Goal: Information Seeking & Learning: Find specific fact

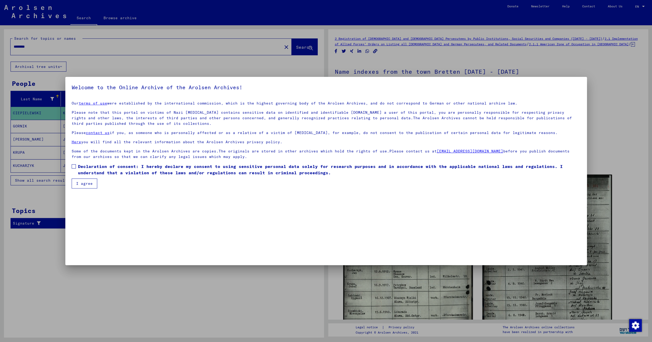
click at [75, 167] on span at bounding box center [74, 166] width 4 height 4
click at [84, 186] on button "I agree" at bounding box center [85, 184] width 26 height 10
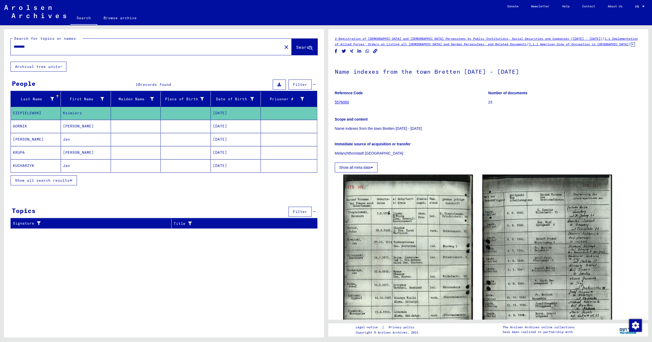
click at [23, 45] on input "********" at bounding box center [146, 47] width 265 height 6
paste input "text"
type input "**********"
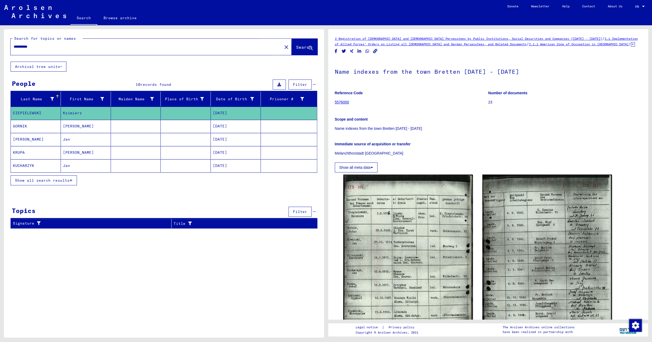
click at [297, 45] on span "Search" at bounding box center [304, 47] width 16 height 5
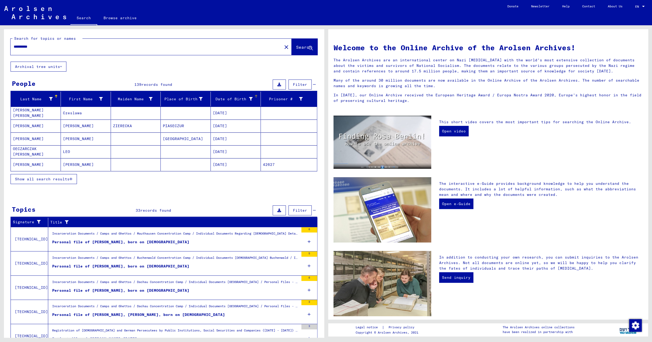
click at [217, 98] on div "Date of Birth" at bounding box center [233, 99] width 40 height 6
click at [135, 142] on mat-cell at bounding box center [136, 138] width 50 height 13
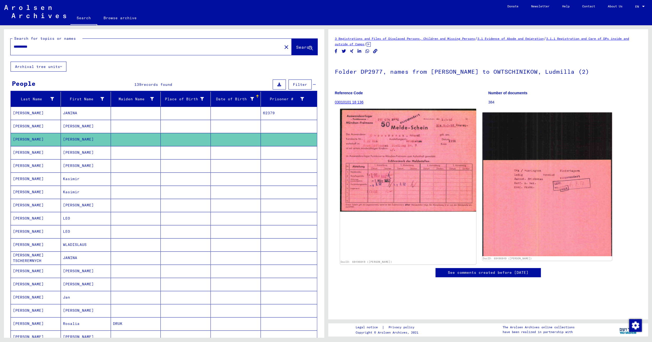
click at [386, 206] on img at bounding box center [408, 160] width 136 height 103
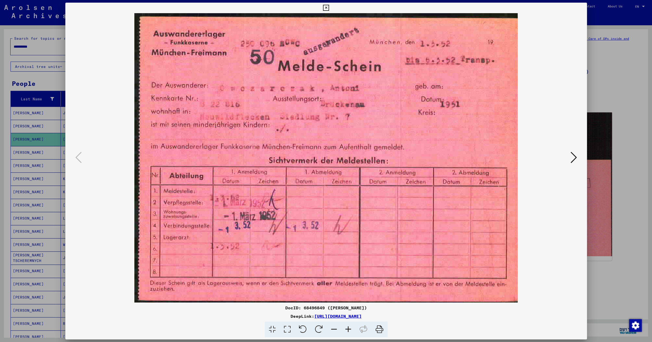
click at [191, 287] on img at bounding box center [326, 157] width 486 height 289
click at [573, 155] on icon at bounding box center [573, 157] width 6 height 13
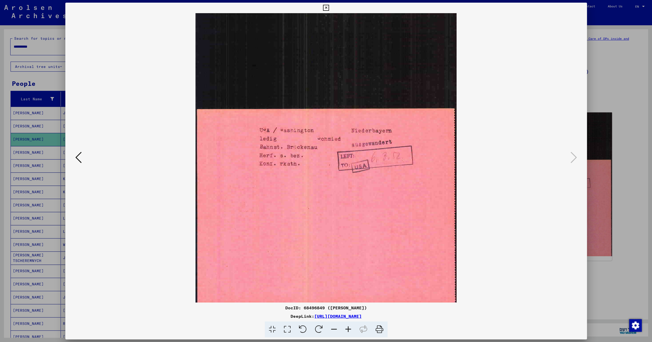
click at [329, 9] on icon at bounding box center [326, 8] width 6 height 6
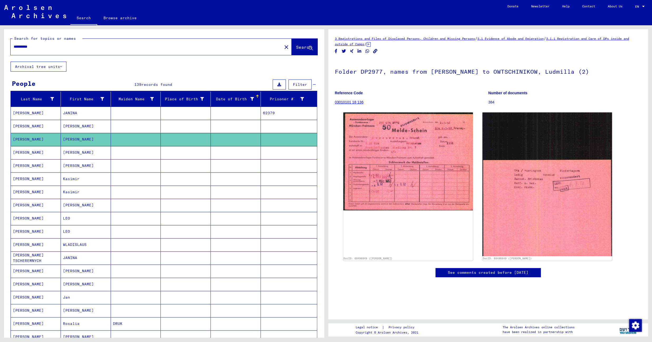
click at [157, 117] on mat-cell at bounding box center [136, 113] width 50 height 13
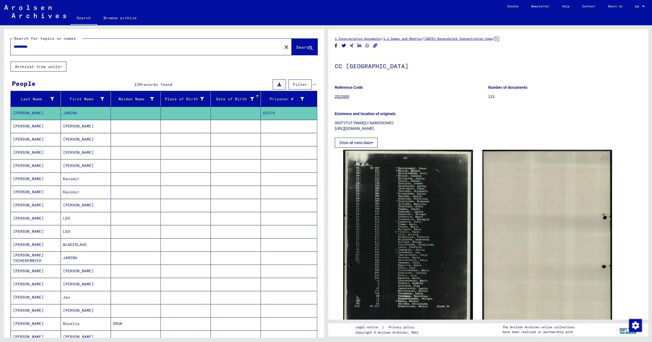
click at [161, 127] on mat-cell at bounding box center [186, 126] width 50 height 13
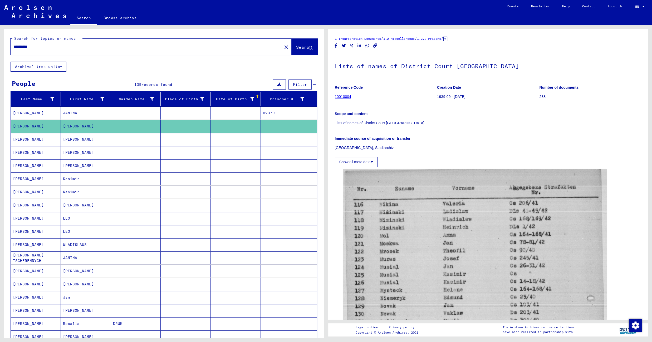
click at [193, 115] on mat-cell at bounding box center [186, 113] width 50 height 13
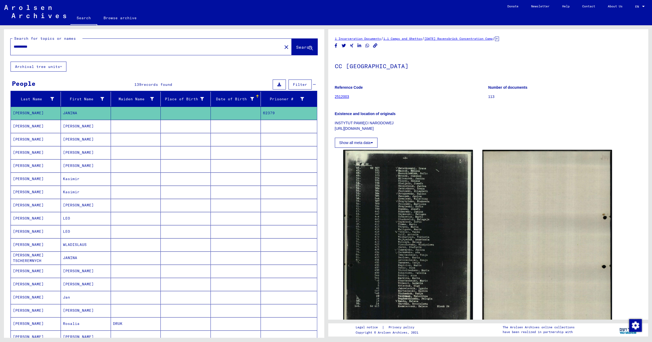
click at [183, 157] on mat-cell at bounding box center [186, 152] width 50 height 13
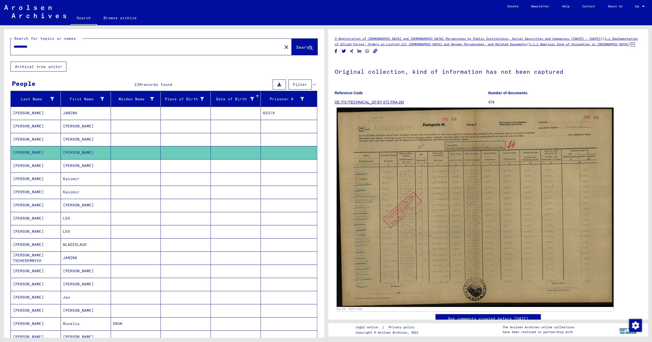
click at [395, 149] on img at bounding box center [474, 207] width 277 height 199
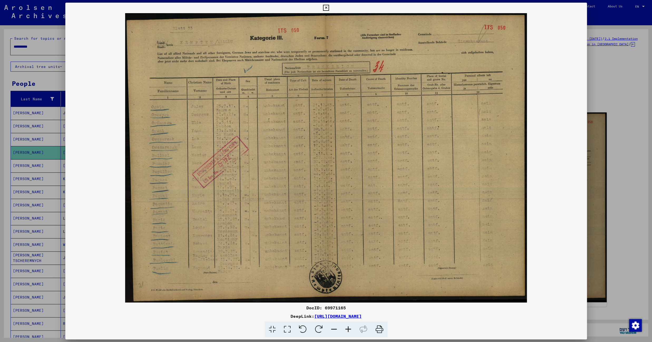
click at [330, 12] on button at bounding box center [325, 8] width 9 height 11
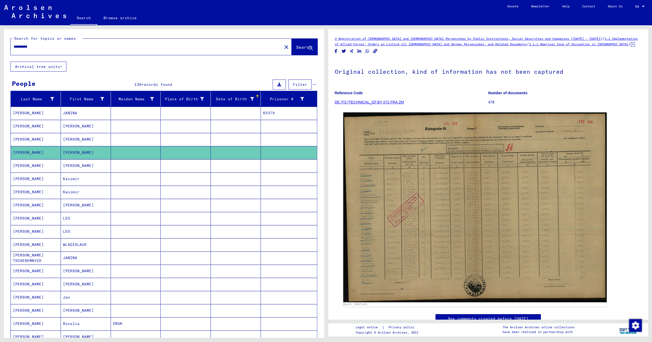
click at [194, 169] on mat-cell at bounding box center [186, 165] width 50 height 13
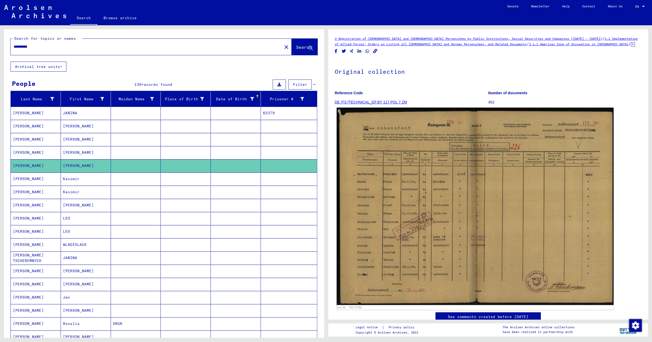
click at [376, 160] on img at bounding box center [474, 206] width 277 height 197
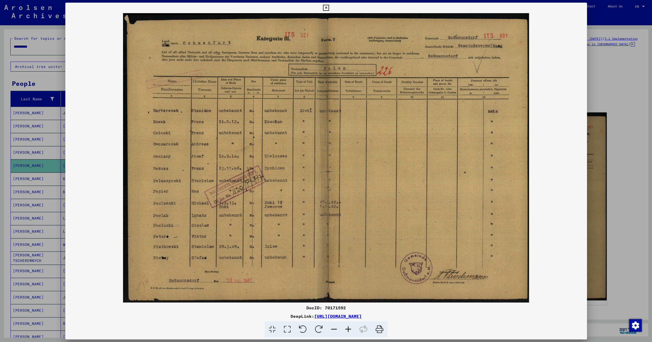
click at [329, 9] on icon at bounding box center [326, 8] width 6 height 6
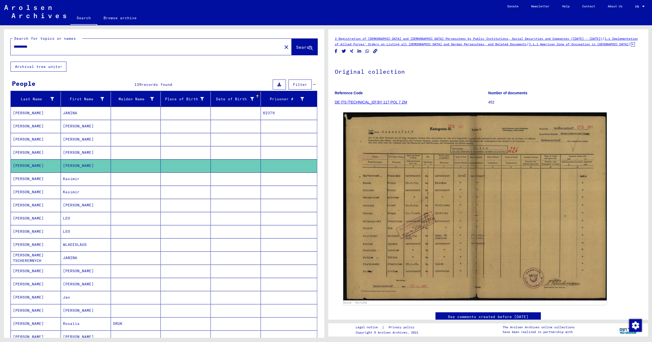
click at [171, 180] on mat-cell at bounding box center [186, 178] width 50 height 13
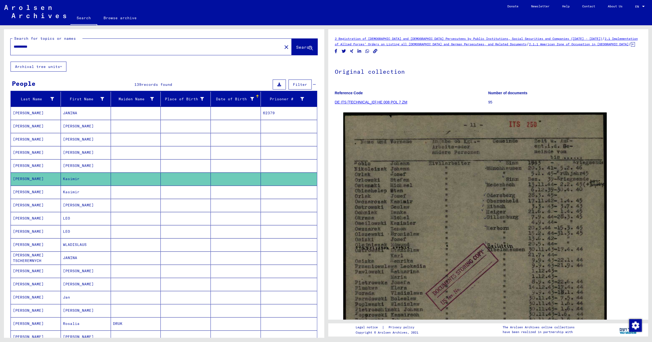
click at [162, 197] on mat-cell at bounding box center [186, 192] width 50 height 13
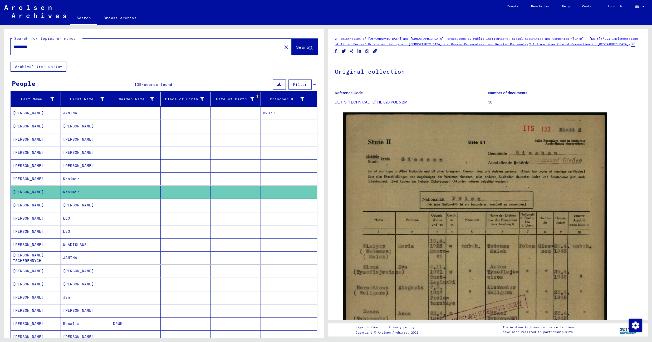
click at [161, 205] on mat-cell at bounding box center [186, 205] width 50 height 13
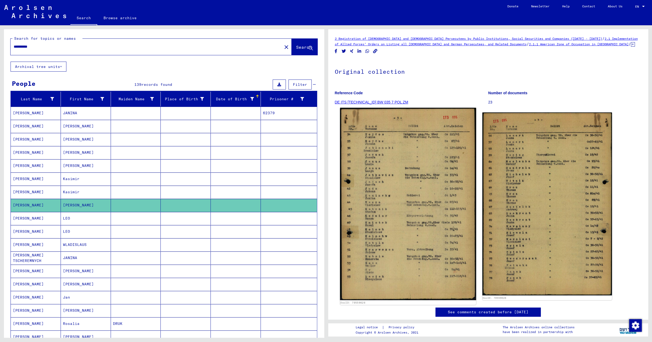
click at [364, 165] on img at bounding box center [408, 204] width 136 height 192
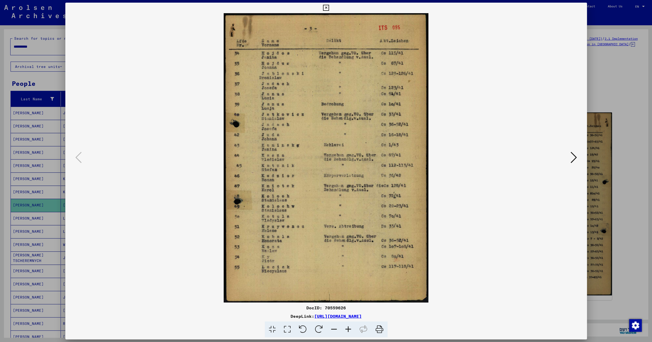
click at [573, 157] on icon at bounding box center [573, 157] width 6 height 13
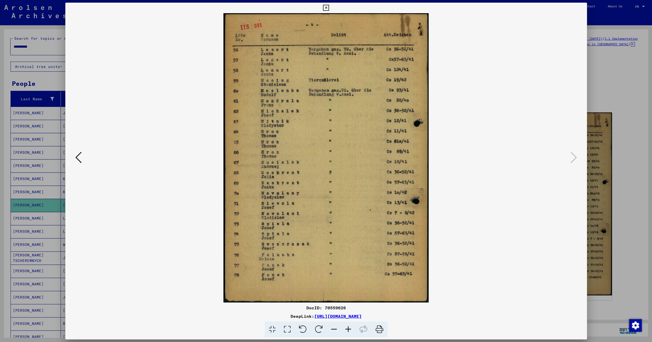
click at [329, 8] on icon at bounding box center [326, 8] width 6 height 6
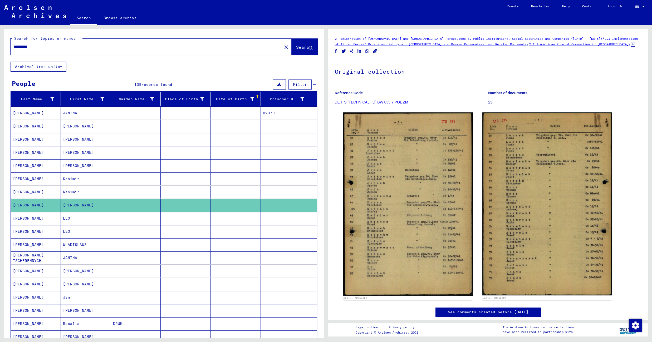
click at [186, 222] on mat-cell at bounding box center [186, 218] width 50 height 13
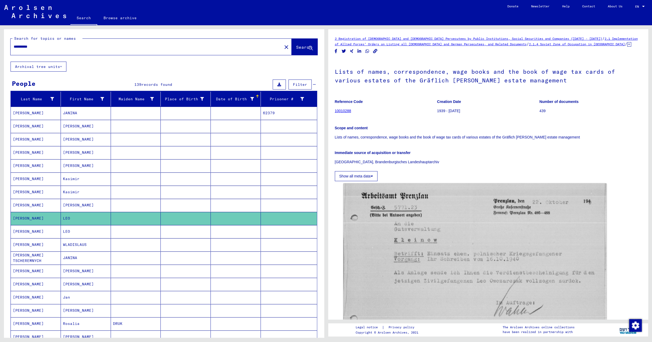
click at [171, 238] on mat-cell at bounding box center [186, 231] width 50 height 13
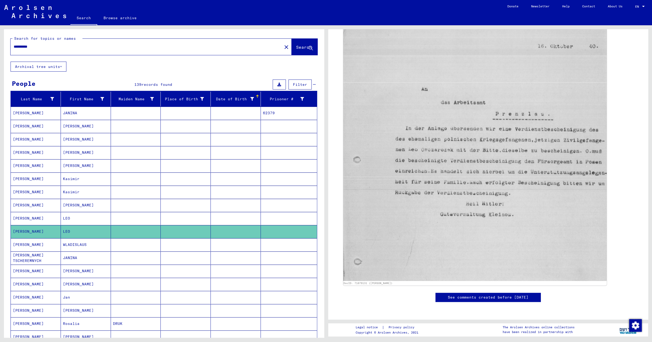
scroll to position [280, 0]
click at [149, 248] on mat-cell at bounding box center [136, 244] width 50 height 13
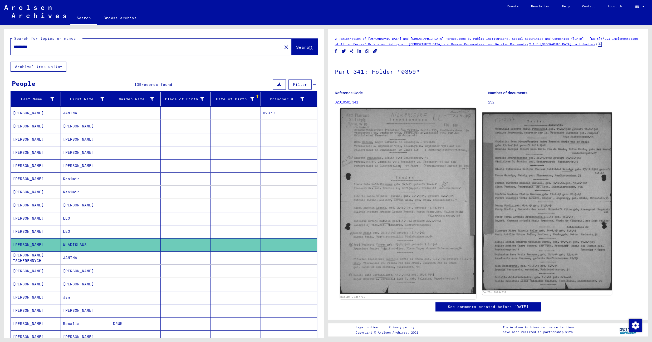
click at [370, 191] on img at bounding box center [408, 201] width 136 height 186
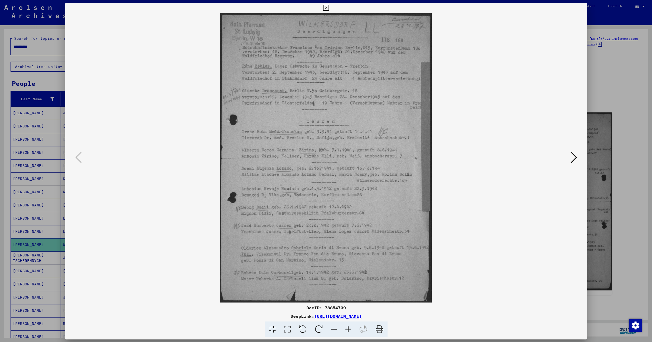
click at [329, 8] on icon at bounding box center [326, 8] width 6 height 6
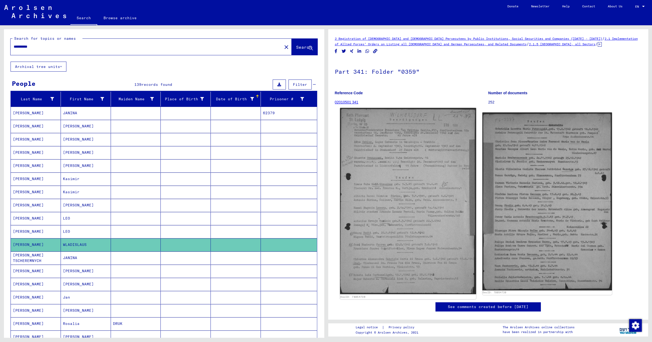
click at [397, 196] on img at bounding box center [408, 201] width 136 height 186
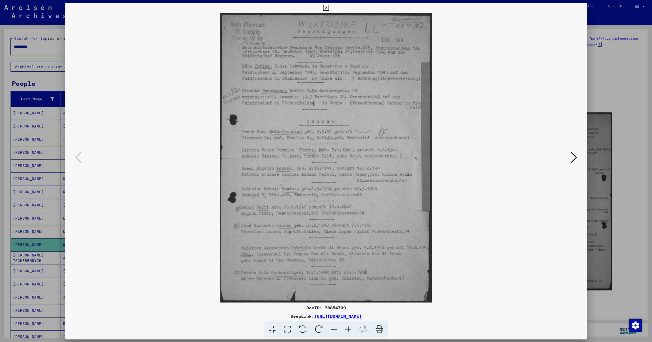
click at [330, 8] on button at bounding box center [325, 8] width 9 height 11
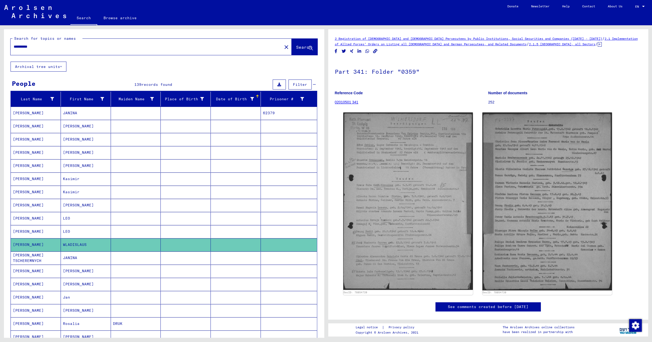
click at [192, 260] on mat-cell at bounding box center [186, 257] width 50 height 13
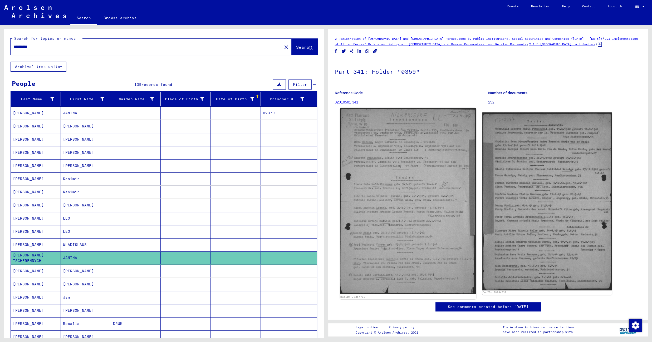
click at [400, 226] on img at bounding box center [408, 201] width 136 height 186
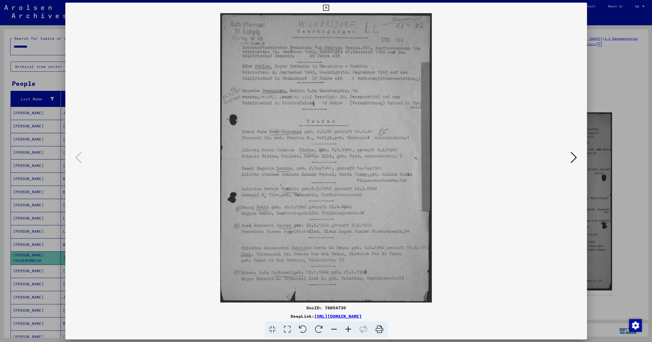
click at [573, 156] on icon at bounding box center [573, 157] width 6 height 13
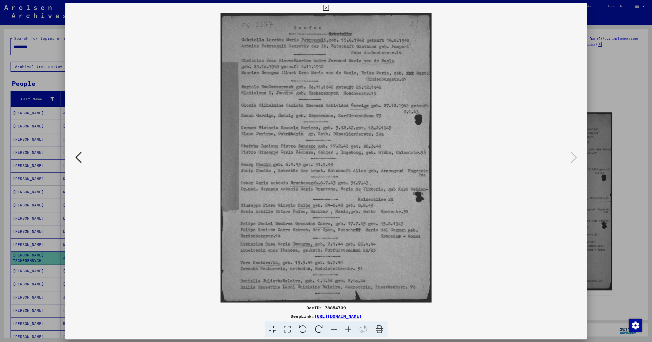
click at [345, 328] on icon at bounding box center [348, 330] width 14 height 16
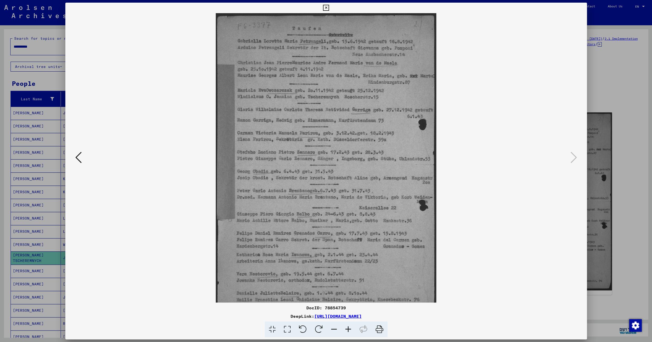
click at [345, 328] on icon at bounding box center [348, 330] width 14 height 16
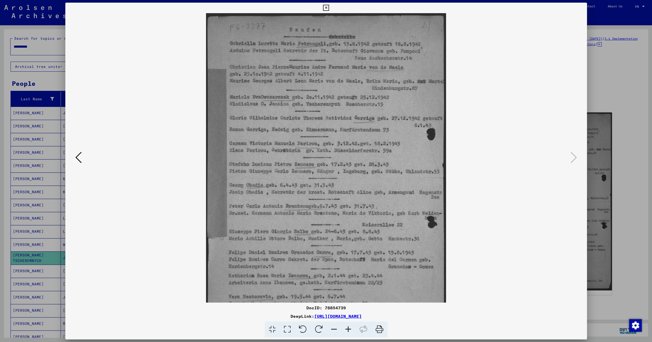
click at [345, 328] on icon at bounding box center [348, 330] width 14 height 16
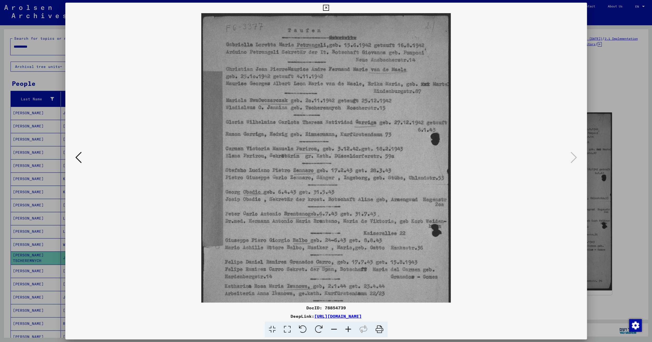
click at [345, 328] on icon at bounding box center [348, 330] width 14 height 16
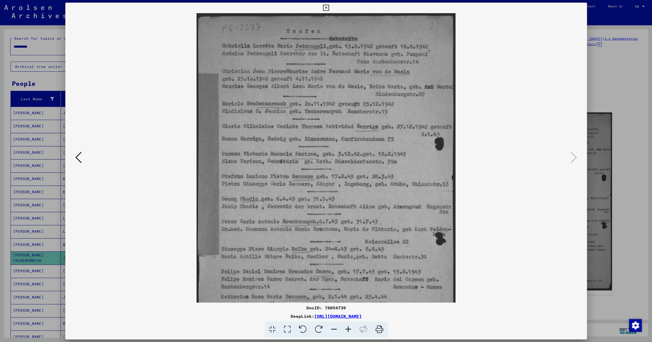
click at [345, 328] on icon at bounding box center [348, 330] width 14 height 16
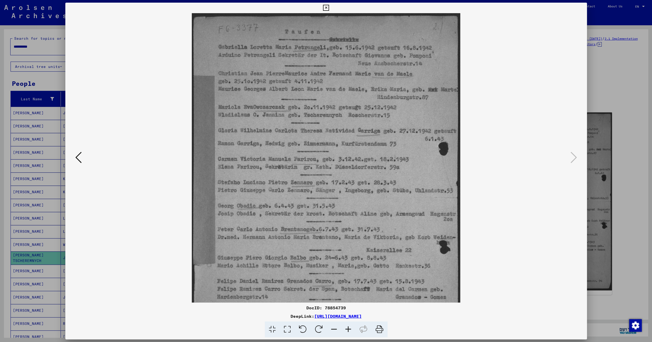
click at [345, 328] on icon at bounding box center [348, 330] width 14 height 16
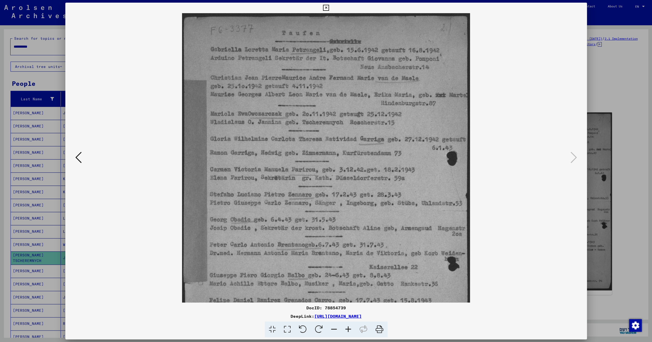
click at [345, 328] on icon at bounding box center [348, 330] width 14 height 16
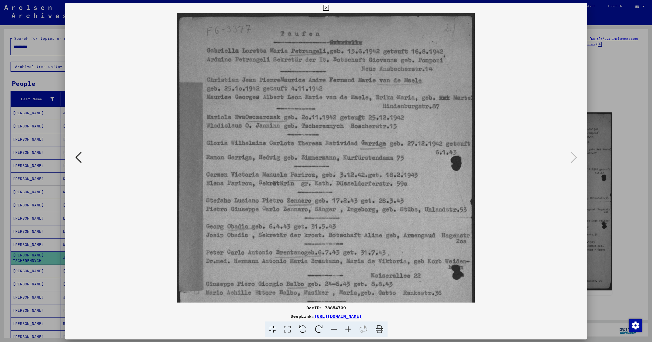
click at [345, 328] on icon at bounding box center [348, 330] width 14 height 16
click at [329, 9] on icon at bounding box center [326, 8] width 6 height 6
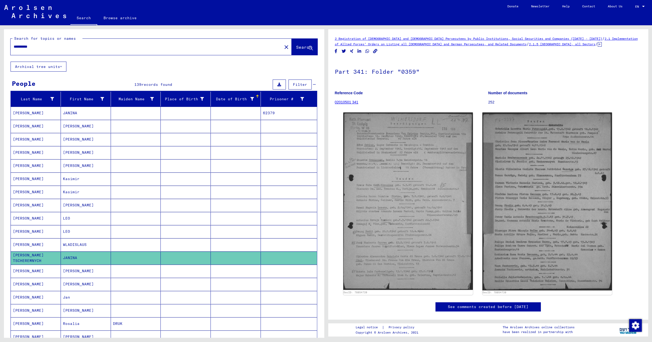
click at [180, 274] on mat-cell at bounding box center [186, 271] width 50 height 13
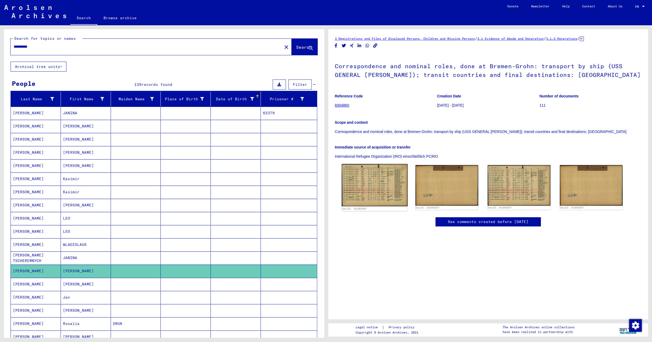
click at [384, 170] on img at bounding box center [375, 185] width 66 height 42
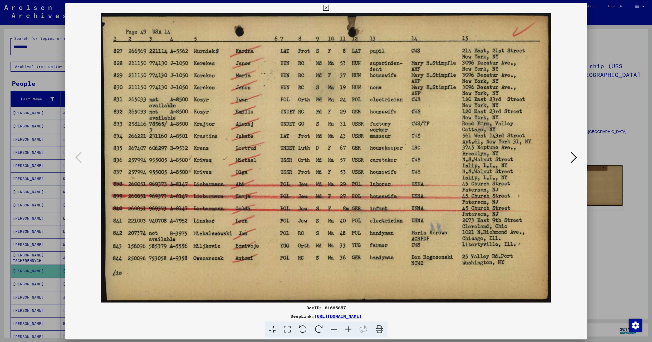
click at [329, 6] on icon at bounding box center [326, 8] width 6 height 6
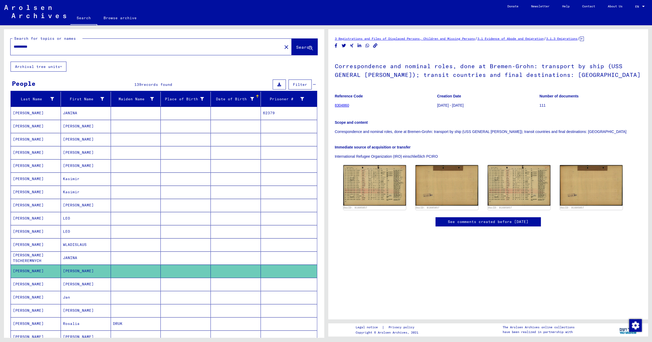
click at [132, 283] on mat-cell at bounding box center [136, 284] width 50 height 13
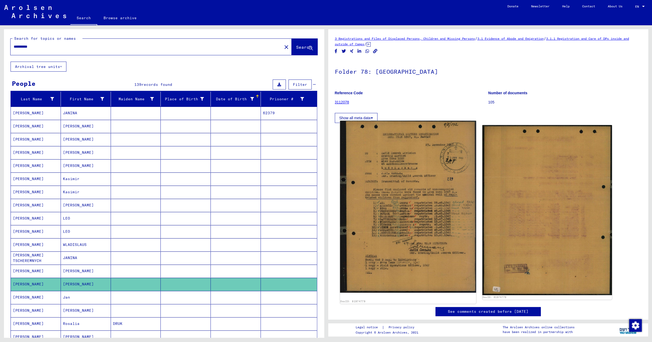
click at [382, 198] on img at bounding box center [408, 207] width 136 height 172
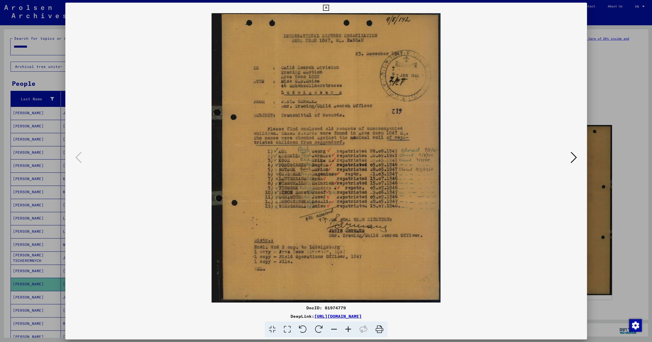
click at [329, 6] on icon at bounding box center [326, 8] width 6 height 6
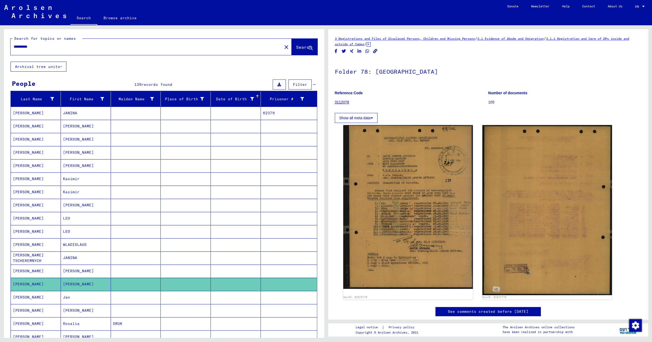
click at [152, 298] on mat-cell at bounding box center [136, 297] width 50 height 13
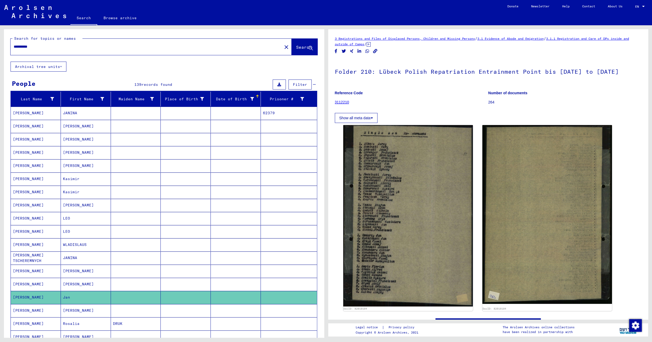
click at [140, 315] on mat-cell at bounding box center [136, 310] width 50 height 13
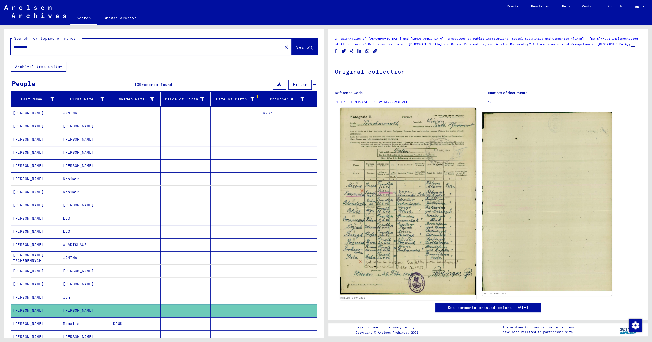
click at [364, 216] on img at bounding box center [408, 201] width 136 height 187
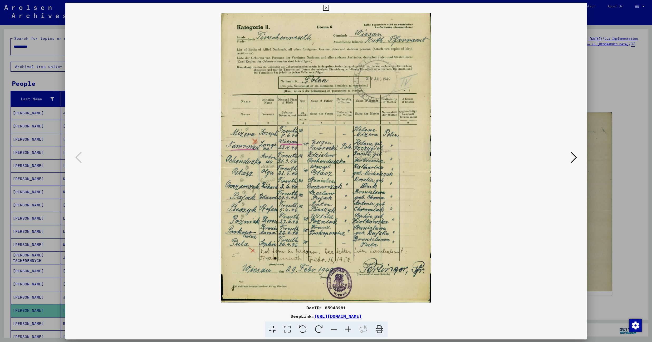
click at [329, 8] on icon at bounding box center [326, 8] width 6 height 6
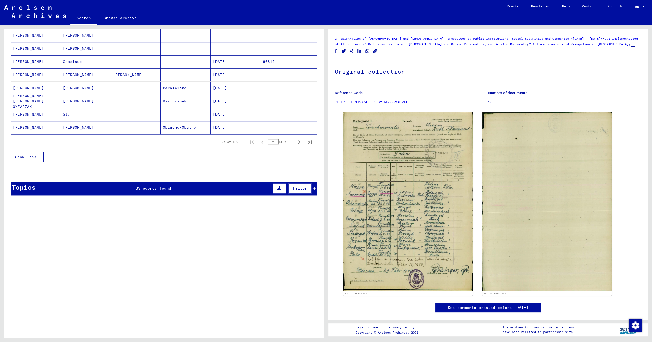
scroll to position [288, 0]
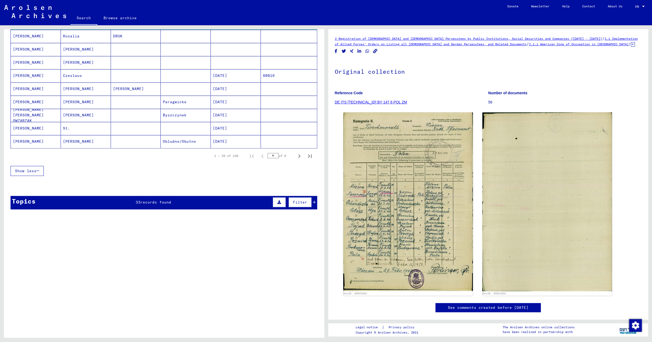
click at [156, 53] on mat-cell at bounding box center [136, 49] width 50 height 13
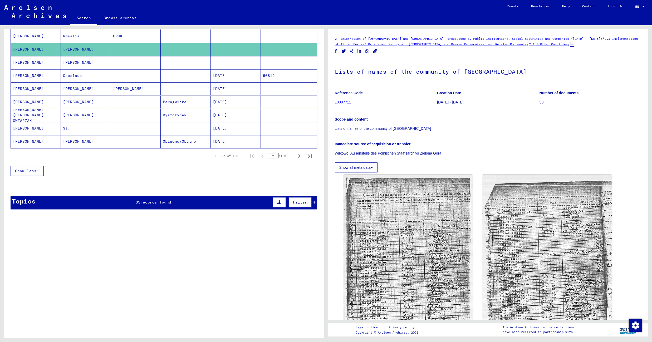
click at [137, 63] on mat-cell at bounding box center [136, 62] width 50 height 13
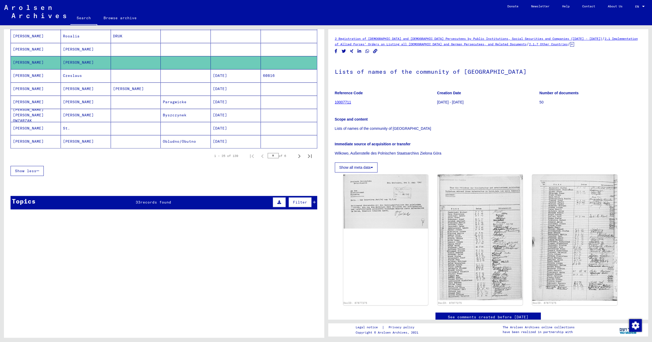
click at [137, 80] on mat-cell at bounding box center [136, 75] width 50 height 13
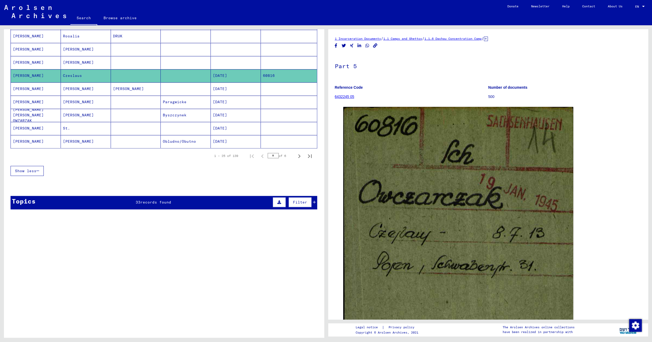
click at [136, 92] on mat-cell "[PERSON_NAME]" at bounding box center [136, 88] width 50 height 13
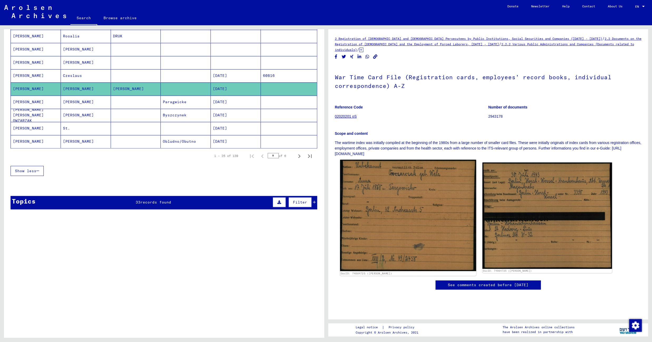
click at [362, 180] on img at bounding box center [408, 216] width 136 height 112
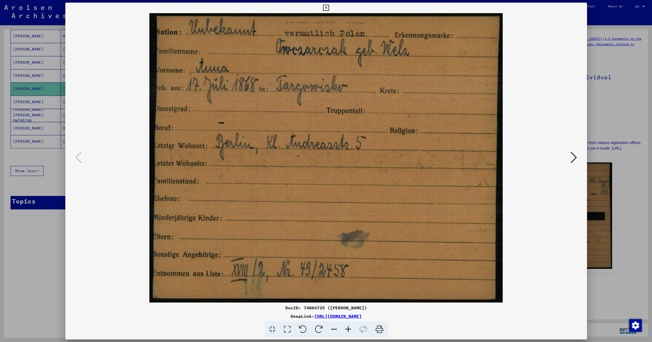
click at [571, 157] on button at bounding box center [573, 157] width 9 height 15
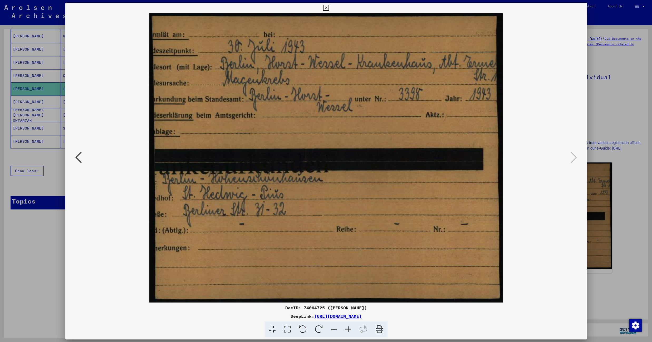
click at [329, 6] on icon at bounding box center [326, 8] width 6 height 6
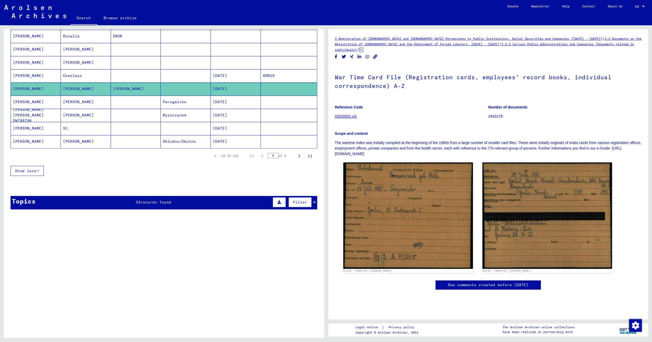
click at [189, 108] on mat-cell "Paragwicke" at bounding box center [186, 102] width 50 height 13
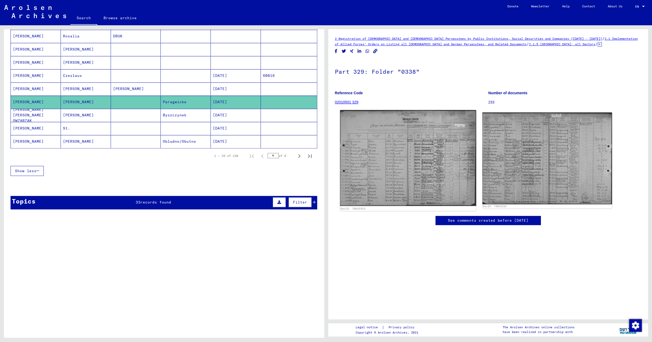
click at [378, 131] on img at bounding box center [408, 158] width 136 height 96
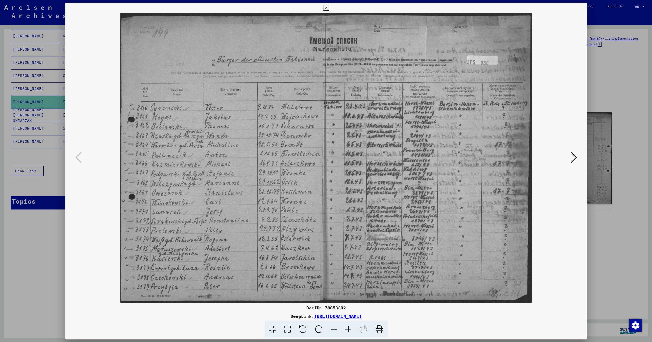
click at [329, 7] on icon at bounding box center [326, 8] width 6 height 6
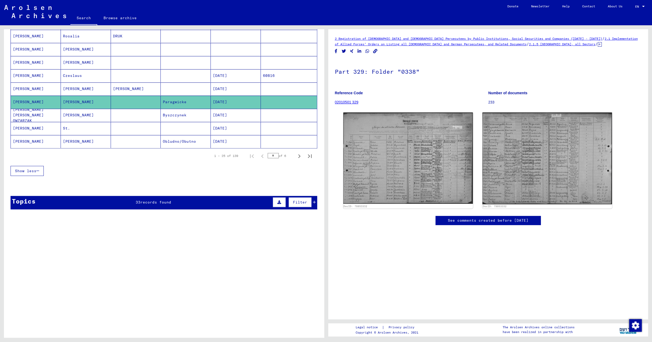
click at [191, 119] on mat-cell "Byszczynek" at bounding box center [186, 115] width 50 height 13
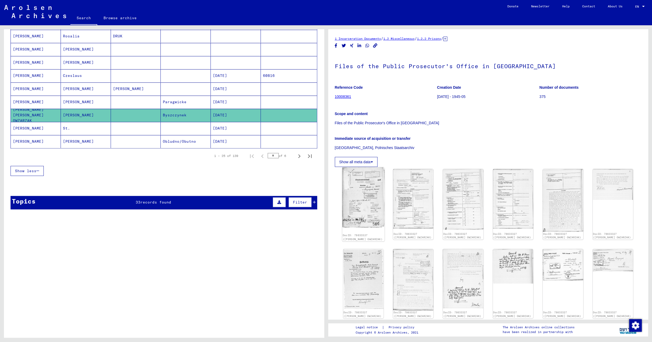
click at [364, 206] on img at bounding box center [363, 197] width 42 height 61
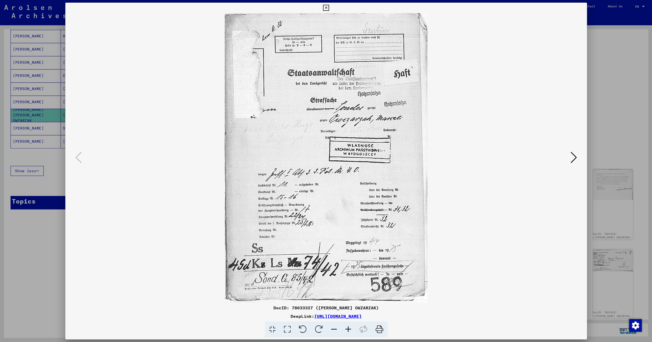
click at [574, 157] on icon at bounding box center [573, 157] width 6 height 13
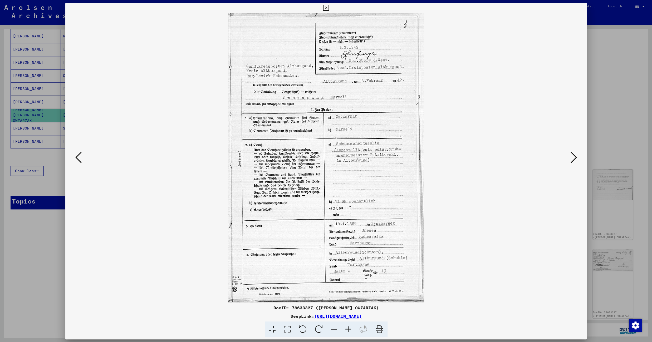
click at [574, 157] on icon at bounding box center [573, 157] width 6 height 13
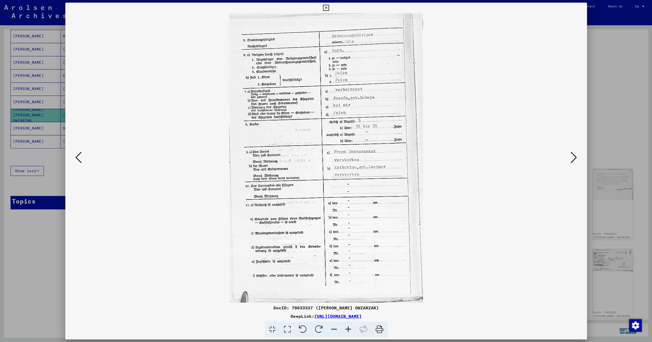
click at [573, 157] on icon at bounding box center [573, 157] width 6 height 13
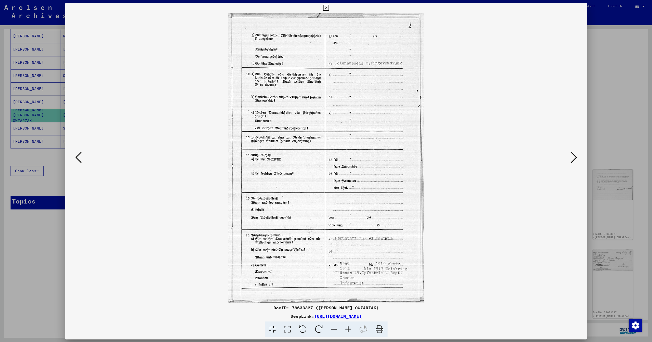
click at [573, 157] on icon at bounding box center [573, 157] width 6 height 13
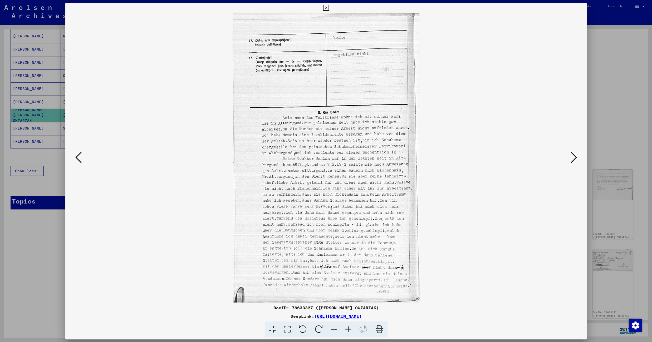
click at [350, 328] on icon at bounding box center [348, 330] width 14 height 16
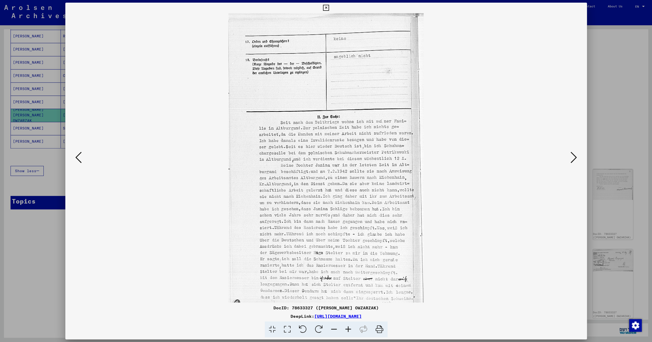
click at [350, 328] on icon at bounding box center [348, 330] width 14 height 16
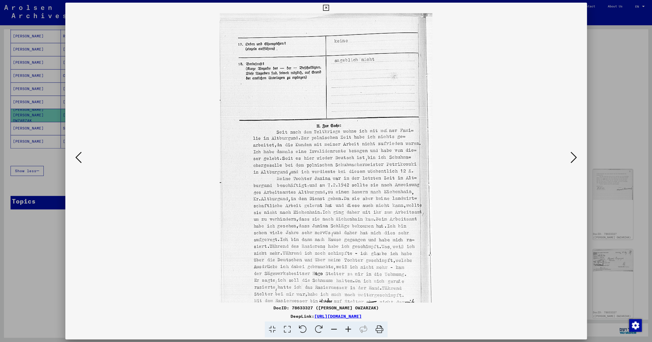
click at [350, 328] on icon at bounding box center [348, 330] width 14 height 16
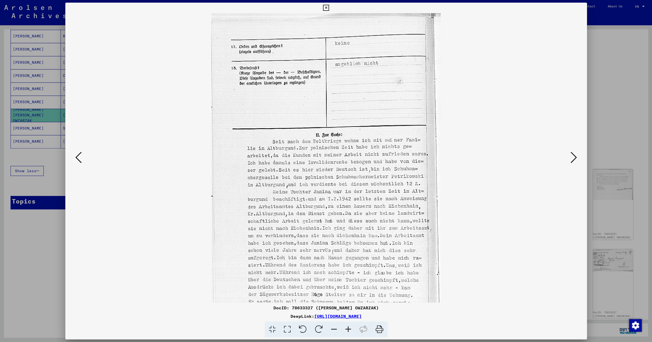
click at [350, 328] on icon at bounding box center [348, 330] width 14 height 16
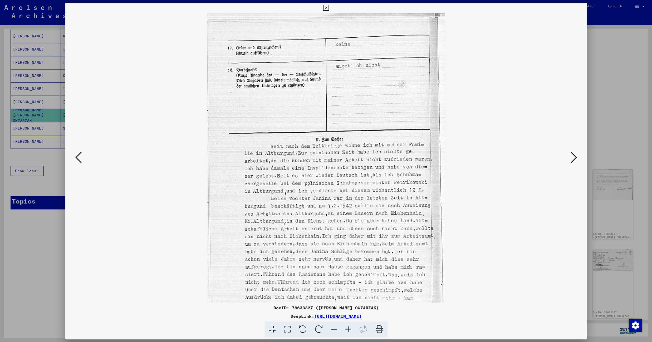
click at [350, 328] on icon at bounding box center [348, 330] width 14 height 16
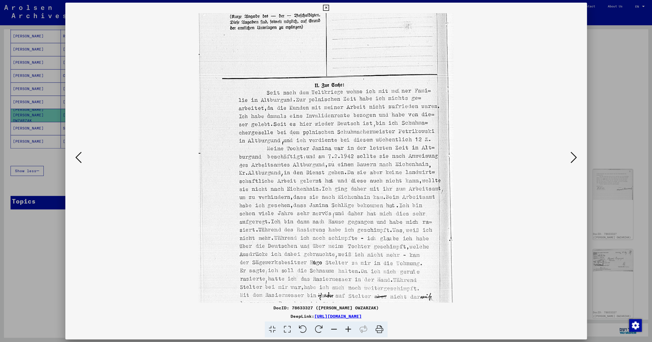
scroll to position [105, 0]
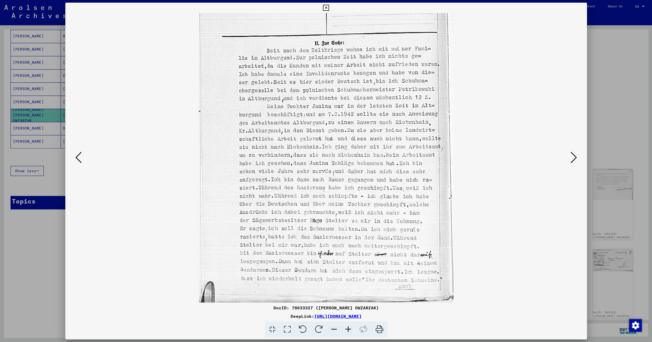
drag, startPoint x: 343, startPoint y: 284, endPoint x: 305, endPoint y: 118, distance: 170.6
click at [305, 118] on img at bounding box center [326, 105] width 255 height 395
click at [575, 158] on icon at bounding box center [573, 157] width 6 height 13
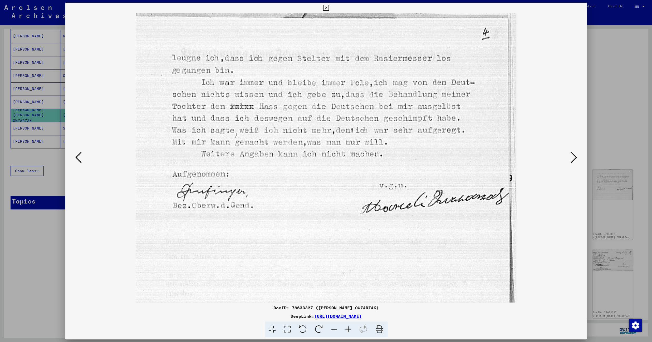
click at [329, 9] on icon at bounding box center [326, 8] width 6 height 6
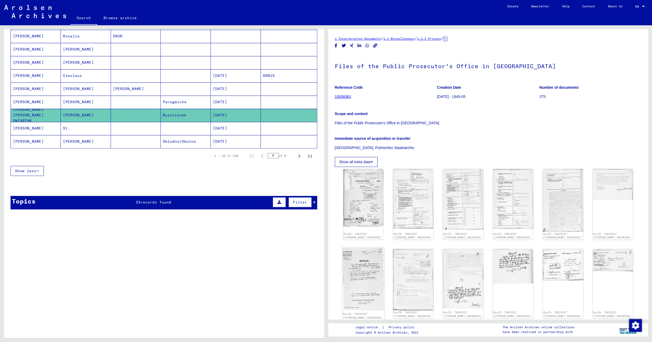
click at [353, 273] on img at bounding box center [363, 279] width 42 height 63
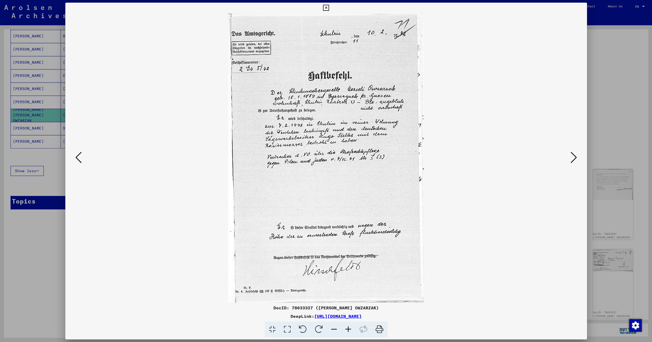
click at [573, 157] on icon at bounding box center [573, 157] width 6 height 13
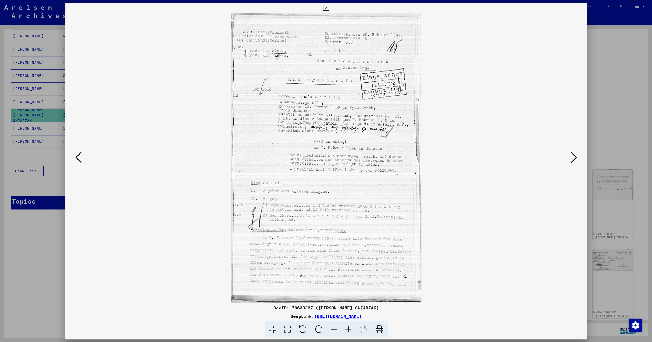
click at [568, 160] on img at bounding box center [326, 157] width 486 height 289
click at [572, 159] on icon at bounding box center [573, 157] width 6 height 13
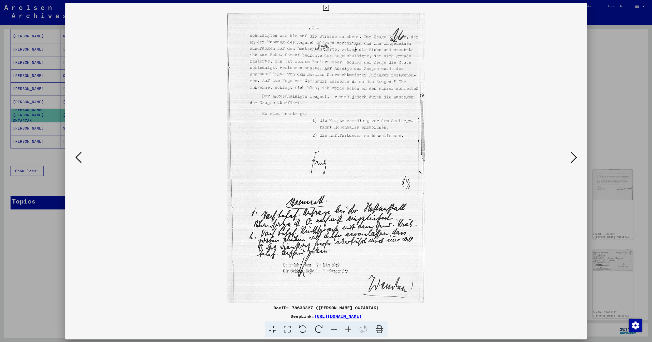
click at [572, 159] on icon at bounding box center [573, 157] width 6 height 13
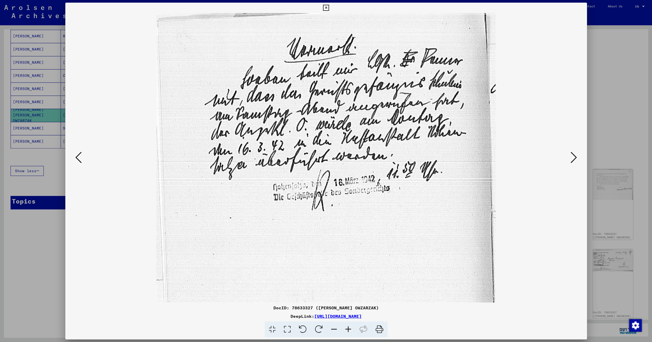
click at [572, 159] on icon at bounding box center [573, 157] width 6 height 13
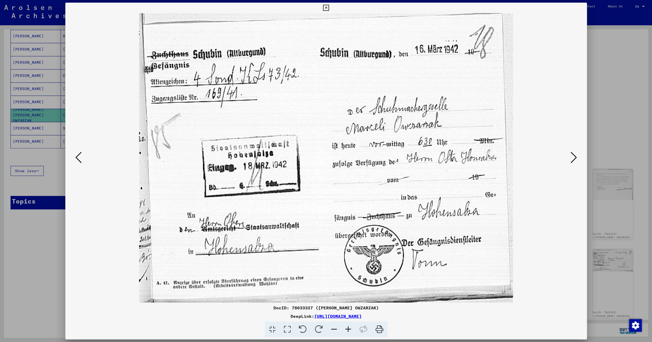
click at [572, 159] on icon at bounding box center [573, 157] width 6 height 13
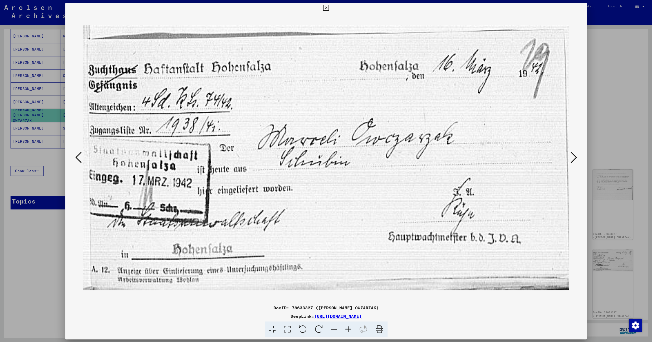
click at [572, 159] on icon at bounding box center [573, 157] width 6 height 13
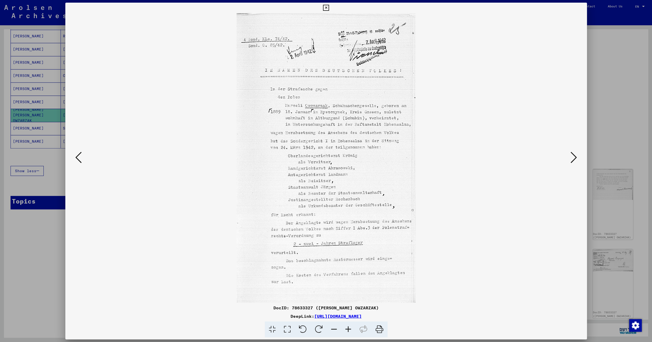
click at [572, 159] on icon at bounding box center [573, 157] width 6 height 13
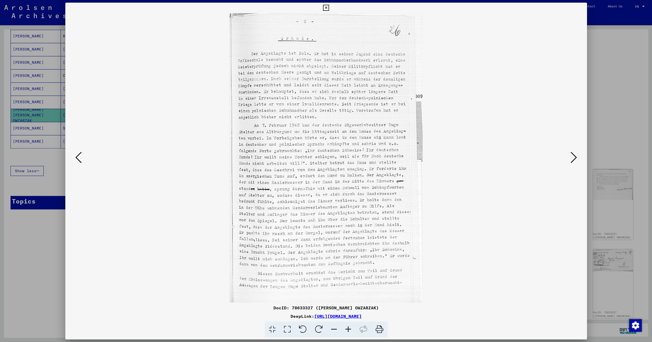
click at [574, 157] on icon at bounding box center [573, 157] width 6 height 13
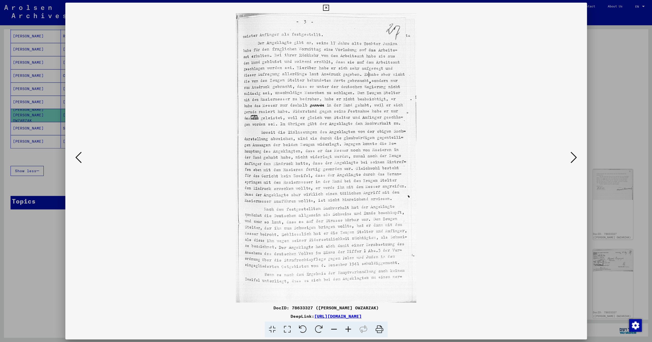
click at [574, 157] on icon at bounding box center [573, 157] width 6 height 13
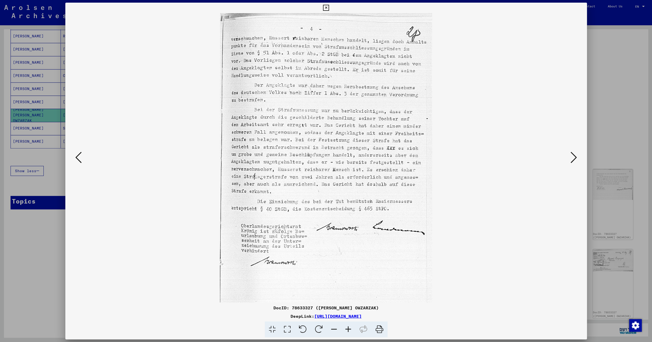
click at [574, 157] on icon at bounding box center [573, 157] width 6 height 13
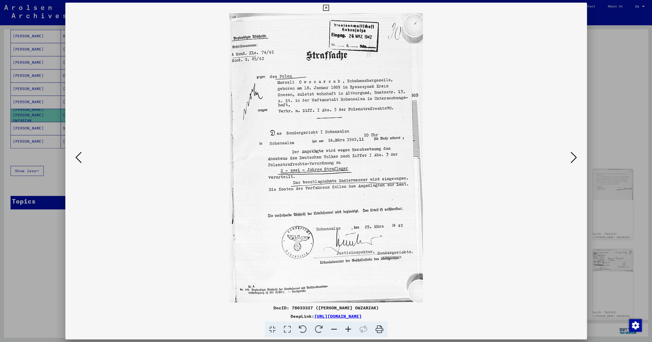
click at [574, 157] on icon at bounding box center [573, 157] width 6 height 13
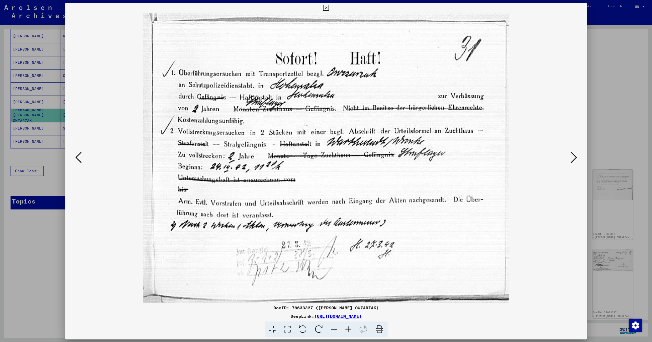
click at [329, 7] on icon at bounding box center [326, 8] width 6 height 6
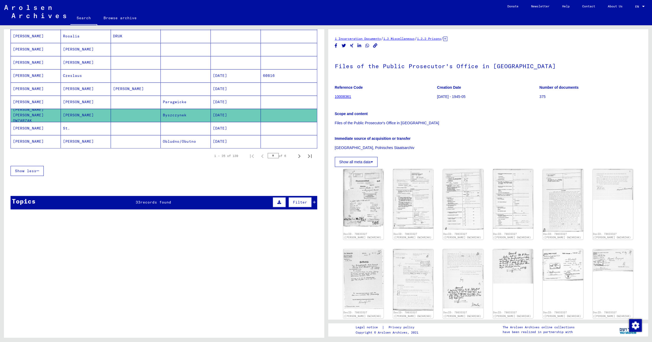
click at [161, 130] on mat-cell at bounding box center [186, 128] width 50 height 13
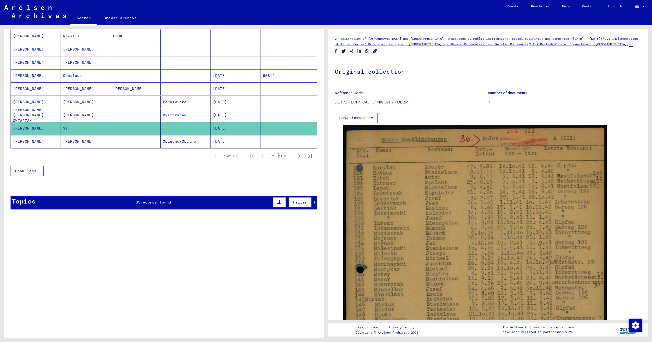
click at [177, 148] on mat-cell "Obludno/Obutno" at bounding box center [186, 141] width 50 height 13
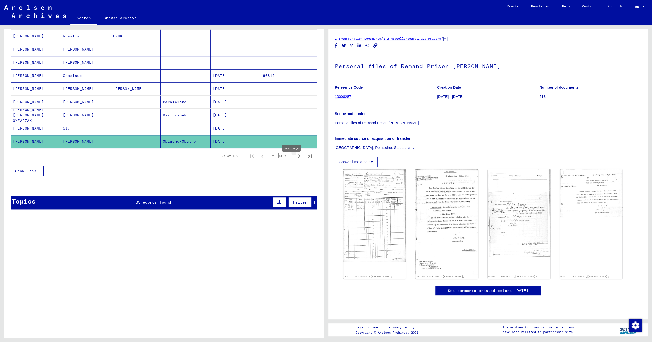
click at [295, 160] on icon "Next page" at bounding box center [298, 155] width 7 height 7
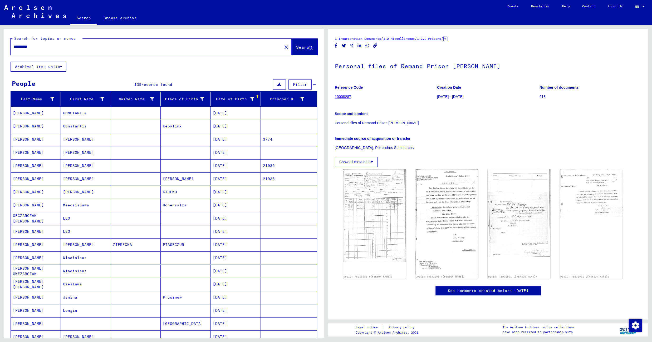
click at [162, 114] on mat-cell at bounding box center [186, 113] width 50 height 13
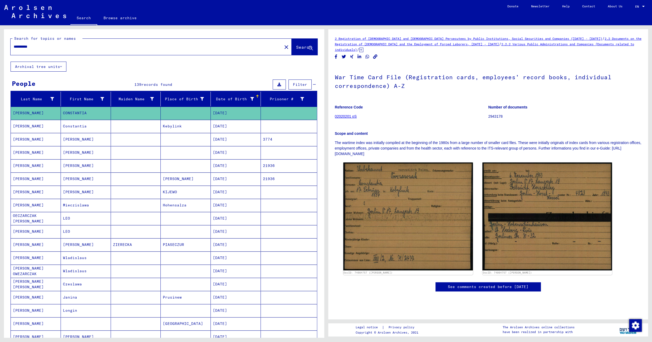
click at [144, 130] on mat-cell at bounding box center [136, 126] width 50 height 13
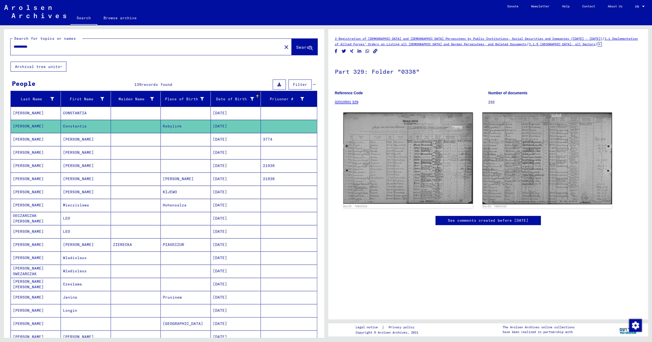
click at [178, 136] on mat-cell at bounding box center [186, 139] width 50 height 13
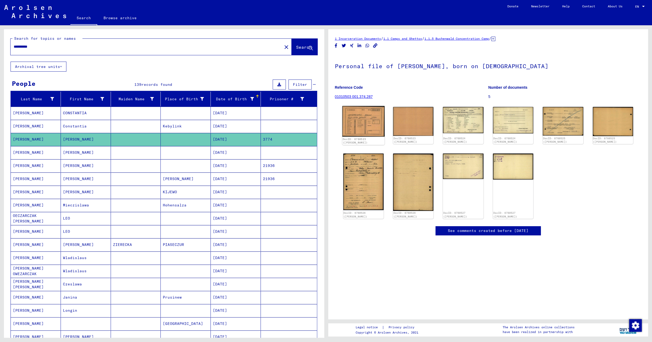
click at [369, 119] on img at bounding box center [363, 121] width 42 height 31
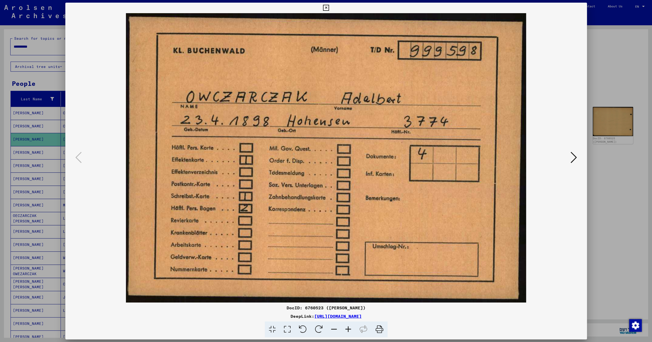
click at [573, 158] on icon at bounding box center [573, 157] width 6 height 13
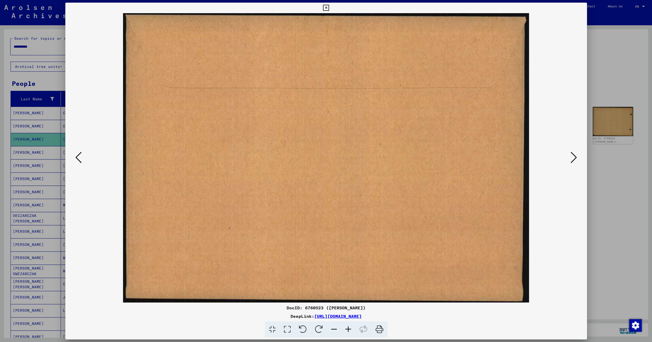
click at [573, 158] on icon at bounding box center [573, 157] width 6 height 13
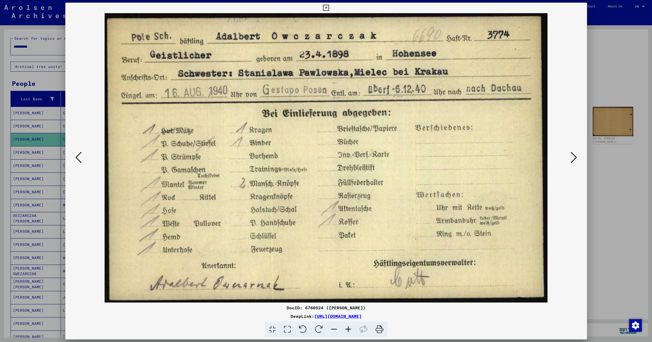
click at [329, 7] on icon at bounding box center [326, 8] width 6 height 6
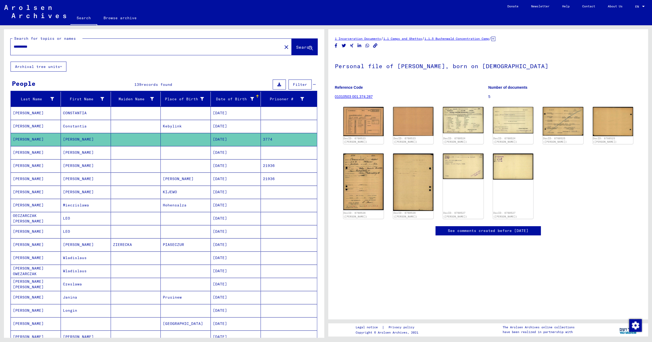
click at [172, 157] on mat-cell at bounding box center [186, 152] width 50 height 13
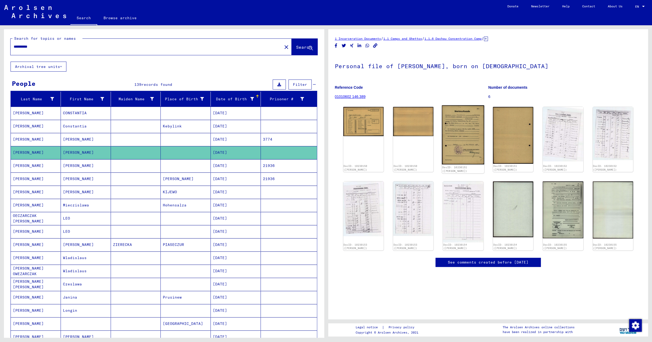
click at [466, 126] on img at bounding box center [463, 134] width 42 height 59
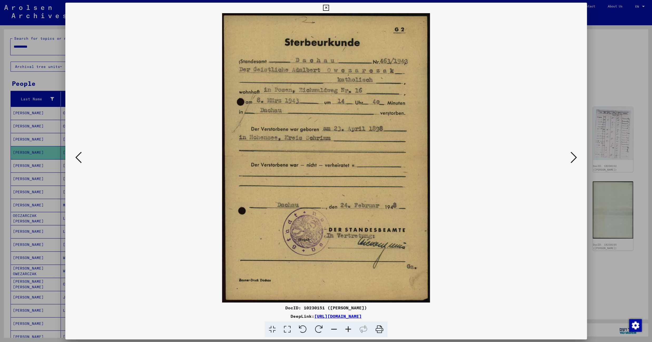
click at [572, 153] on icon at bounding box center [573, 157] width 6 height 13
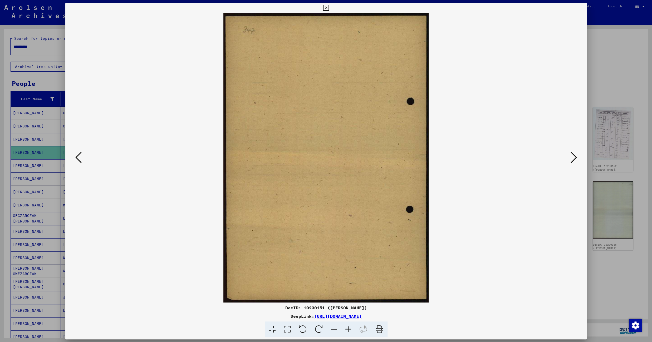
click at [329, 6] on icon at bounding box center [326, 8] width 6 height 6
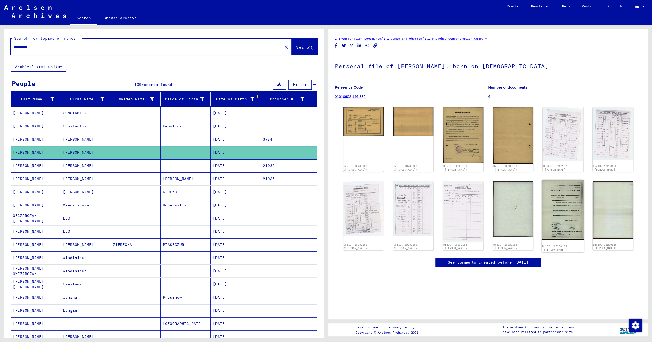
click at [553, 199] on img at bounding box center [562, 210] width 42 height 60
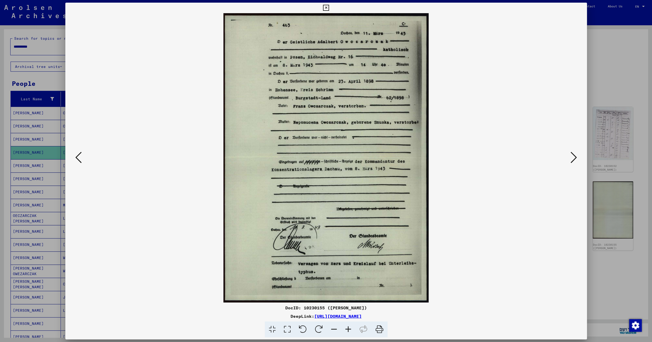
click at [329, 9] on icon at bounding box center [326, 8] width 6 height 6
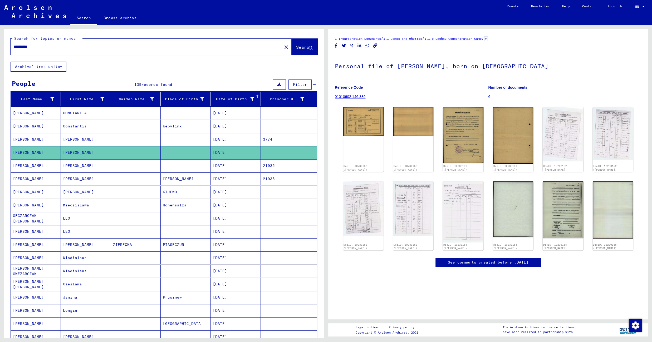
click at [184, 193] on mat-cell "KIJEWO" at bounding box center [186, 192] width 50 height 13
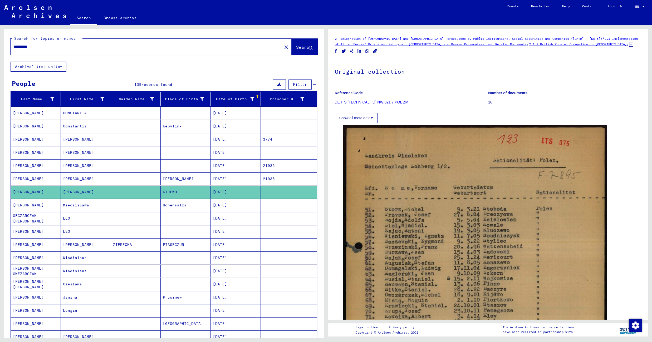
click at [186, 209] on mat-cell "Hohensalza" at bounding box center [186, 205] width 50 height 13
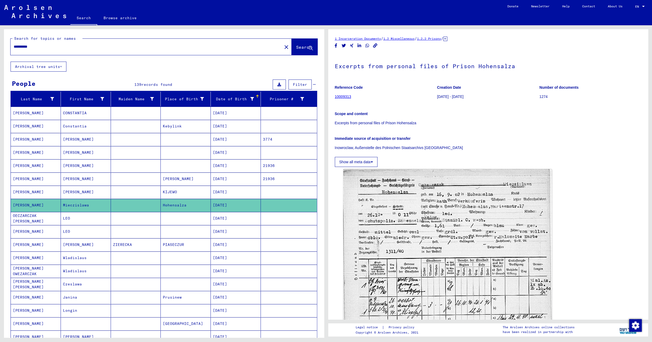
click at [192, 225] on mat-cell at bounding box center [186, 218] width 50 height 13
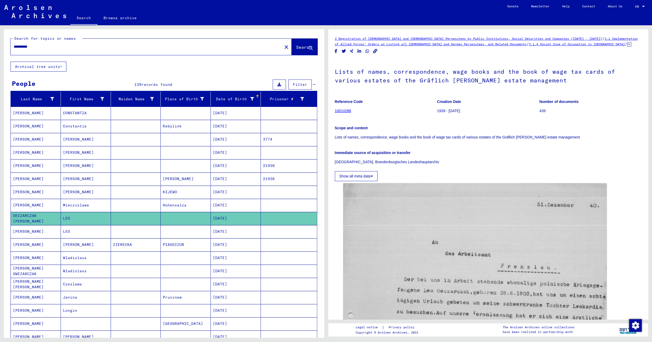
click at [188, 247] on mat-cell "PIASECZUR" at bounding box center [186, 244] width 50 height 13
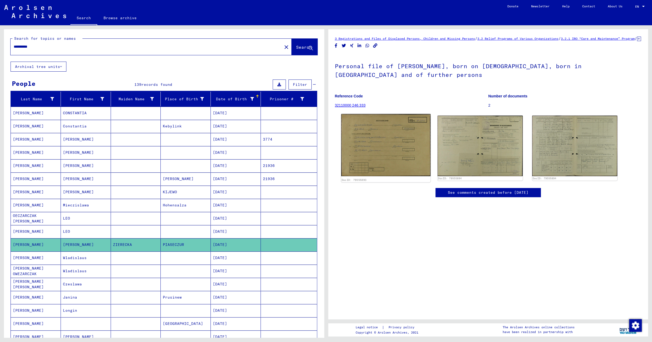
click at [389, 150] on img at bounding box center [385, 145] width 89 height 62
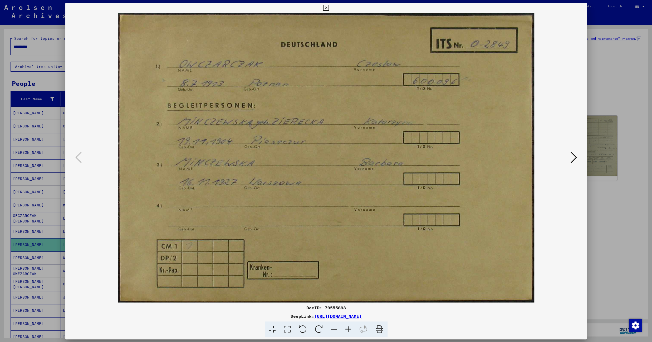
click at [329, 8] on icon at bounding box center [326, 8] width 6 height 6
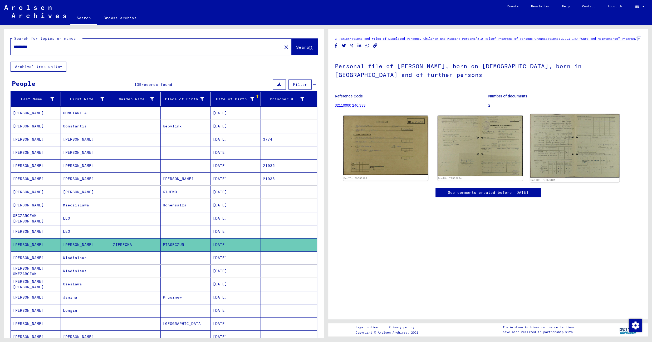
click at [549, 149] on img at bounding box center [574, 145] width 89 height 63
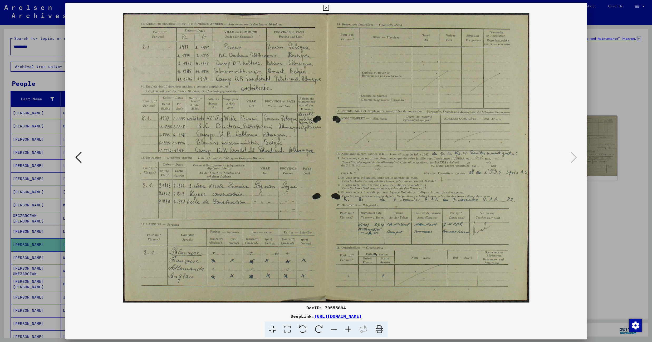
click at [347, 328] on icon at bounding box center [348, 330] width 14 height 16
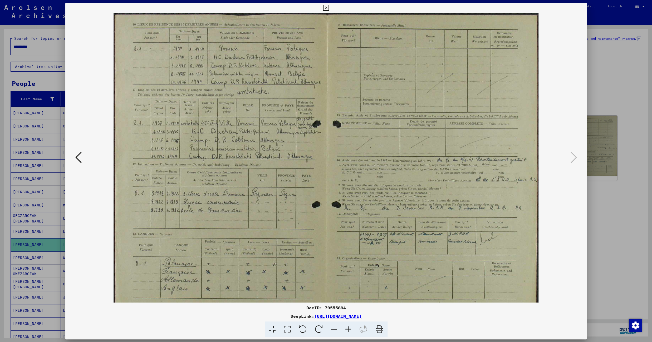
click at [347, 328] on icon at bounding box center [348, 330] width 14 height 16
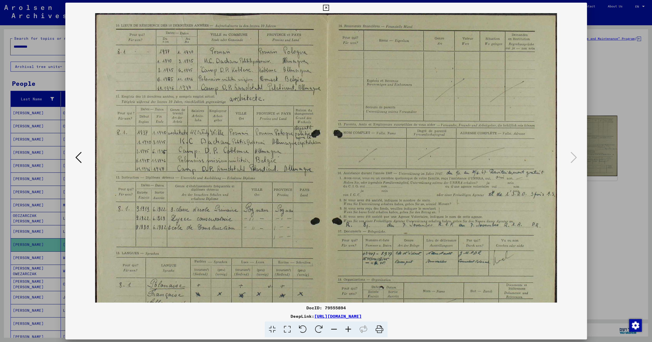
click at [347, 328] on icon at bounding box center [348, 330] width 14 height 16
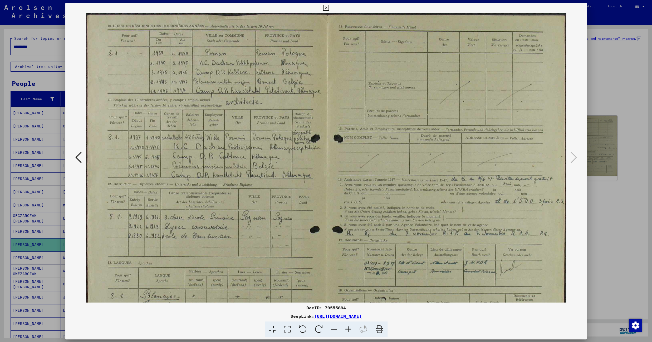
click at [347, 328] on icon at bounding box center [348, 330] width 14 height 16
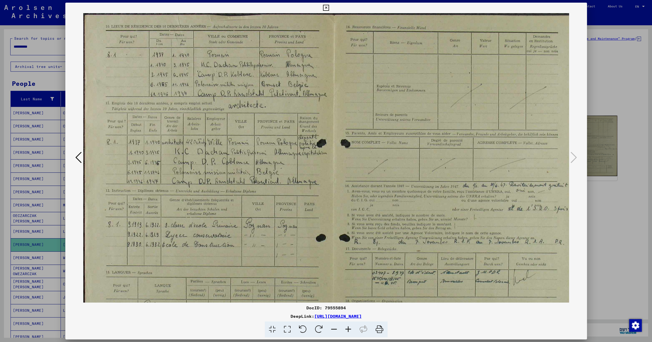
click at [347, 328] on icon at bounding box center [348, 330] width 14 height 16
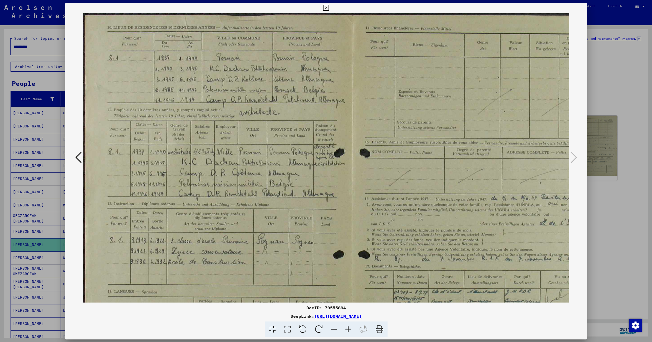
click at [347, 328] on icon at bounding box center [348, 330] width 14 height 16
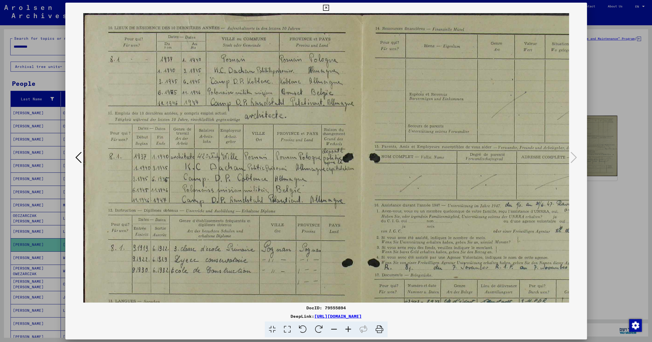
click at [347, 328] on icon at bounding box center [348, 330] width 14 height 16
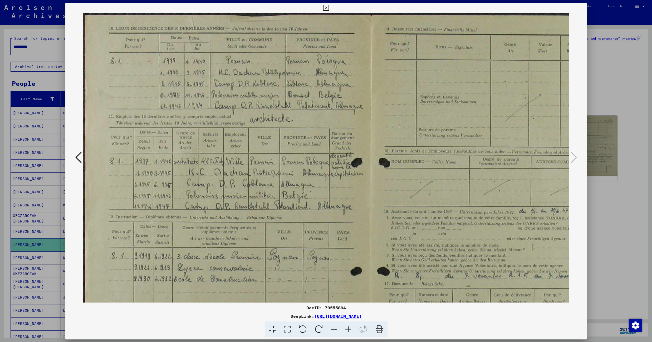
click at [347, 328] on icon at bounding box center [348, 330] width 14 height 16
click at [329, 9] on icon at bounding box center [326, 8] width 6 height 6
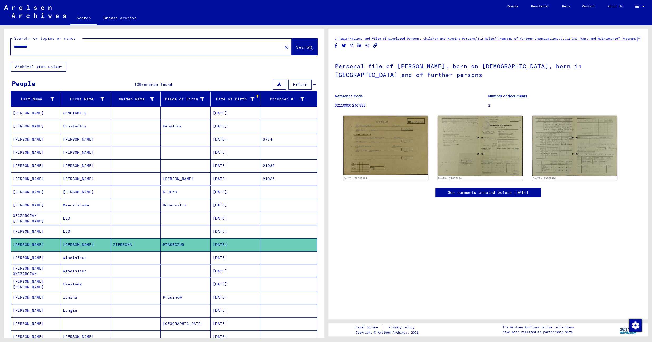
click at [179, 260] on mat-cell at bounding box center [186, 257] width 50 height 13
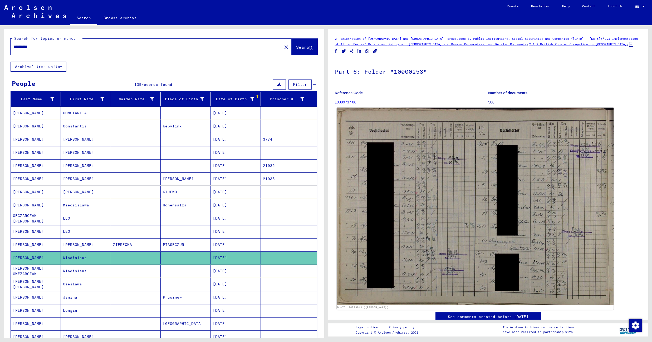
click at [431, 163] on img at bounding box center [474, 206] width 277 height 197
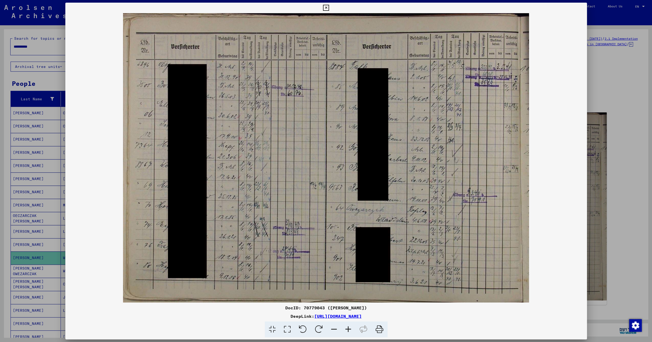
click at [329, 8] on icon at bounding box center [326, 8] width 6 height 6
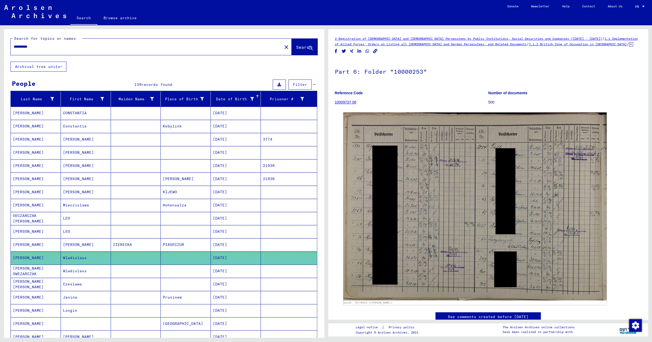
click at [219, 272] on mat-cell "[DATE]" at bounding box center [236, 271] width 50 height 13
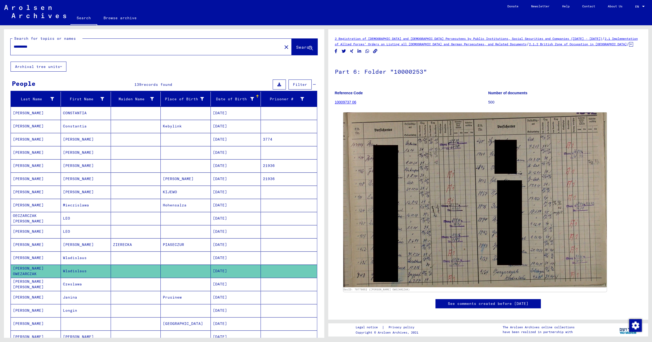
click at [198, 285] on mat-cell at bounding box center [186, 284] width 50 height 13
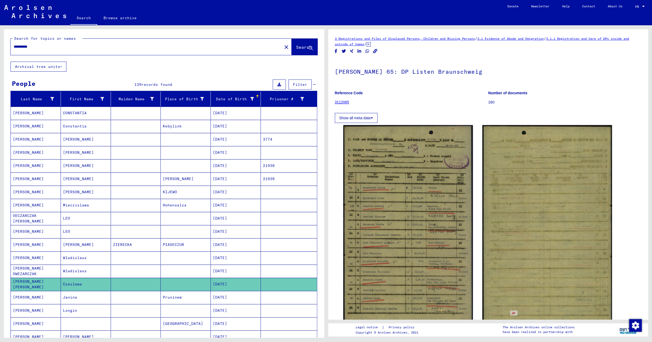
click at [198, 300] on mat-cell "Prusinew" at bounding box center [186, 297] width 50 height 13
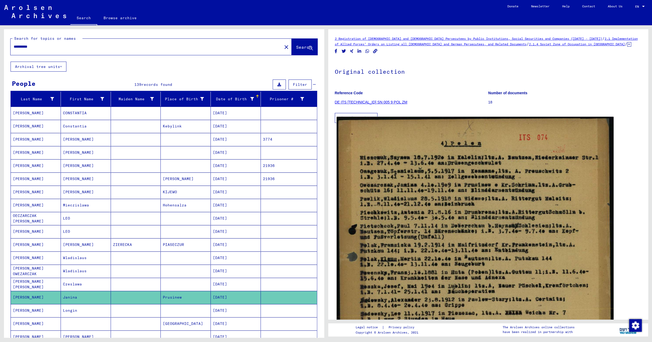
click at [414, 224] on img at bounding box center [474, 289] width 277 height 345
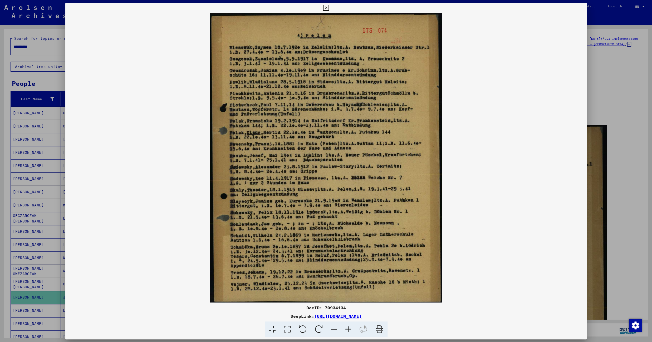
click at [349, 327] on icon at bounding box center [348, 330] width 14 height 16
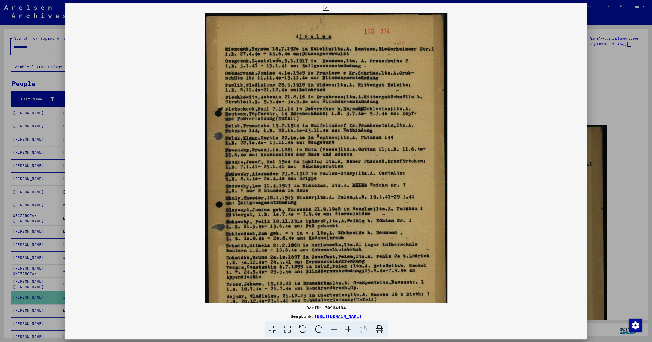
click at [349, 327] on icon at bounding box center [348, 330] width 14 height 16
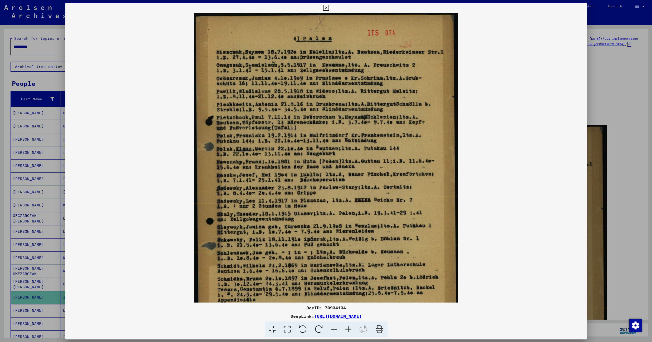
click at [349, 327] on icon at bounding box center [348, 330] width 14 height 16
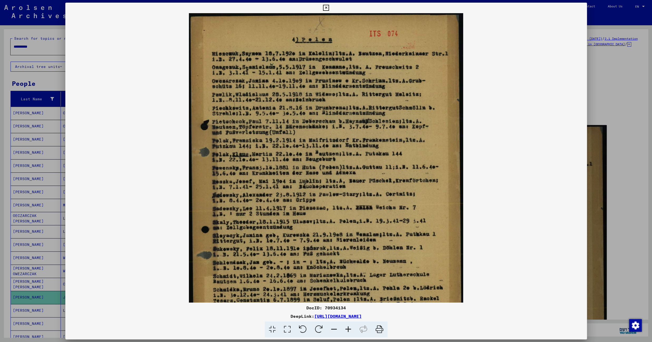
click at [349, 327] on icon at bounding box center [348, 330] width 14 height 16
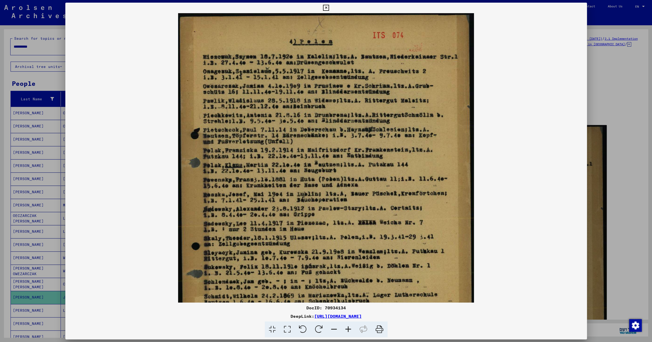
click at [349, 327] on icon at bounding box center [348, 330] width 14 height 16
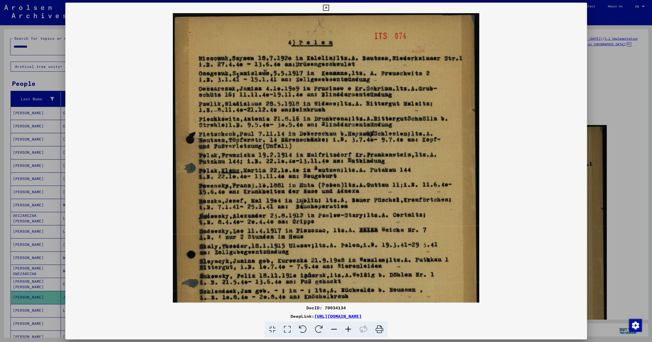
click at [349, 327] on icon at bounding box center [348, 330] width 14 height 16
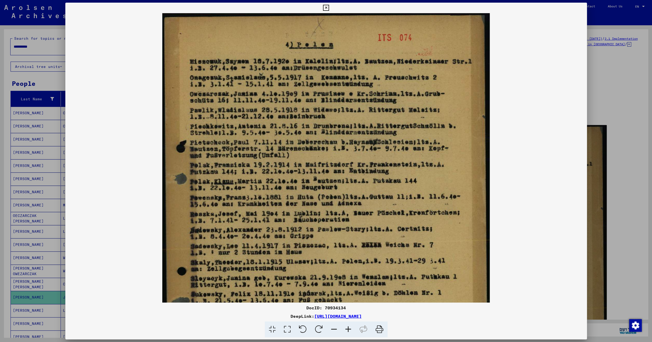
click at [349, 327] on icon at bounding box center [348, 330] width 14 height 16
click at [329, 7] on icon at bounding box center [326, 8] width 6 height 6
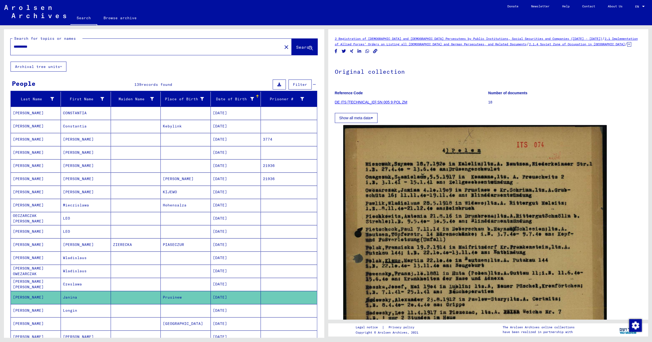
click at [171, 315] on mat-cell at bounding box center [186, 310] width 50 height 13
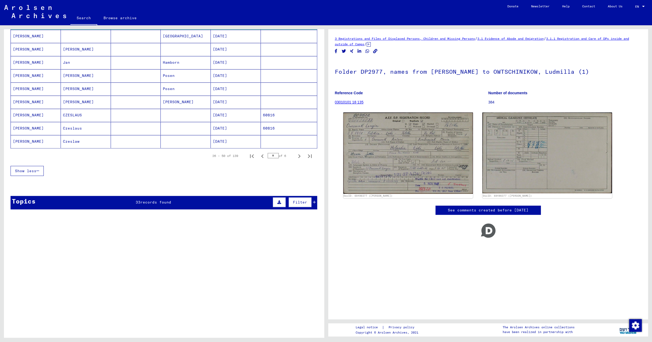
scroll to position [273, 0]
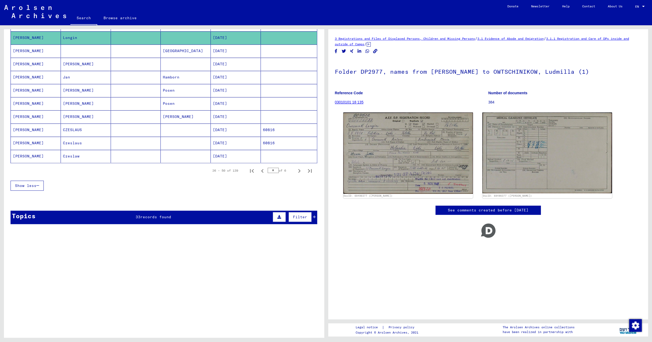
click at [196, 57] on mat-cell "[GEOGRAPHIC_DATA]" at bounding box center [186, 51] width 50 height 13
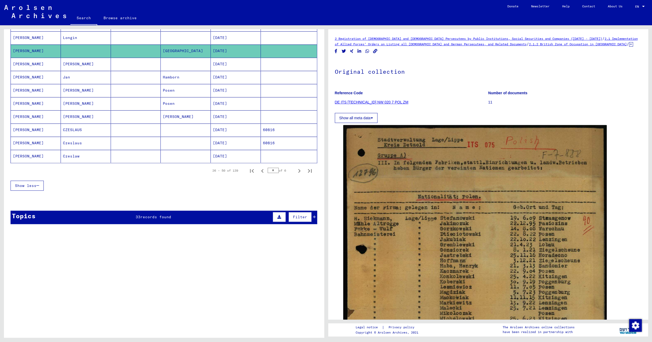
click at [179, 70] on mat-cell at bounding box center [186, 64] width 50 height 13
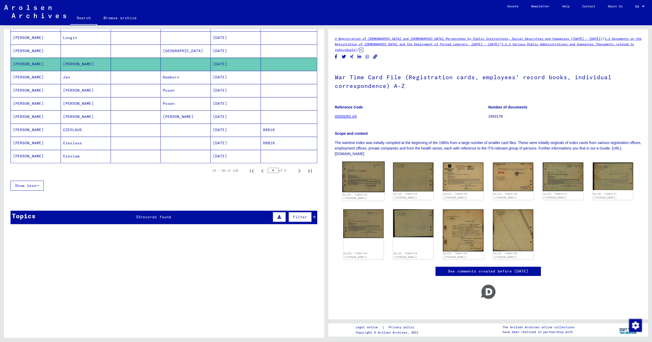
click at [364, 177] on img at bounding box center [363, 177] width 42 height 31
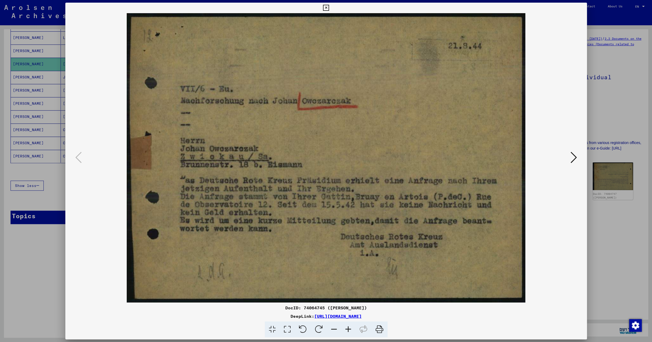
click at [575, 156] on icon at bounding box center [573, 157] width 6 height 13
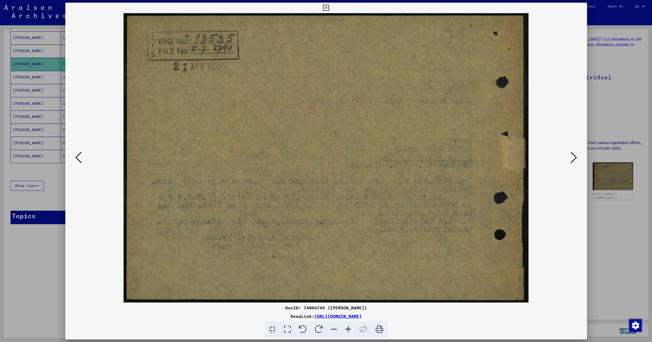
click at [575, 156] on icon at bounding box center [573, 157] width 6 height 13
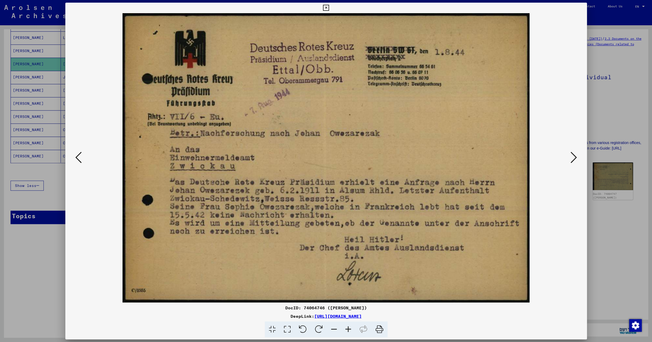
click at [574, 154] on icon at bounding box center [573, 157] width 6 height 13
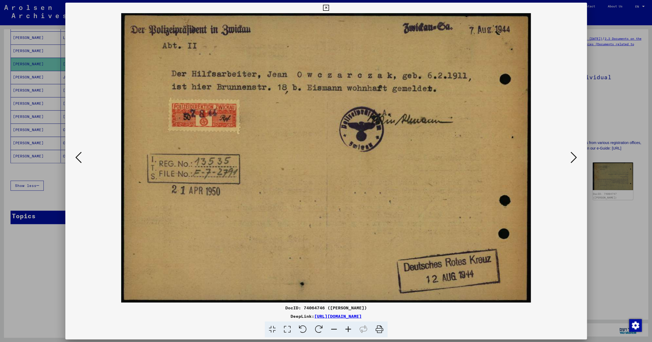
click at [574, 154] on icon at bounding box center [573, 157] width 6 height 13
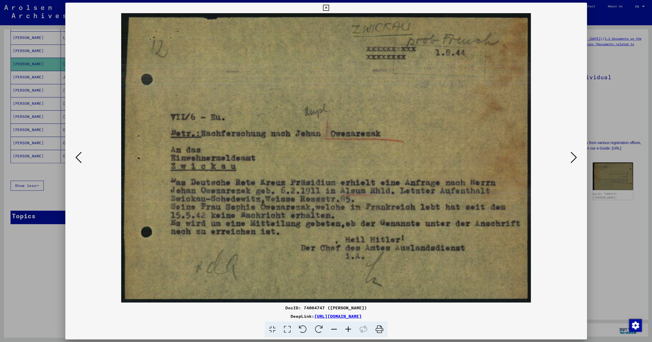
click at [574, 154] on icon at bounding box center [573, 157] width 6 height 13
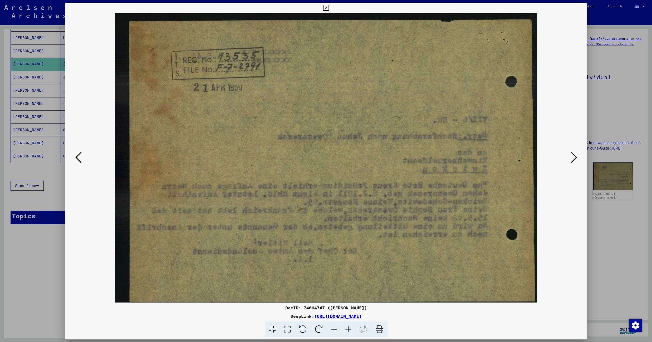
click at [574, 154] on icon at bounding box center [573, 157] width 6 height 13
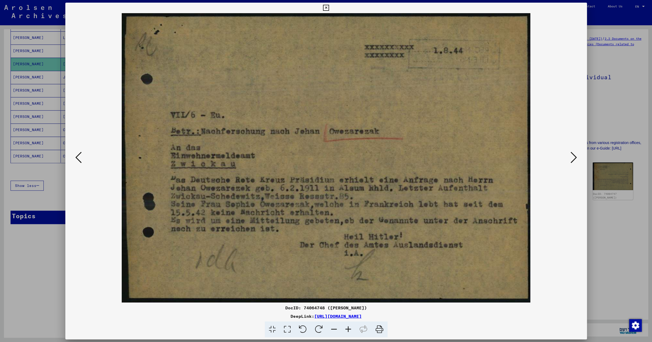
click at [574, 154] on icon at bounding box center [573, 157] width 6 height 13
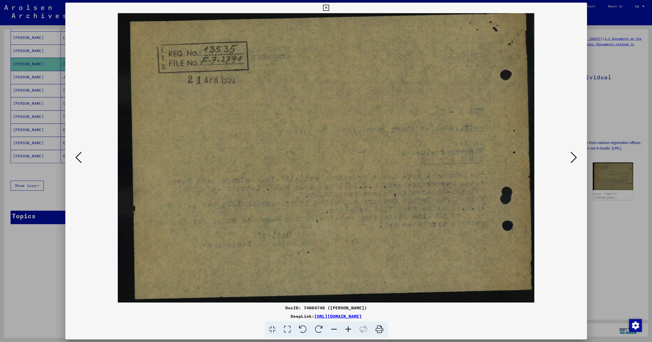
click at [574, 154] on icon at bounding box center [573, 157] width 6 height 13
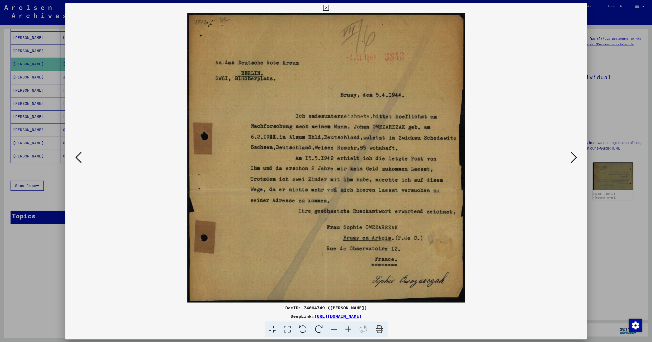
click at [574, 154] on icon at bounding box center [573, 157] width 6 height 13
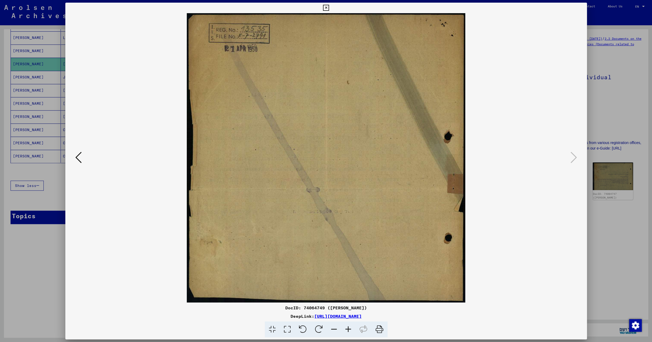
click at [329, 8] on icon at bounding box center [326, 8] width 6 height 6
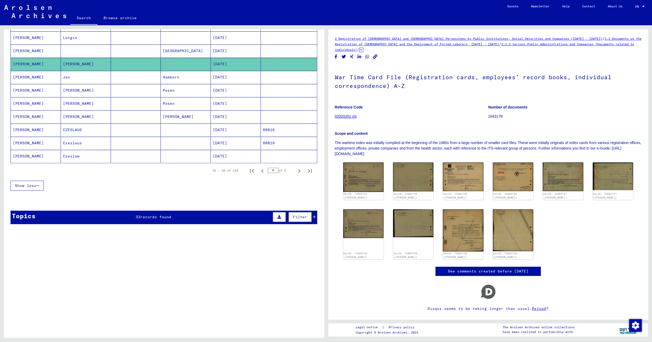
click at [175, 78] on mat-cell "Hamborn" at bounding box center [186, 77] width 50 height 13
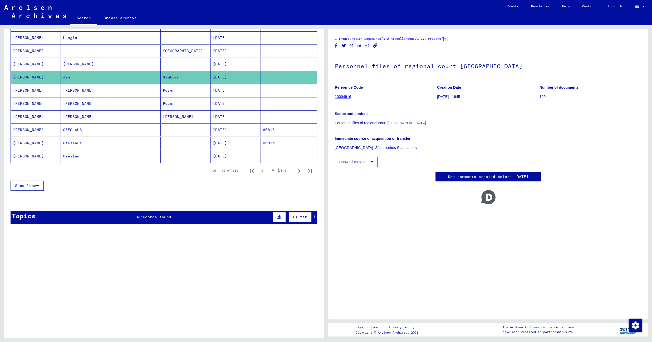
click at [172, 93] on mat-cell "Posen" at bounding box center [186, 90] width 50 height 13
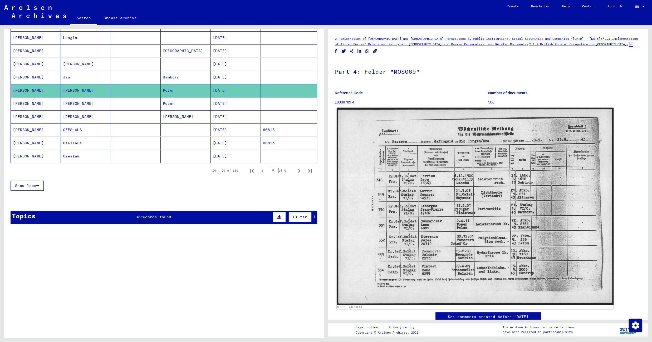
click at [407, 152] on img at bounding box center [474, 206] width 277 height 197
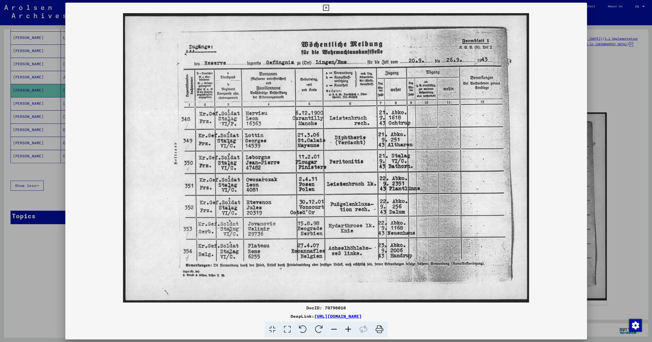
click at [329, 6] on icon at bounding box center [326, 8] width 6 height 6
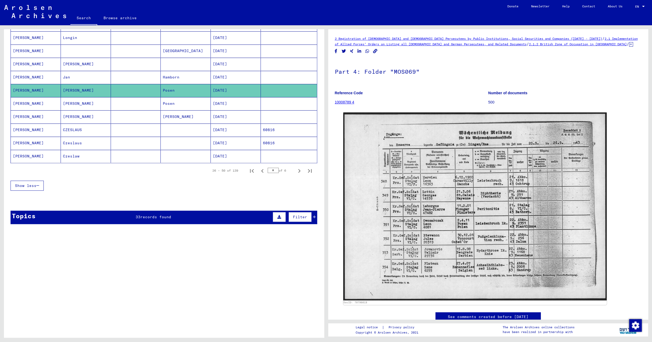
click at [142, 109] on mat-cell at bounding box center [136, 103] width 50 height 13
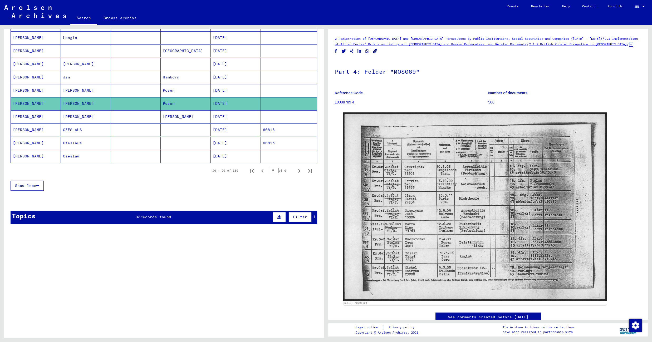
click at [166, 121] on mat-cell "[PERSON_NAME]" at bounding box center [186, 116] width 50 height 13
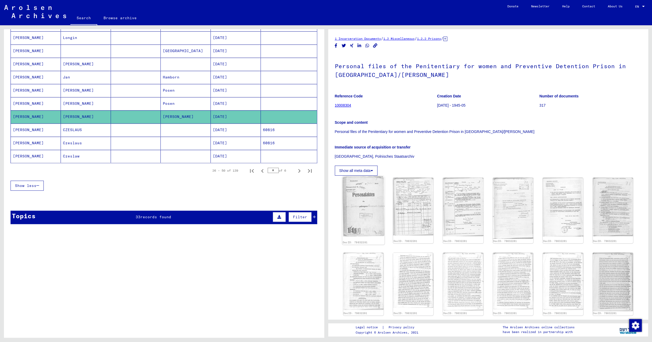
click at [358, 210] on img at bounding box center [363, 206] width 42 height 60
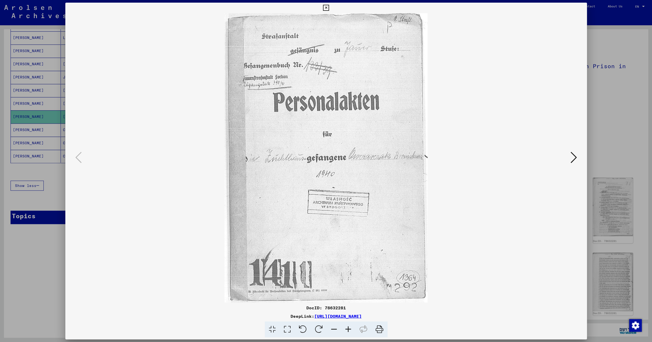
click at [574, 158] on icon at bounding box center [573, 157] width 6 height 13
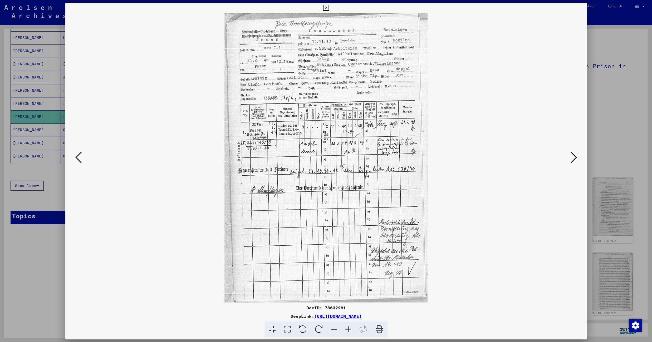
click at [572, 158] on icon at bounding box center [573, 157] width 6 height 13
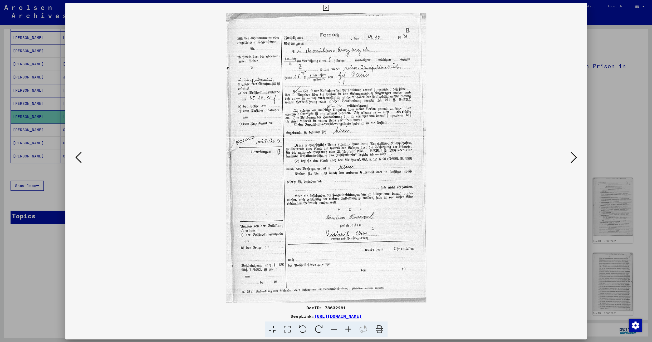
click at [572, 158] on icon at bounding box center [573, 157] width 6 height 13
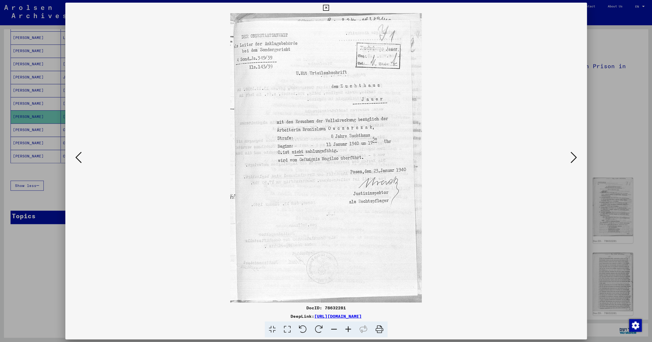
click at [572, 158] on icon at bounding box center [573, 157] width 6 height 13
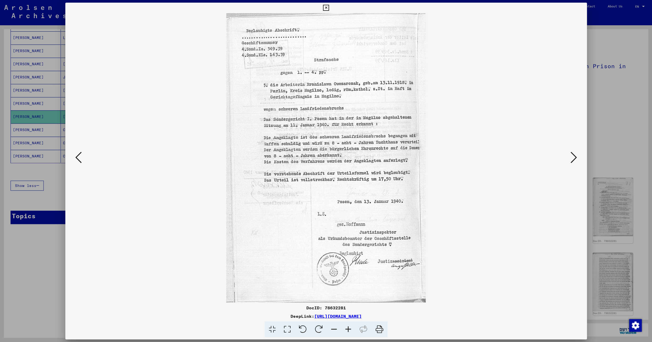
click at [329, 7] on icon at bounding box center [326, 8] width 6 height 6
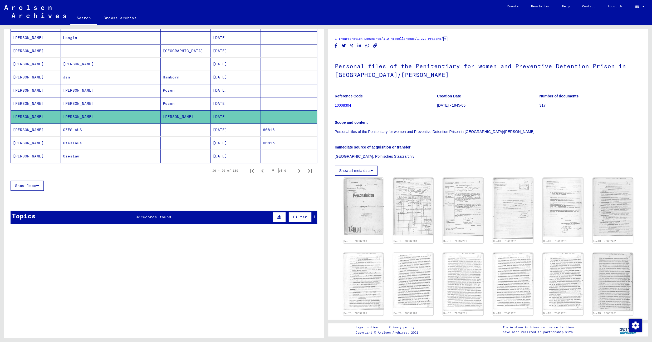
click at [153, 135] on mat-cell at bounding box center [136, 129] width 50 height 13
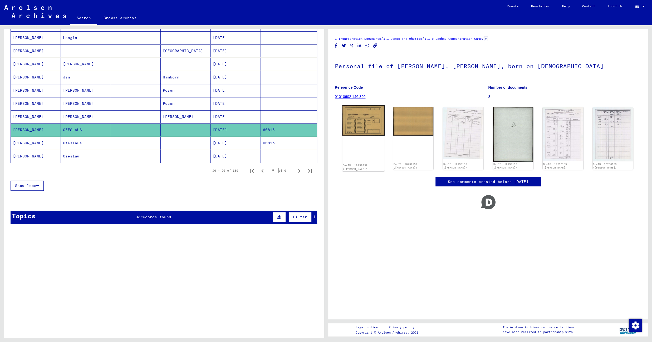
click at [362, 117] on img at bounding box center [363, 120] width 42 height 31
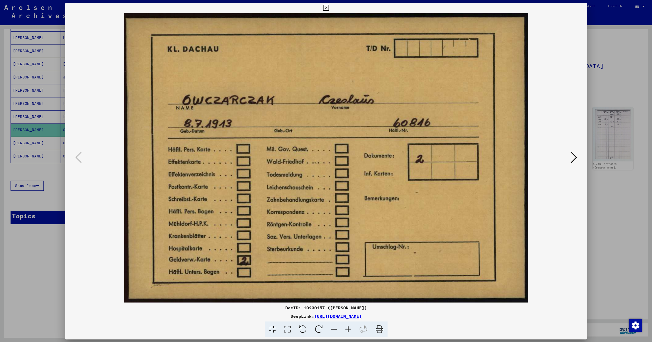
click at [574, 158] on icon at bounding box center [573, 157] width 6 height 13
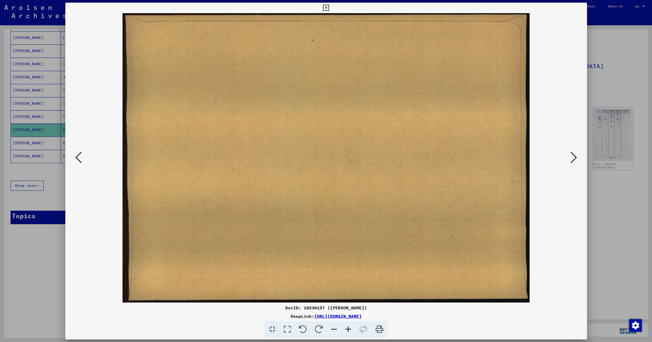
click at [574, 158] on icon at bounding box center [573, 157] width 6 height 13
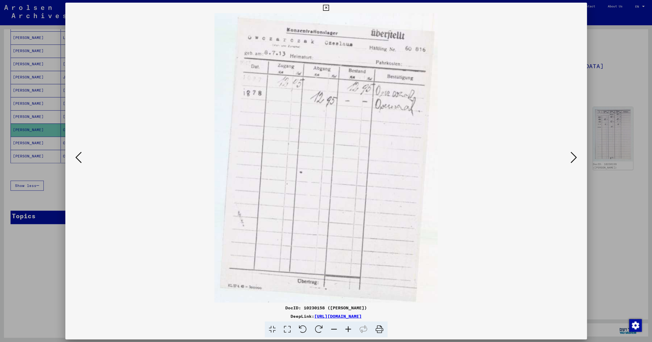
click at [574, 158] on icon at bounding box center [573, 157] width 6 height 13
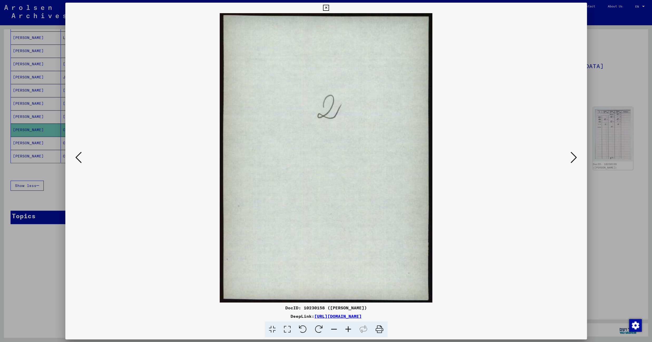
click at [574, 158] on icon at bounding box center [573, 157] width 6 height 13
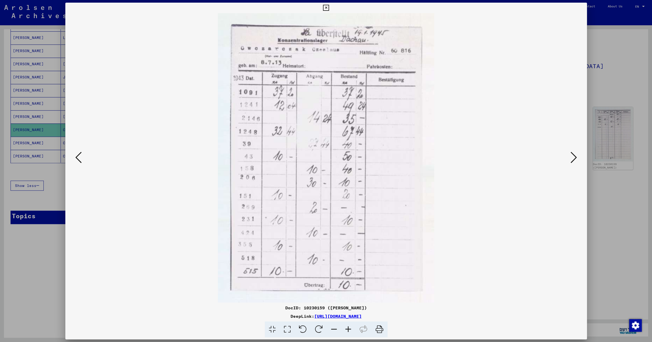
click at [574, 158] on icon at bounding box center [573, 157] width 6 height 13
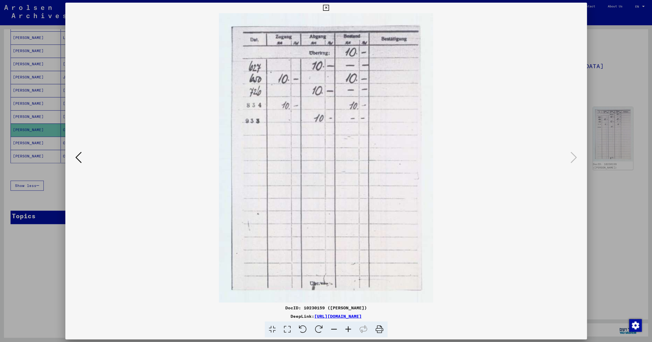
click at [329, 10] on icon at bounding box center [326, 8] width 6 height 6
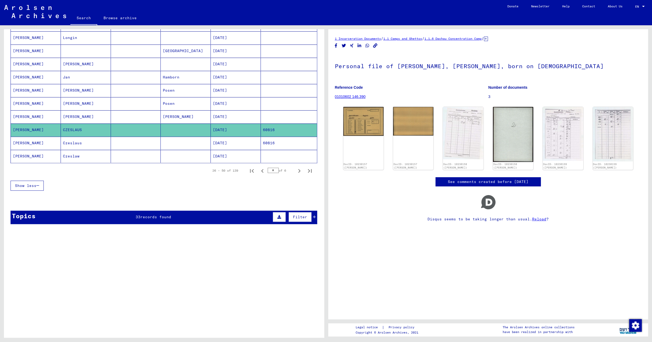
click at [244, 147] on mat-cell "[DATE]" at bounding box center [236, 143] width 50 height 13
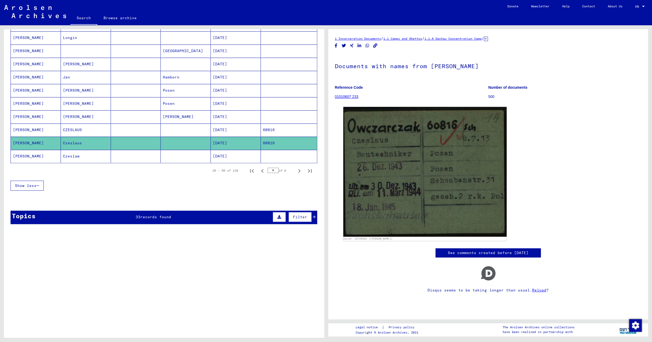
click at [193, 163] on mat-cell at bounding box center [186, 156] width 50 height 13
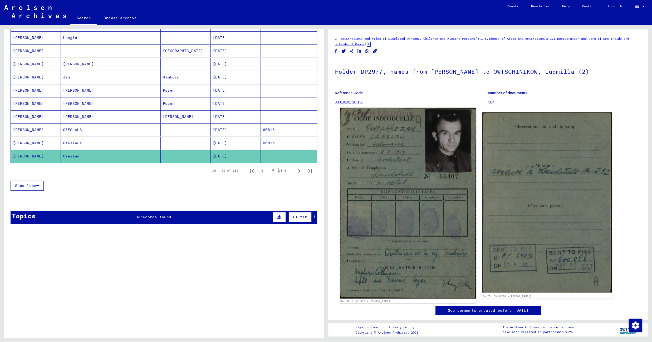
click at [381, 157] on img at bounding box center [408, 203] width 136 height 191
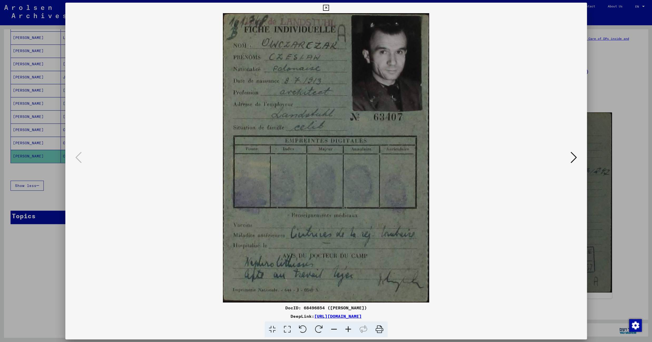
click at [347, 328] on icon at bounding box center [348, 330] width 14 height 16
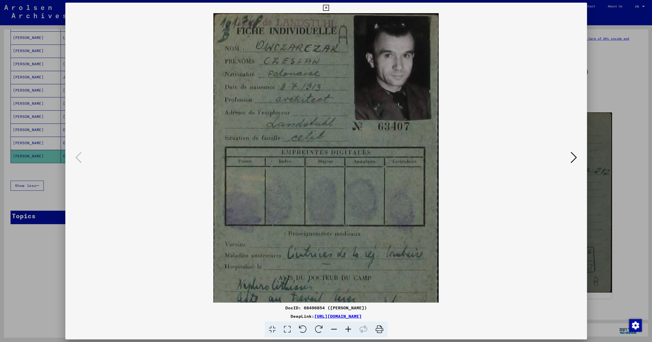
click at [347, 328] on icon at bounding box center [348, 330] width 14 height 16
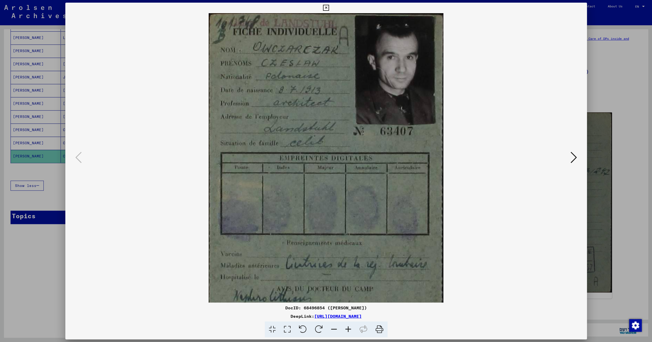
click at [347, 328] on icon at bounding box center [348, 330] width 14 height 16
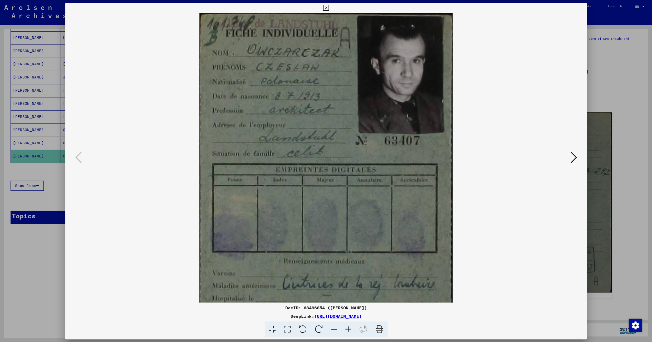
click at [347, 328] on icon at bounding box center [348, 330] width 14 height 16
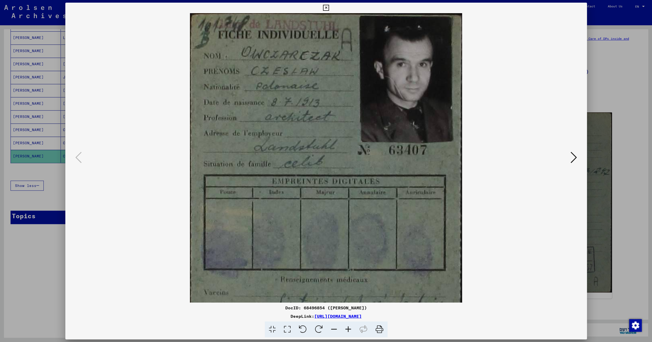
click at [347, 328] on icon at bounding box center [348, 330] width 14 height 16
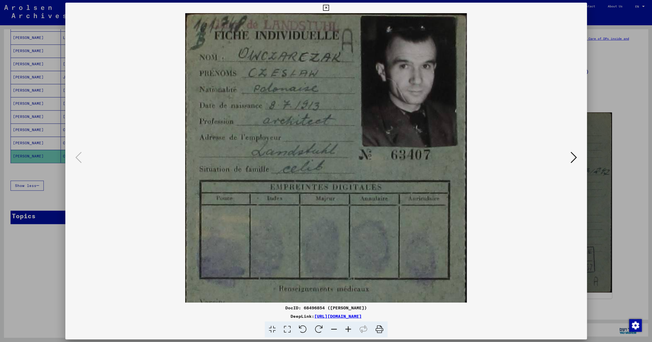
click at [347, 328] on icon at bounding box center [348, 330] width 14 height 16
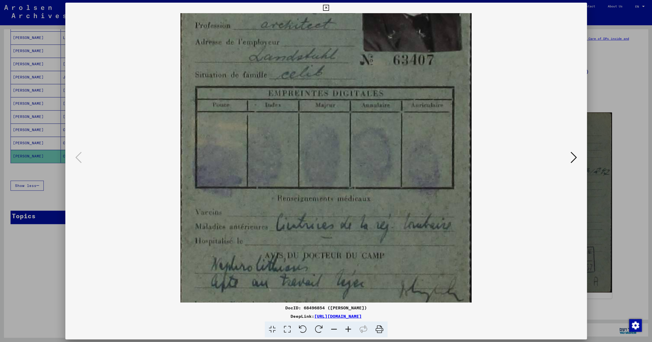
scroll to position [118, 0]
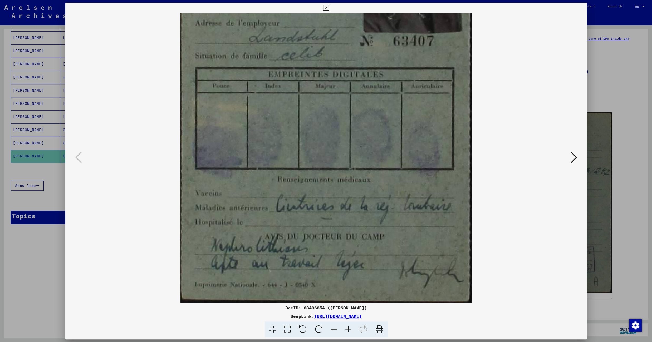
drag, startPoint x: 344, startPoint y: 262, endPoint x: 318, endPoint y: 88, distance: 176.6
click at [318, 88] on img at bounding box center [325, 99] width 291 height 408
click at [572, 156] on icon at bounding box center [573, 157] width 6 height 13
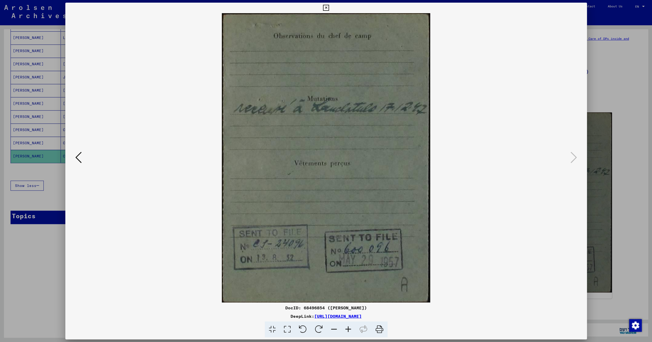
click at [329, 9] on icon at bounding box center [326, 8] width 6 height 6
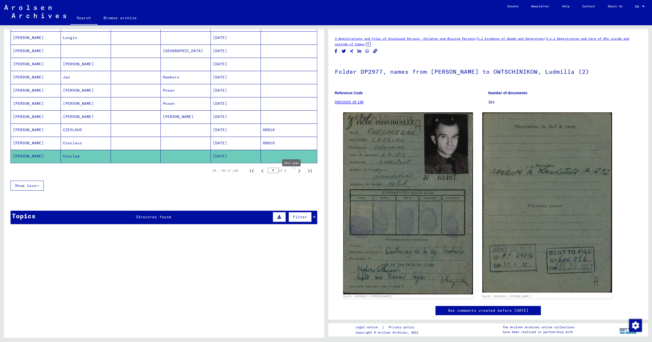
click at [295, 175] on icon "Next page" at bounding box center [298, 170] width 7 height 7
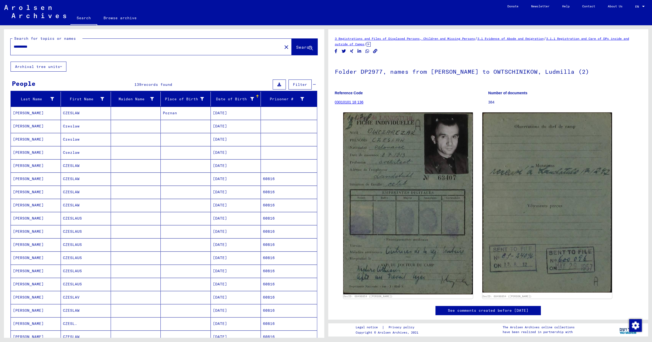
click at [180, 116] on mat-cell "Poznan" at bounding box center [186, 113] width 50 height 13
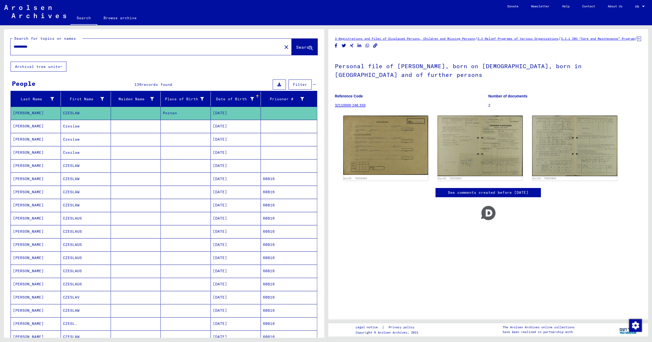
click at [180, 130] on mat-cell at bounding box center [186, 126] width 50 height 13
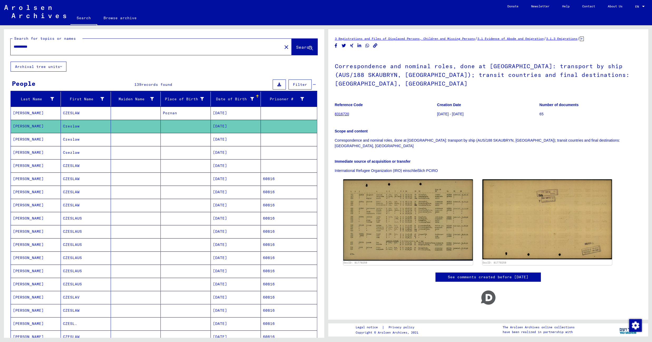
click at [173, 145] on mat-cell at bounding box center [186, 139] width 50 height 13
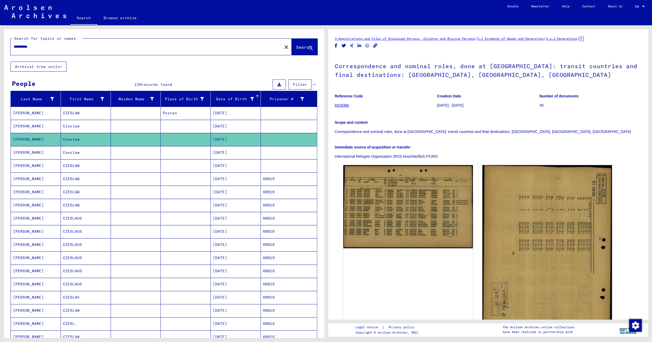
click at [180, 221] on mat-cell at bounding box center [186, 218] width 50 height 13
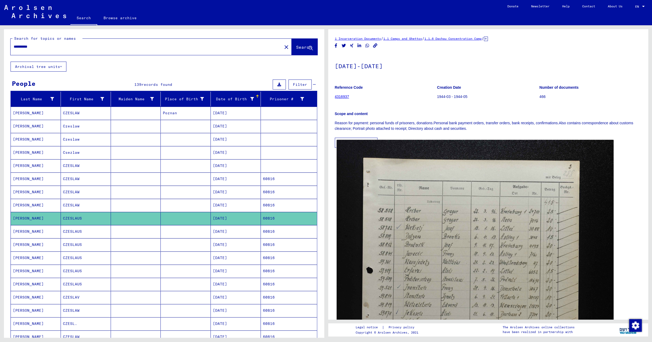
click at [416, 222] on img at bounding box center [474, 348] width 277 height 416
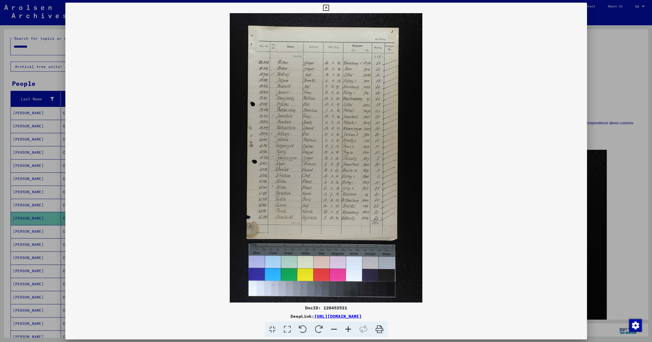
click at [351, 329] on icon at bounding box center [348, 330] width 14 height 16
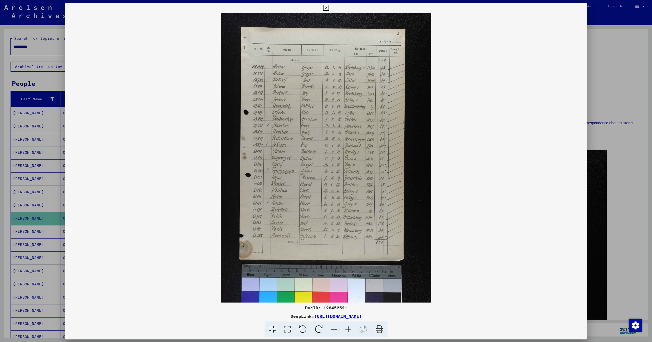
click at [351, 329] on icon at bounding box center [348, 330] width 14 height 16
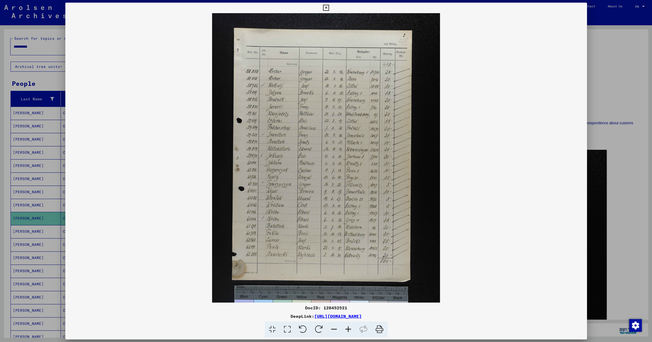
click at [351, 329] on icon at bounding box center [348, 330] width 14 height 16
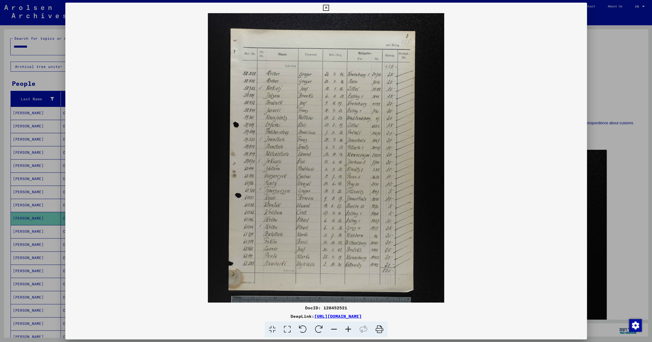
click at [351, 329] on icon at bounding box center [348, 330] width 14 height 16
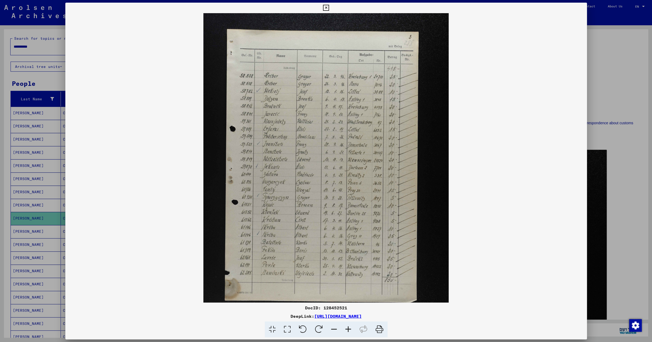
click at [351, 329] on icon at bounding box center [348, 330] width 14 height 16
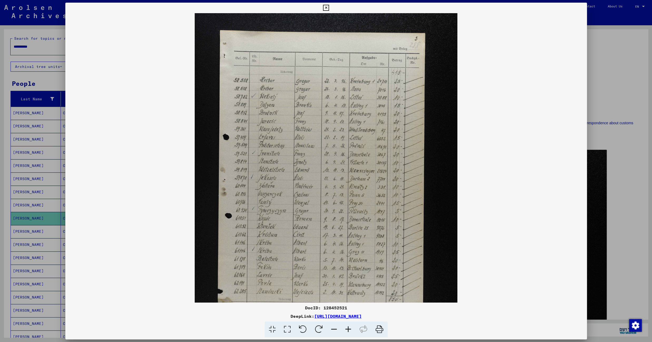
click at [351, 329] on icon at bounding box center [348, 330] width 14 height 16
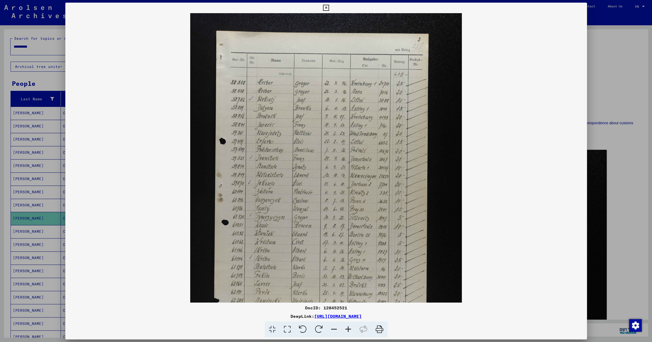
click at [351, 329] on icon at bounding box center [348, 330] width 14 height 16
click at [329, 9] on icon at bounding box center [326, 8] width 6 height 6
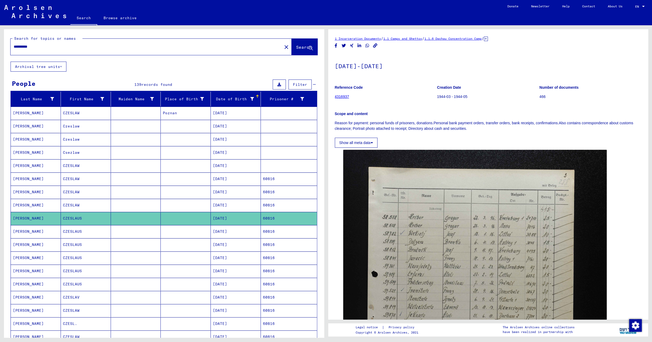
scroll to position [302, 0]
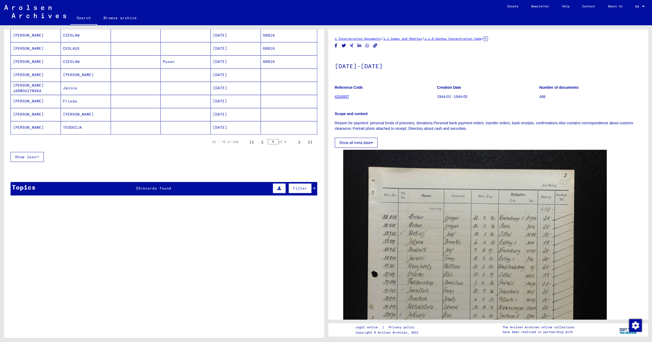
click at [190, 79] on mat-cell at bounding box center [186, 74] width 50 height 13
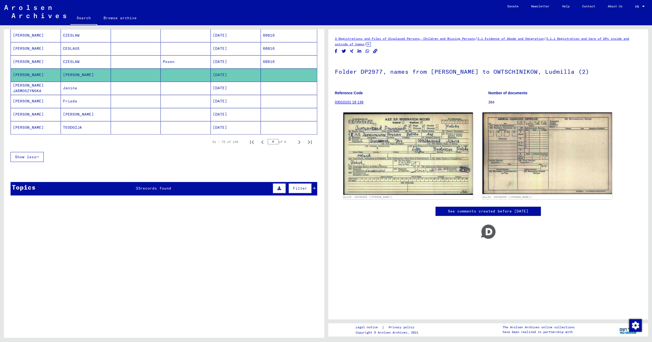
click at [172, 98] on mat-cell at bounding box center [186, 101] width 50 height 13
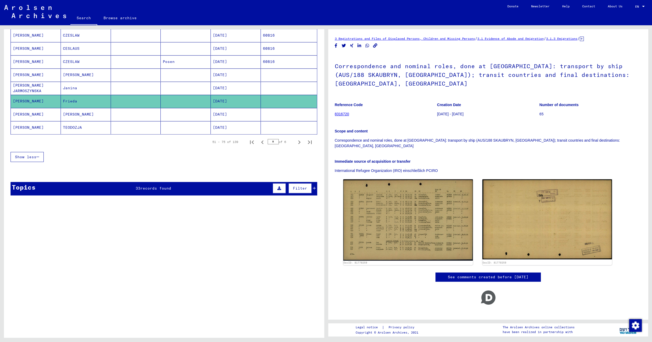
click at [172, 92] on mat-cell at bounding box center [186, 88] width 50 height 13
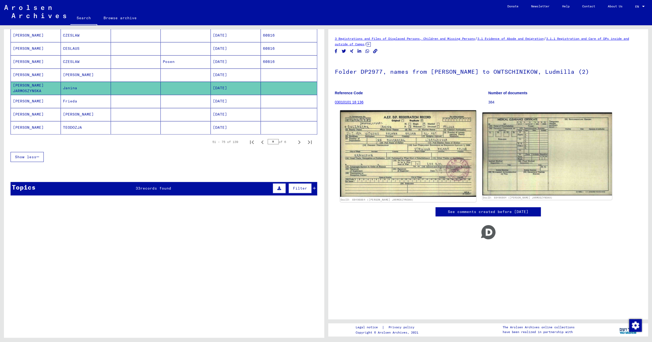
click at [377, 155] on img at bounding box center [408, 153] width 136 height 87
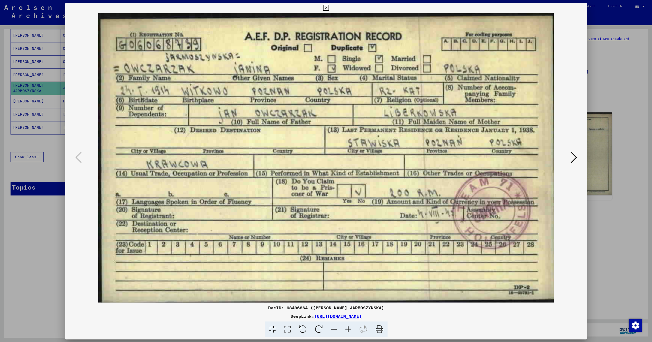
click at [454, 171] on img at bounding box center [326, 157] width 486 height 289
click at [569, 157] on img at bounding box center [326, 157] width 486 height 289
click at [576, 155] on icon at bounding box center [573, 157] width 6 height 13
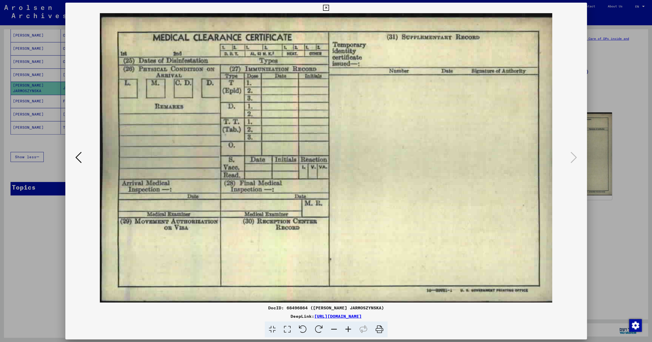
click at [329, 8] on icon at bounding box center [326, 8] width 6 height 6
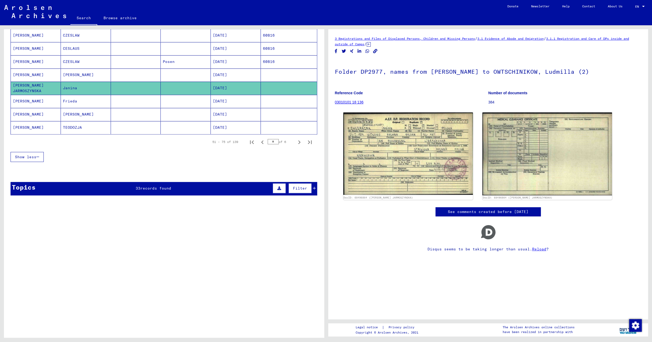
click at [198, 105] on mat-cell at bounding box center [186, 101] width 50 height 13
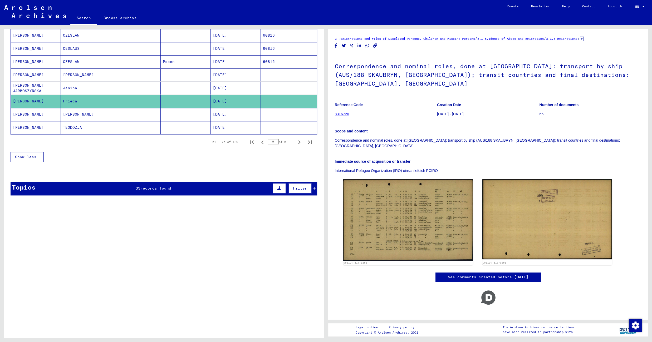
click at [192, 121] on mat-cell at bounding box center [186, 114] width 50 height 13
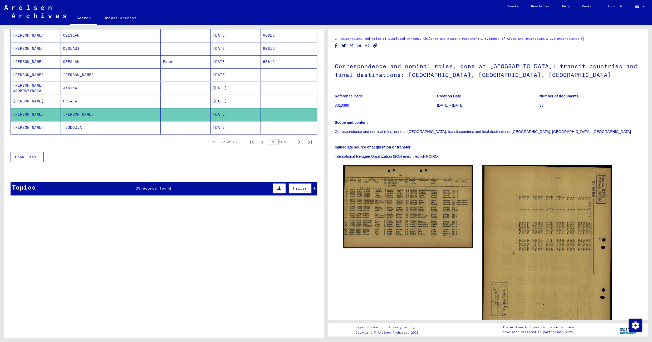
click at [188, 134] on mat-cell at bounding box center [186, 127] width 50 height 13
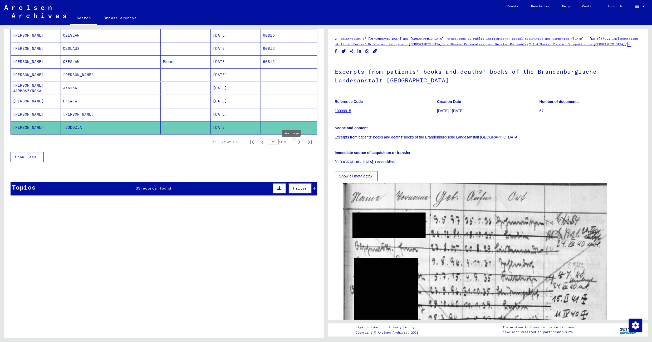
click at [295, 145] on icon "Next page" at bounding box center [298, 142] width 7 height 7
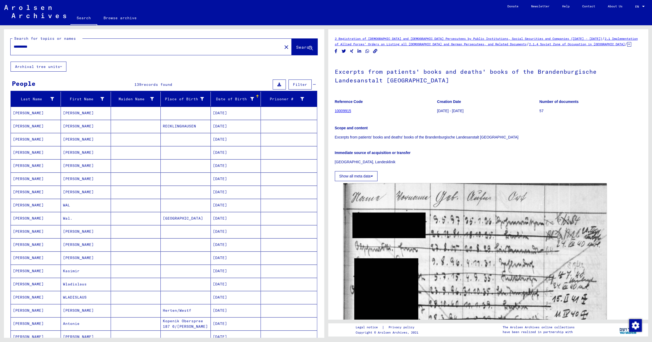
click at [180, 113] on mat-cell at bounding box center [186, 113] width 50 height 13
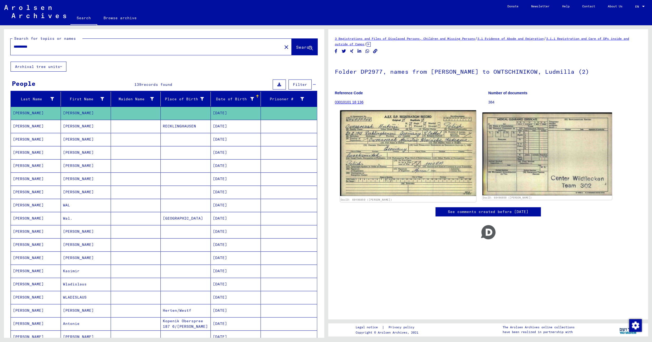
click at [375, 158] on img at bounding box center [408, 153] width 136 height 86
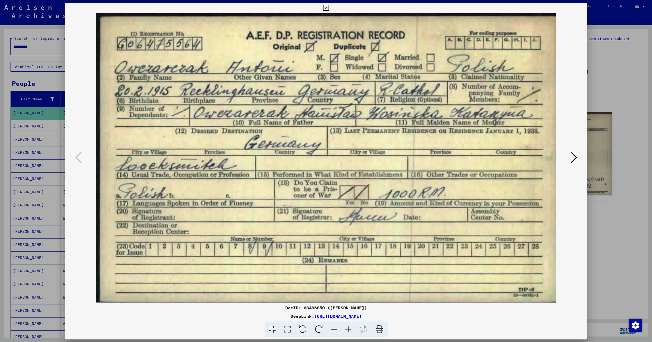
click at [329, 7] on icon at bounding box center [326, 8] width 6 height 6
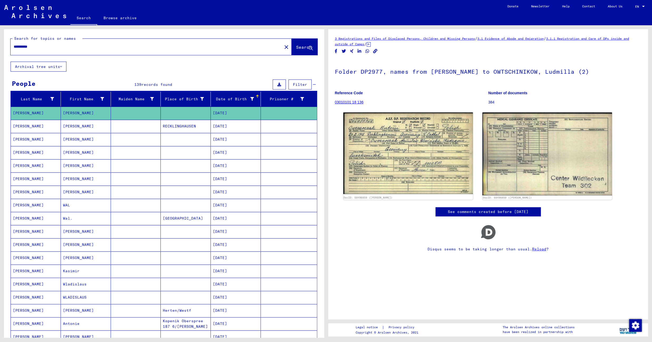
click at [174, 129] on mat-cell "RECKLINGHAUSEN" at bounding box center [186, 126] width 50 height 13
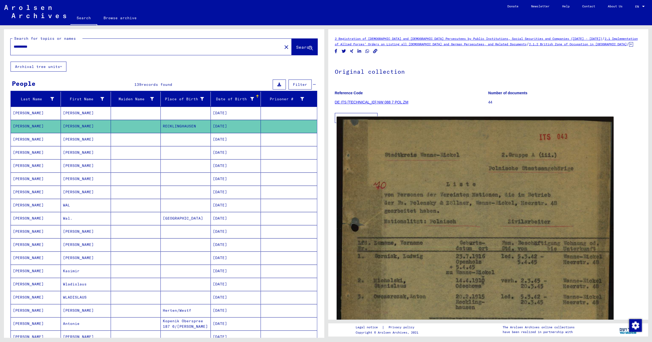
click at [426, 195] on img at bounding box center [474, 292] width 277 height 351
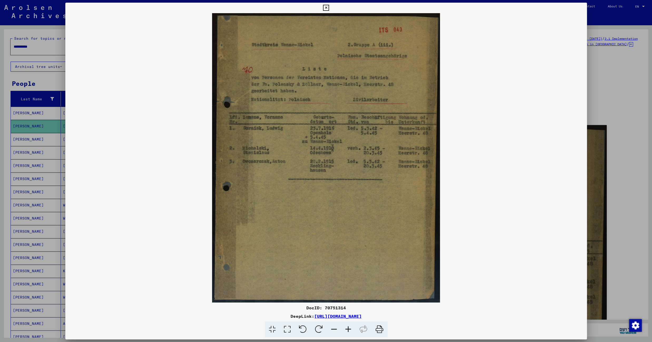
click at [348, 328] on icon at bounding box center [348, 330] width 14 height 16
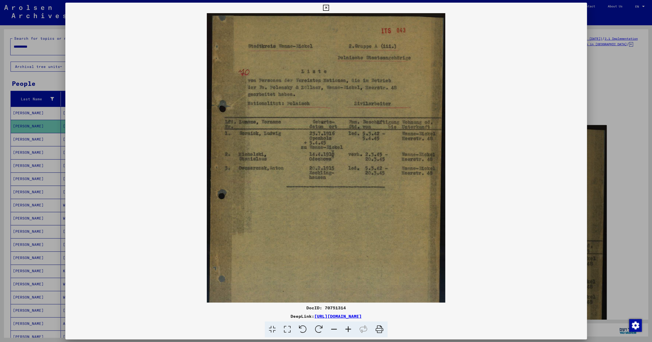
click at [348, 328] on icon at bounding box center [348, 330] width 14 height 16
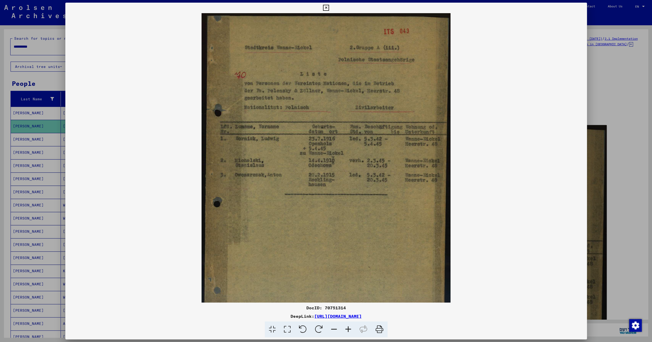
click at [348, 328] on icon at bounding box center [348, 330] width 14 height 16
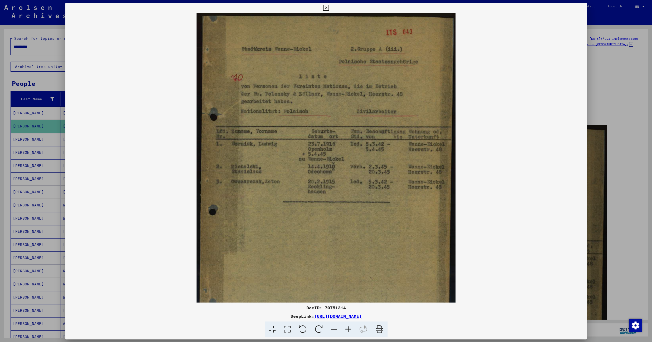
click at [348, 328] on icon at bounding box center [348, 330] width 14 height 16
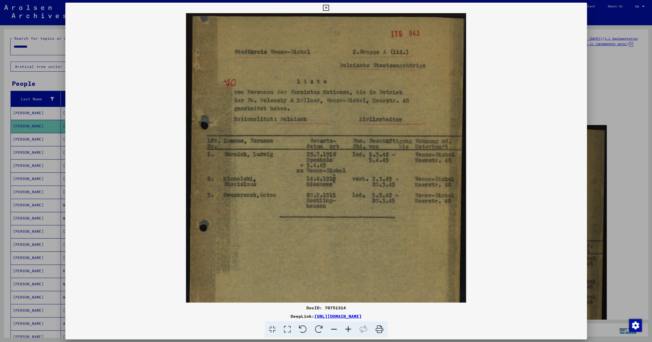
click at [348, 328] on icon at bounding box center [348, 330] width 14 height 16
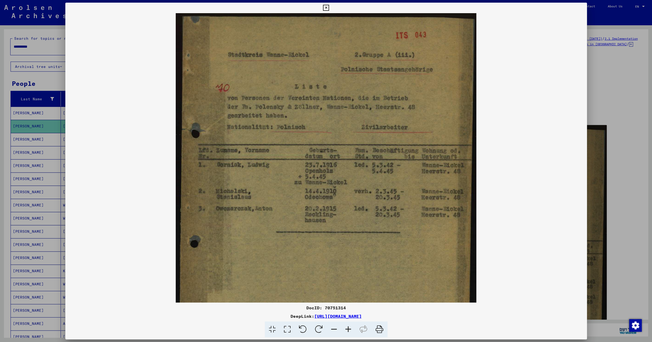
click at [348, 328] on icon at bounding box center [348, 330] width 14 height 16
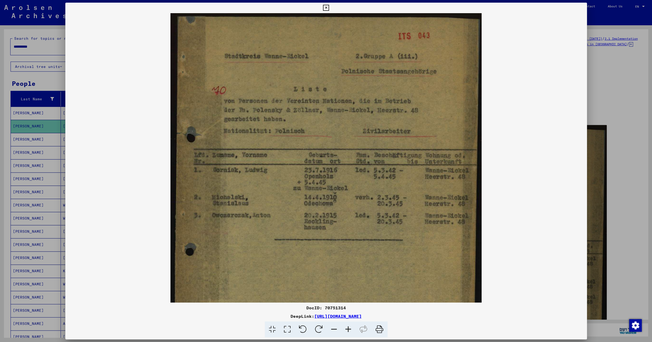
click at [348, 328] on icon at bounding box center [348, 330] width 14 height 16
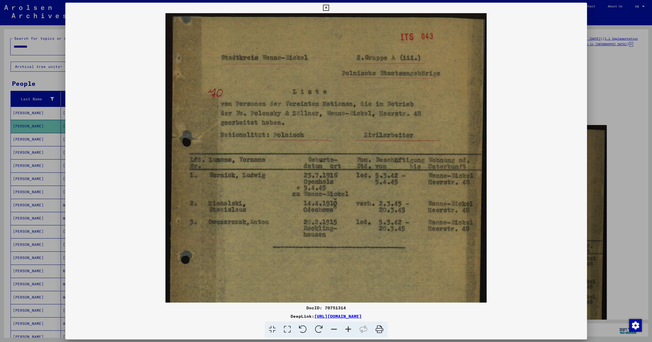
click at [348, 328] on icon at bounding box center [348, 330] width 14 height 16
click at [329, 9] on icon at bounding box center [326, 8] width 6 height 6
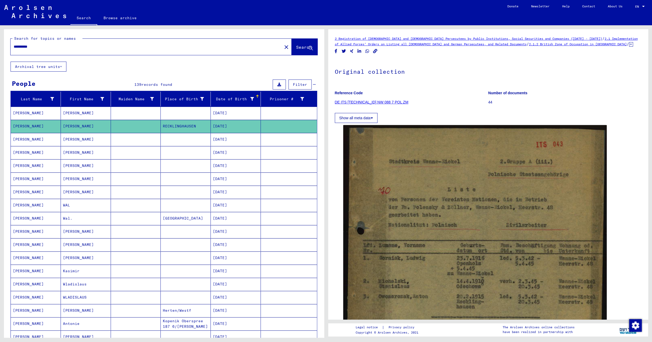
click at [234, 139] on mat-cell "[DATE]" at bounding box center [236, 139] width 50 height 13
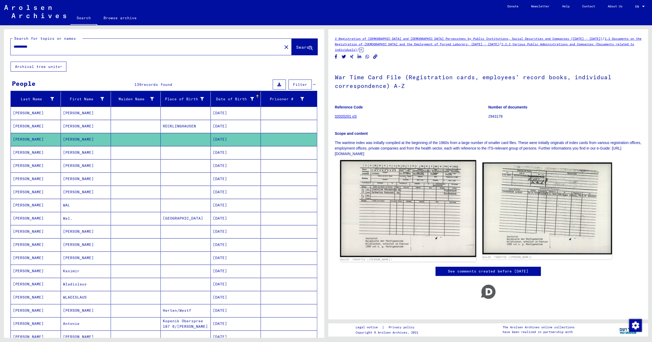
click at [407, 213] on img at bounding box center [408, 208] width 136 height 97
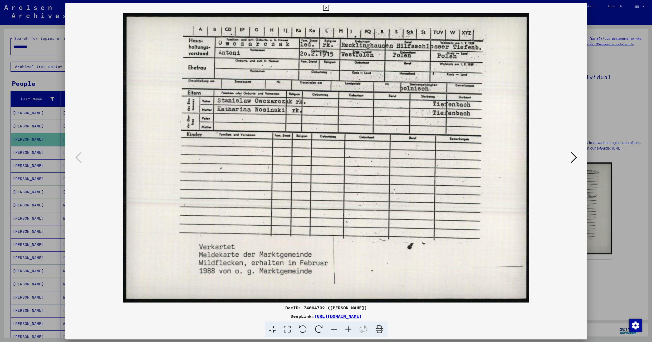
click at [329, 9] on icon at bounding box center [326, 8] width 6 height 6
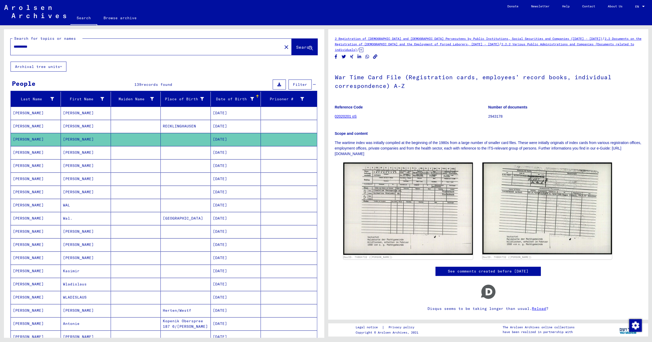
drag, startPoint x: 331, startPoint y: 139, endPoint x: 246, endPoint y: 154, distance: 85.6
click at [328, 154] on div "2 Registration of [DEMOGRAPHIC_DATA] and [DEMOGRAPHIC_DATA] Persecutees by Publ…" at bounding box center [488, 174] width 320 height 290
click at [185, 156] on mat-cell at bounding box center [186, 152] width 50 height 13
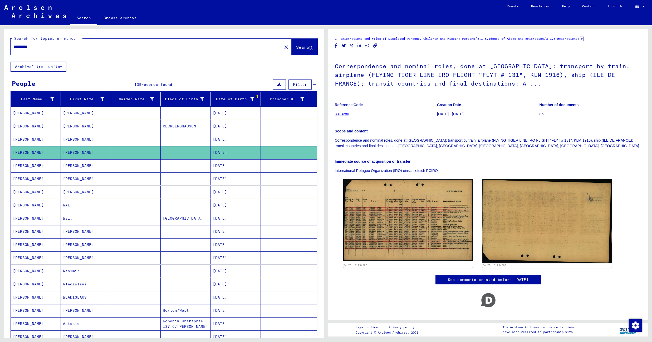
click at [179, 169] on mat-cell at bounding box center [186, 165] width 50 height 13
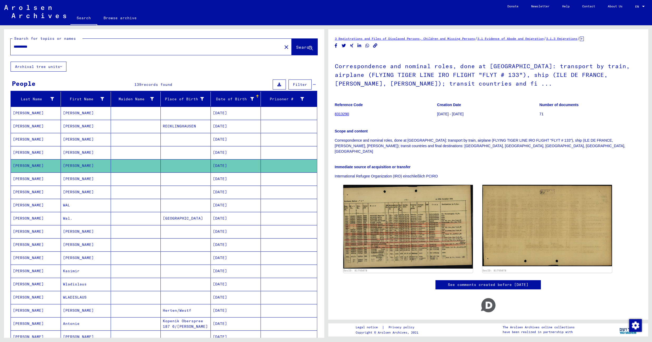
click at [177, 182] on mat-cell at bounding box center [186, 178] width 50 height 13
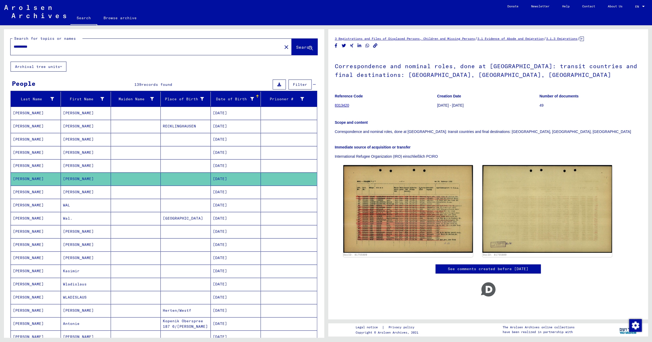
click at [178, 191] on mat-cell at bounding box center [186, 192] width 50 height 13
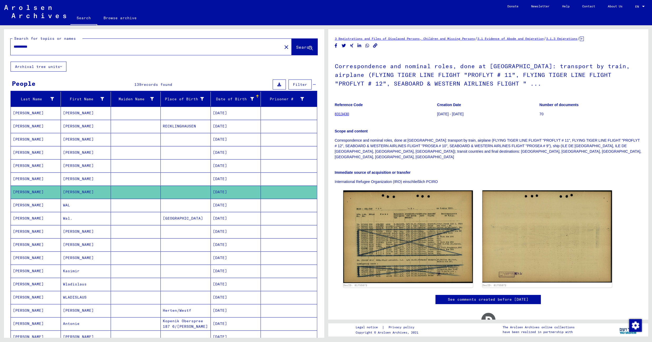
click at [177, 208] on mat-cell at bounding box center [186, 205] width 50 height 13
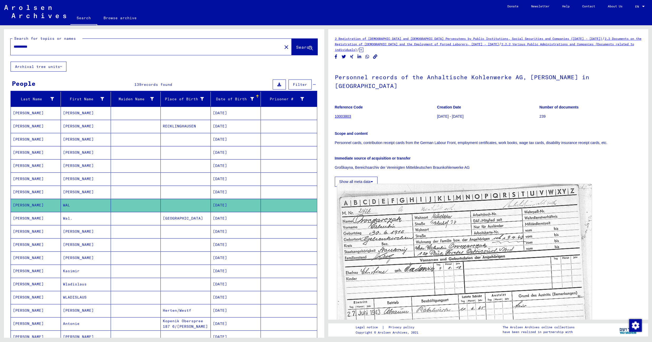
click at [369, 220] on img at bounding box center [464, 282] width 254 height 196
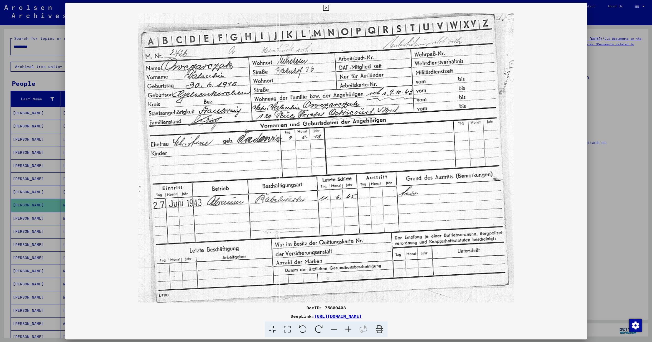
click at [329, 8] on icon at bounding box center [326, 8] width 6 height 6
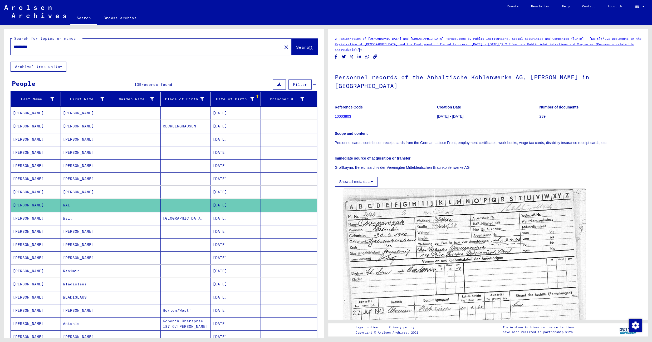
click at [161, 220] on mat-cell "[GEOGRAPHIC_DATA]" at bounding box center [186, 218] width 50 height 13
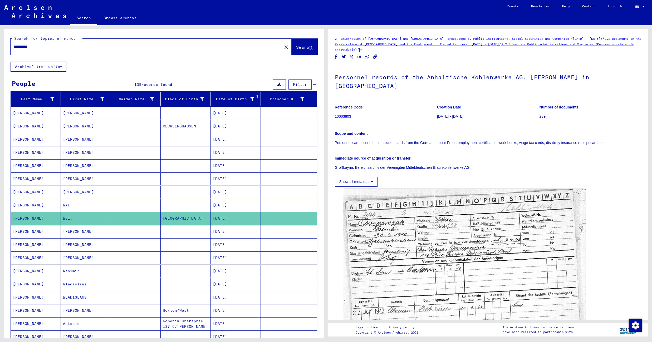
click at [161, 236] on mat-cell at bounding box center [186, 231] width 50 height 13
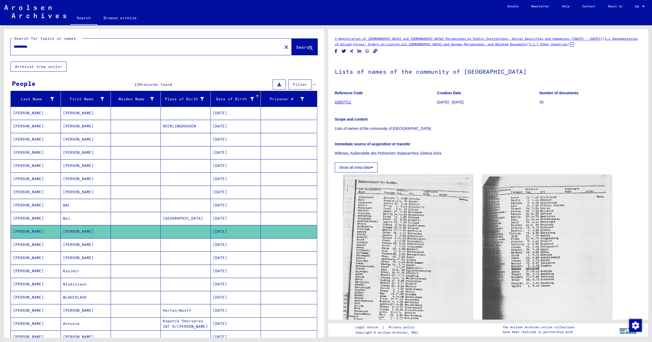
click at [175, 244] on mat-cell at bounding box center [186, 244] width 50 height 13
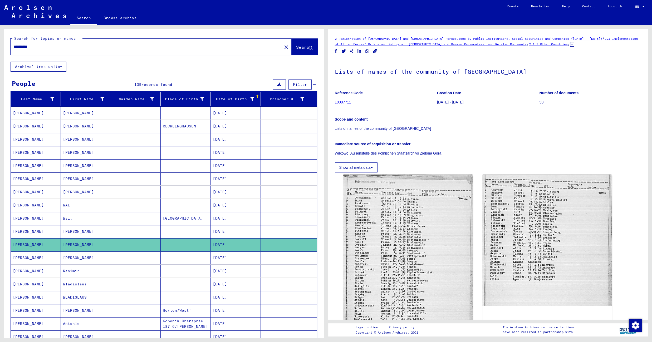
click at [165, 262] on mat-cell at bounding box center [186, 257] width 50 height 13
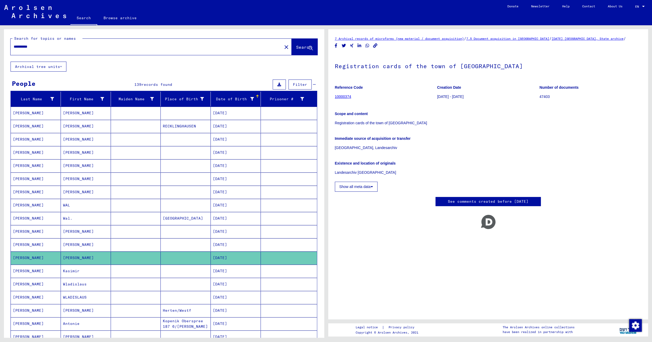
click at [164, 275] on mat-cell at bounding box center [186, 271] width 50 height 13
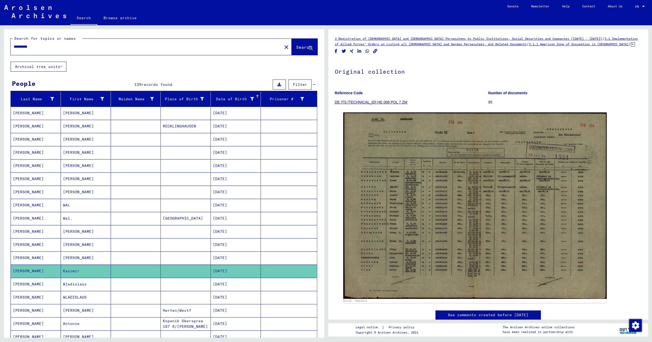
click at [164, 289] on mat-cell at bounding box center [186, 284] width 50 height 13
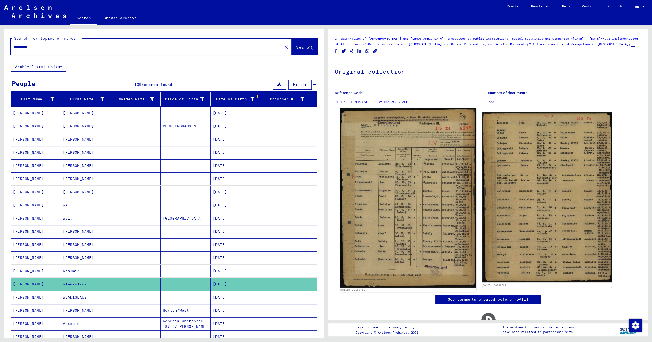
click at [413, 185] on img at bounding box center [408, 197] width 136 height 179
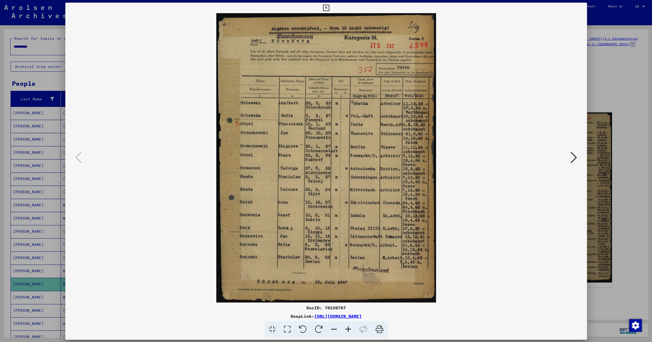
click at [413, 185] on img at bounding box center [326, 157] width 486 height 289
click at [329, 7] on icon at bounding box center [326, 8] width 6 height 6
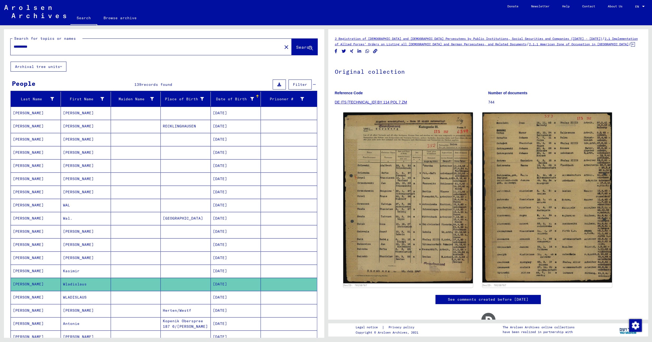
click at [180, 316] on mat-cell "Herten/Westf" at bounding box center [186, 310] width 50 height 13
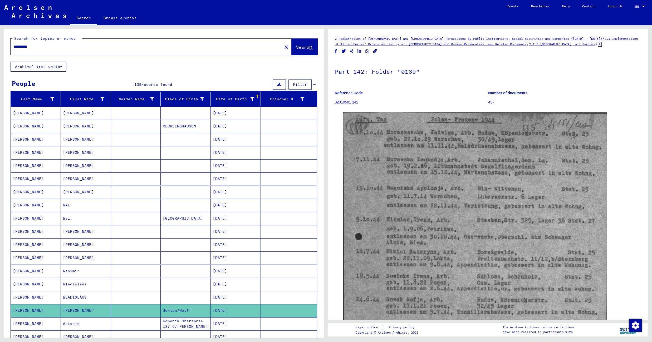
scroll to position [302, 0]
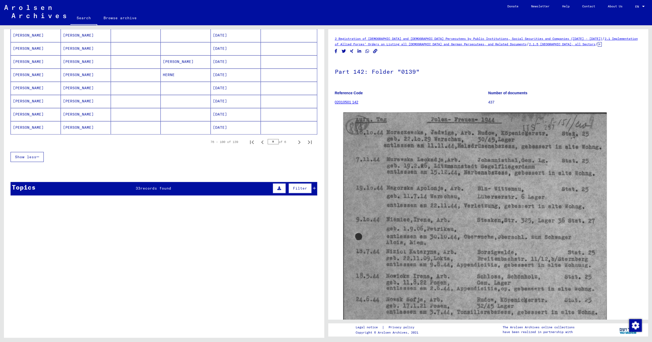
click at [177, 53] on mat-cell at bounding box center [186, 48] width 50 height 13
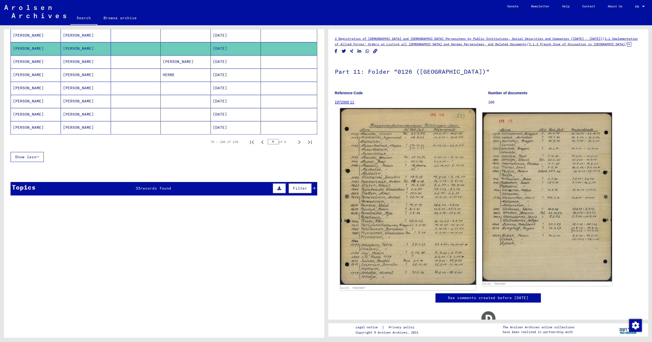
click at [403, 146] on img at bounding box center [408, 196] width 136 height 177
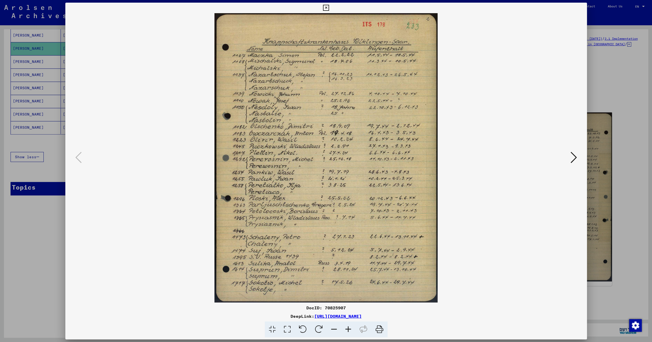
click at [348, 329] on icon at bounding box center [348, 330] width 14 height 16
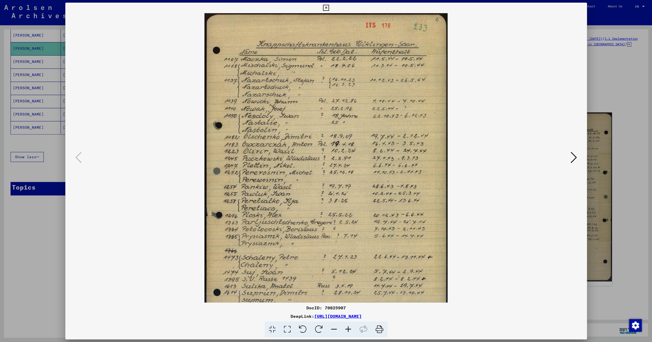
click at [348, 329] on icon at bounding box center [348, 330] width 14 height 16
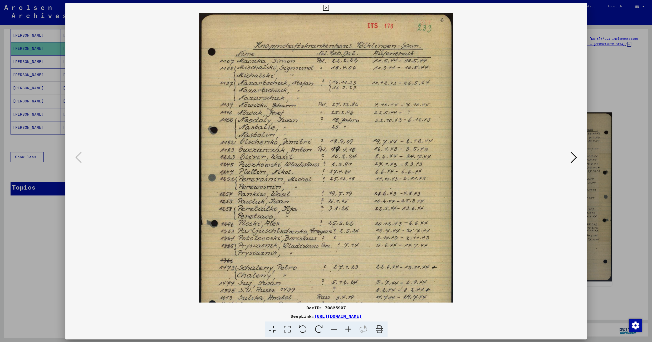
click at [348, 329] on icon at bounding box center [348, 330] width 14 height 16
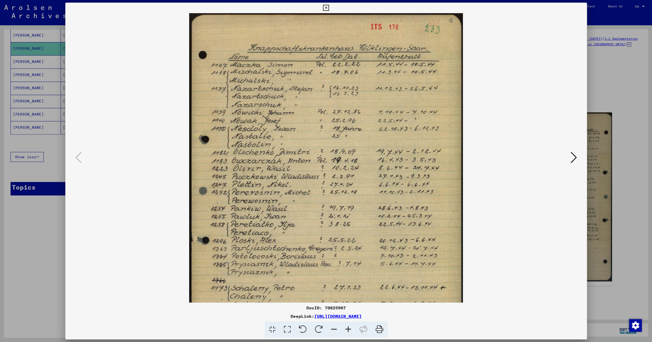
click at [348, 329] on icon at bounding box center [348, 330] width 14 height 16
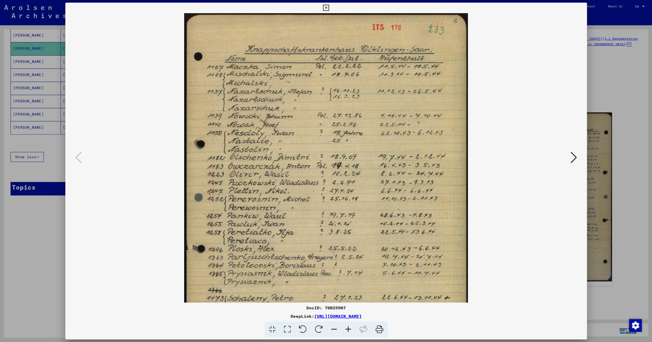
click at [348, 329] on icon at bounding box center [348, 330] width 14 height 16
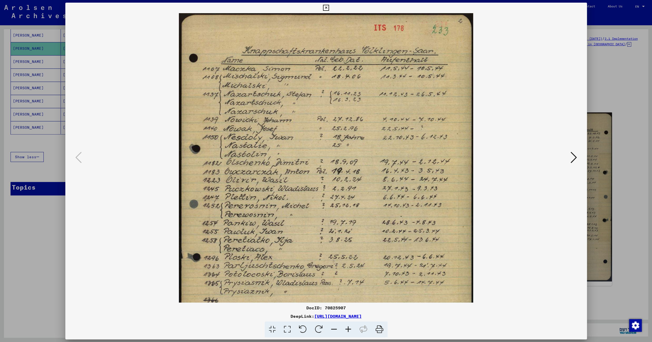
click at [348, 329] on icon at bounding box center [348, 330] width 14 height 16
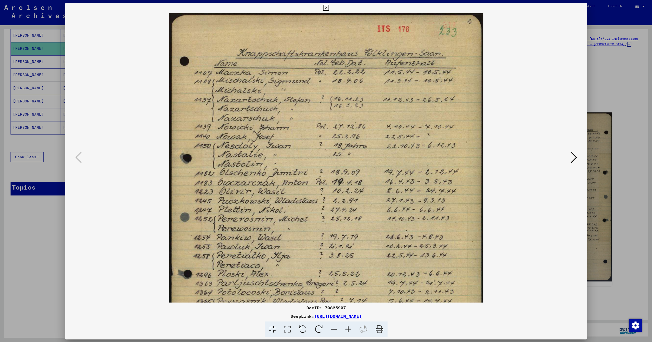
click at [348, 329] on icon at bounding box center [348, 330] width 14 height 16
click at [329, 9] on icon at bounding box center [326, 8] width 6 height 6
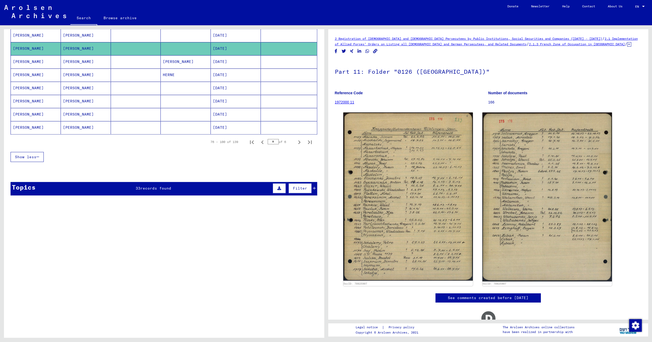
click at [200, 63] on mat-cell "[PERSON_NAME]" at bounding box center [186, 61] width 50 height 13
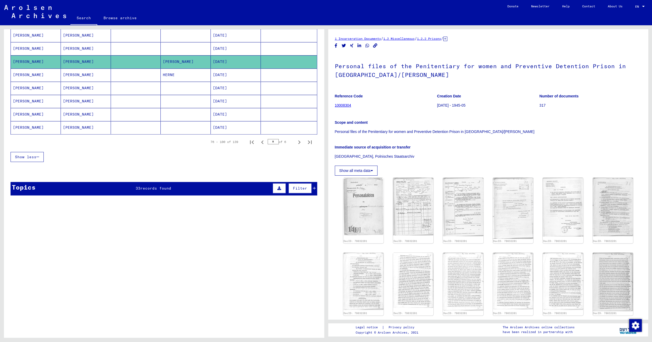
click at [188, 75] on mat-cell "HERNE" at bounding box center [186, 74] width 50 height 13
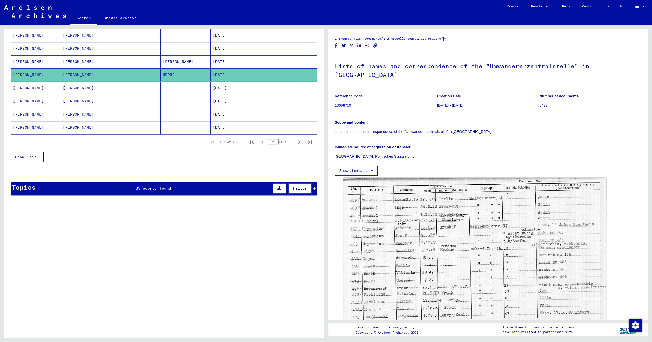
click at [179, 92] on mat-cell at bounding box center [186, 88] width 50 height 13
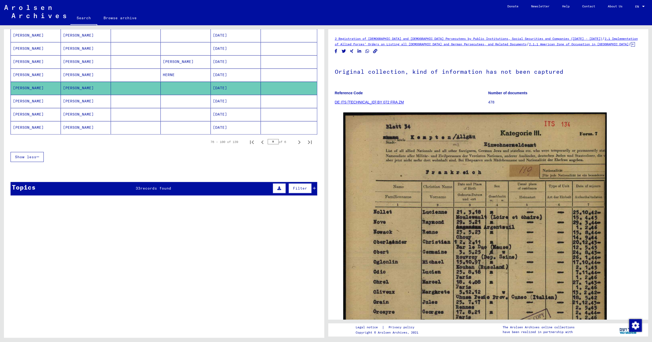
click at [185, 107] on mat-cell at bounding box center [186, 101] width 50 height 13
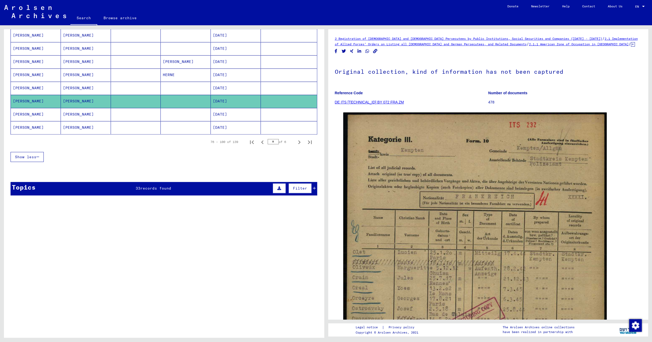
click at [169, 120] on mat-cell at bounding box center [186, 114] width 50 height 13
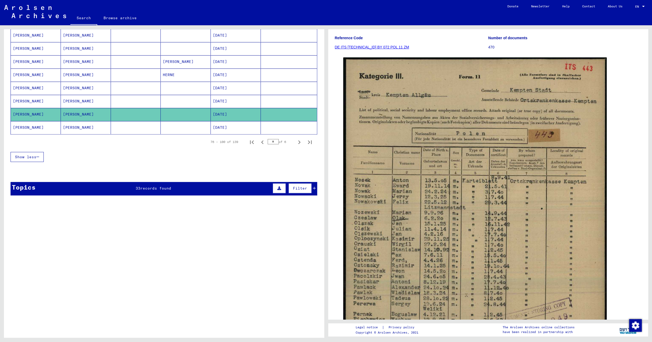
scroll to position [59, 0]
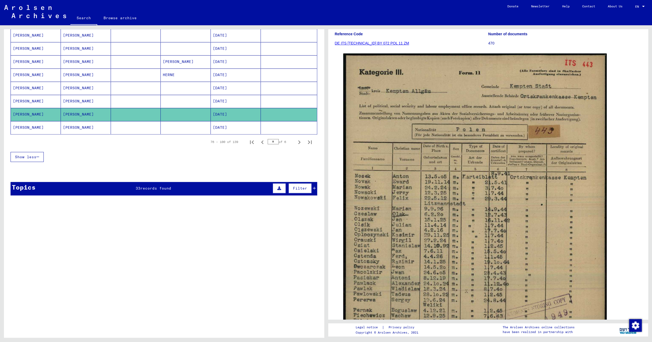
click at [166, 134] on mat-cell at bounding box center [186, 127] width 50 height 13
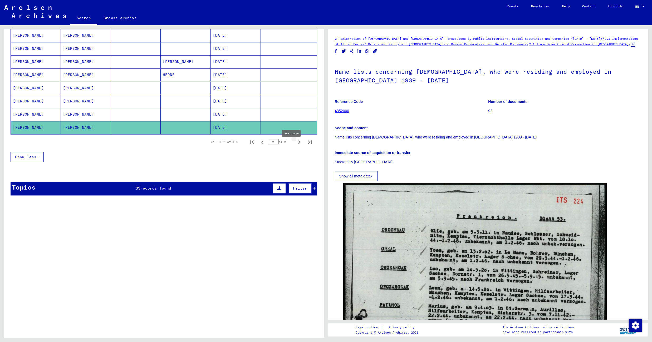
click at [298, 144] on icon "Next page" at bounding box center [299, 142] width 2 height 4
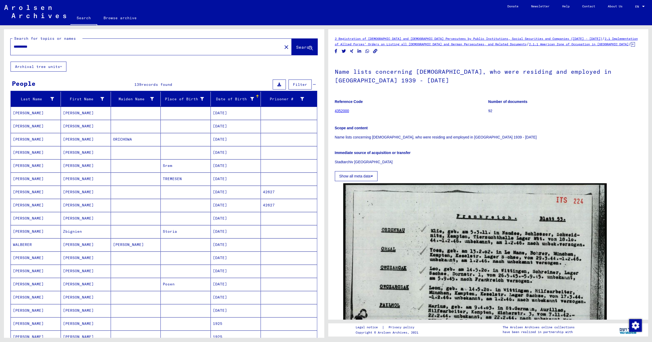
click at [178, 109] on mat-cell at bounding box center [186, 113] width 50 height 13
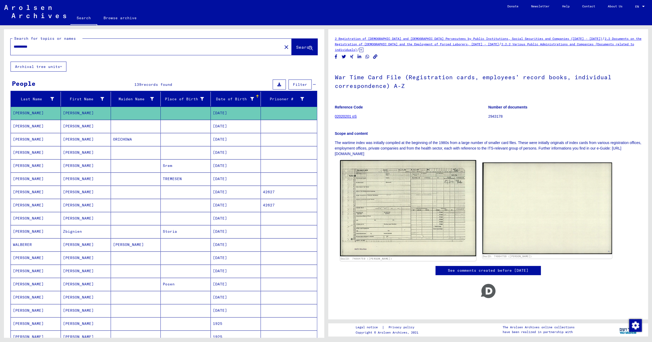
click at [388, 195] on img at bounding box center [408, 208] width 136 height 96
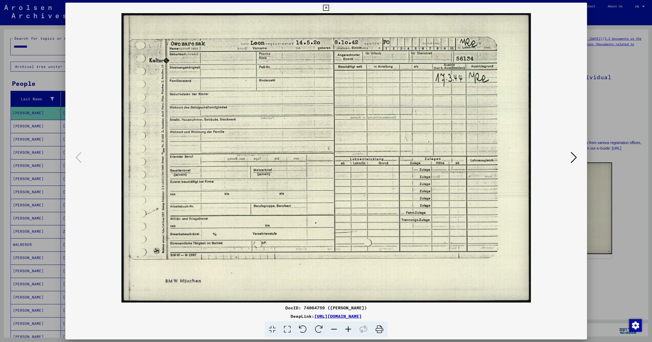
click at [572, 155] on icon at bounding box center [573, 157] width 6 height 13
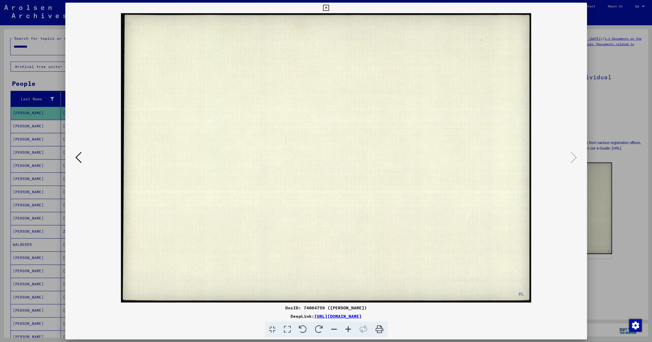
click at [329, 7] on icon at bounding box center [326, 8] width 6 height 6
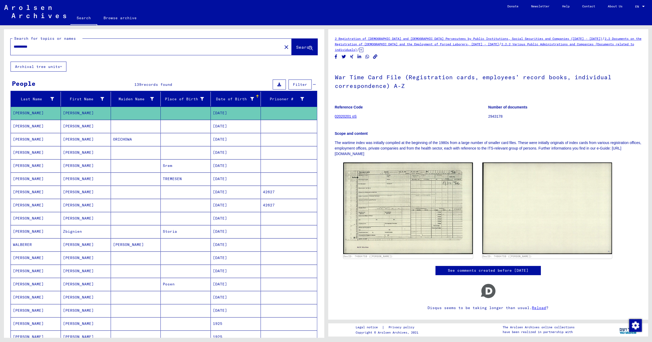
click at [182, 145] on mat-cell at bounding box center [186, 139] width 50 height 13
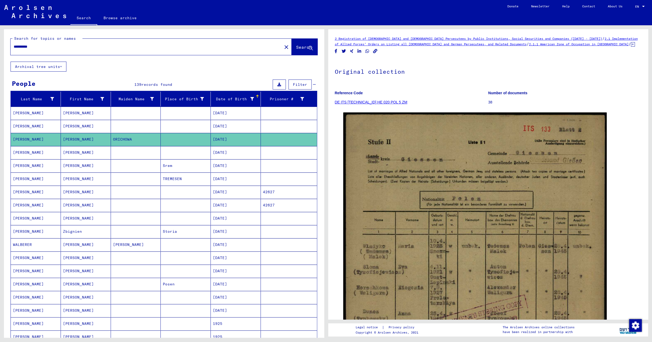
click at [178, 156] on mat-cell at bounding box center [186, 152] width 50 height 13
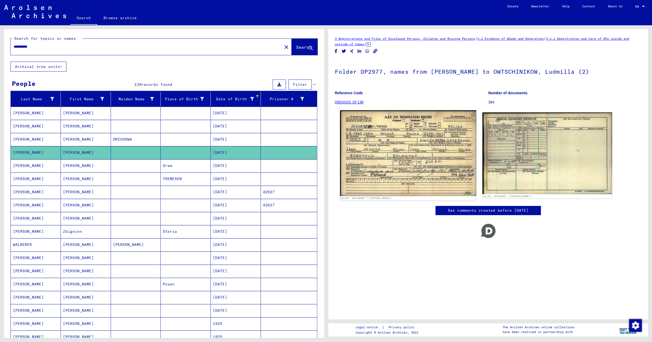
click at [374, 160] on img at bounding box center [408, 153] width 136 height 86
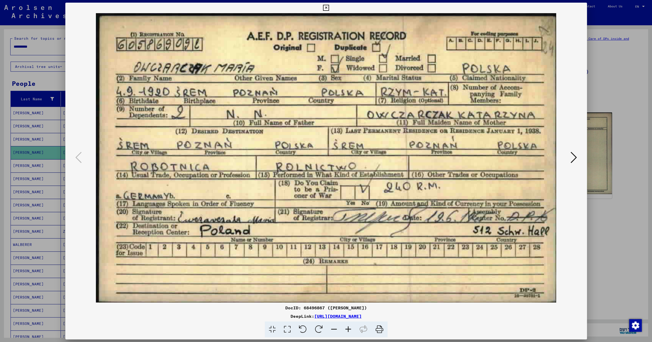
click at [329, 6] on icon at bounding box center [326, 8] width 6 height 6
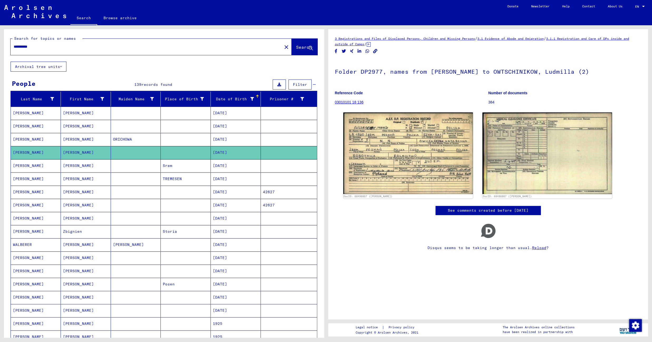
click at [200, 167] on mat-cell "Srem" at bounding box center [186, 165] width 50 height 13
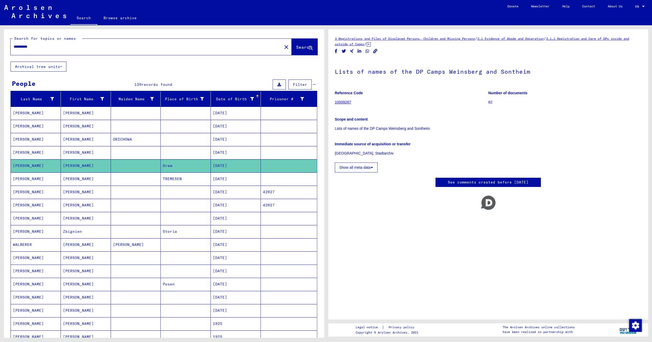
click at [194, 181] on mat-cell "TREMESEN" at bounding box center [186, 178] width 50 height 13
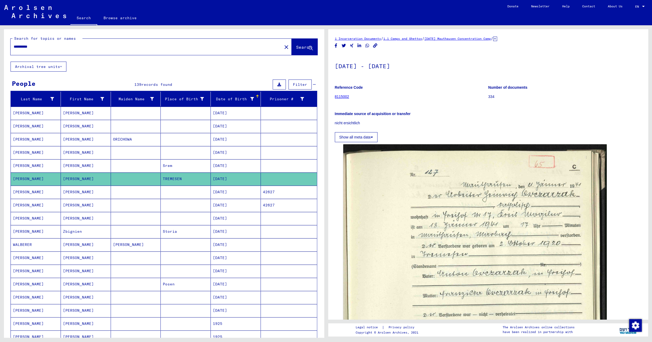
click at [181, 194] on mat-cell at bounding box center [186, 192] width 50 height 13
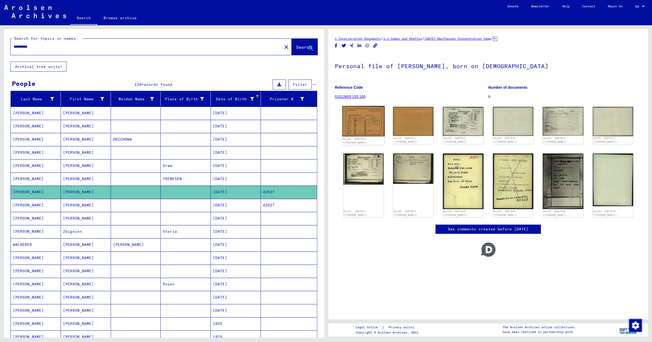
click at [362, 119] on img at bounding box center [363, 121] width 42 height 30
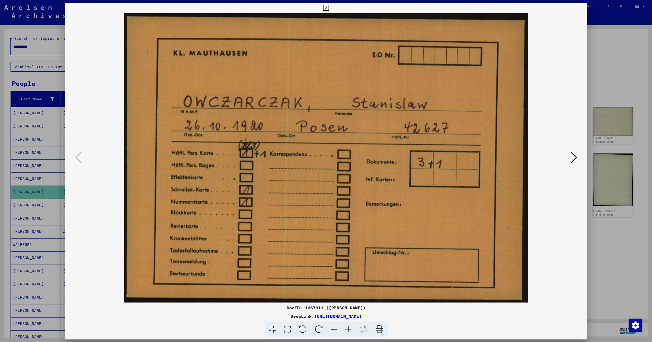
click at [575, 159] on icon at bounding box center [573, 157] width 6 height 13
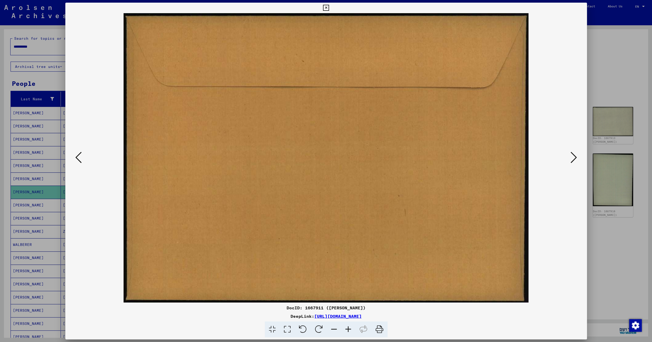
click at [574, 156] on icon at bounding box center [573, 157] width 6 height 13
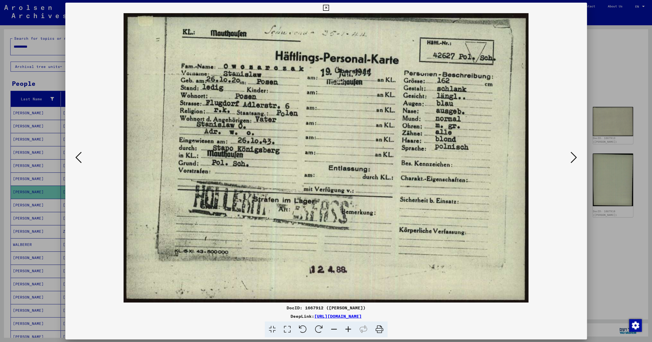
click at [574, 156] on icon at bounding box center [573, 157] width 6 height 13
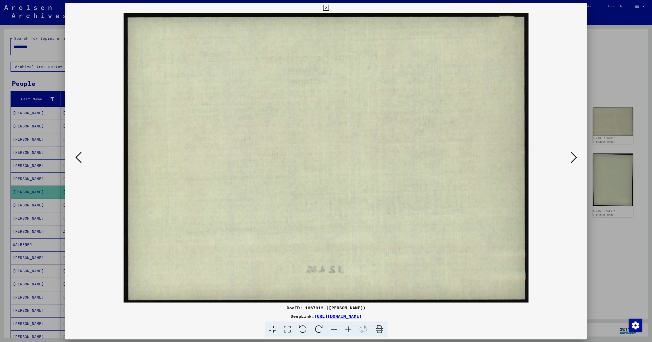
click at [575, 156] on icon at bounding box center [573, 157] width 6 height 13
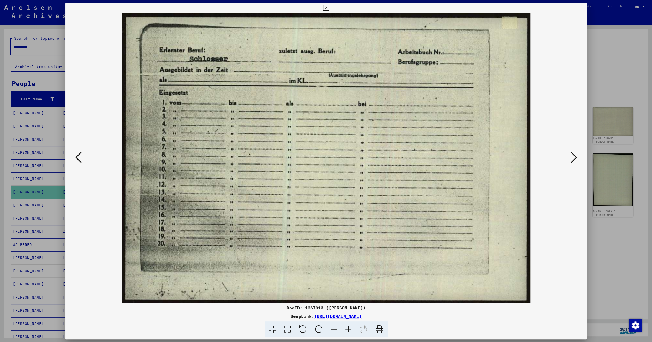
click at [573, 151] on button at bounding box center [573, 157] width 9 height 15
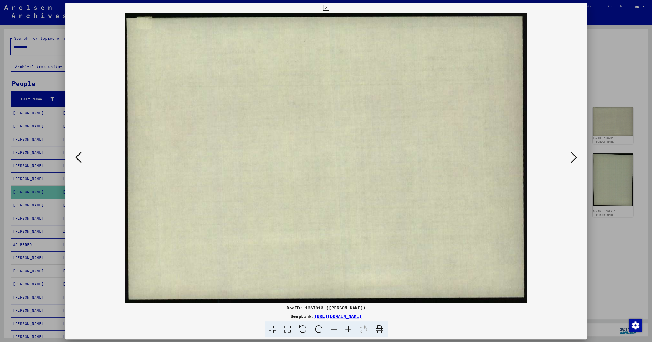
click at [573, 151] on button at bounding box center [573, 157] width 9 height 15
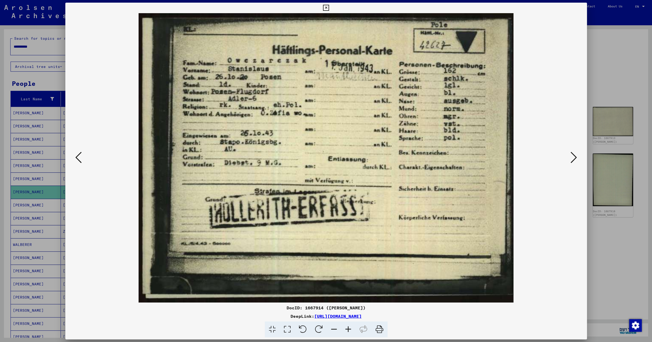
click at [573, 151] on button at bounding box center [573, 157] width 9 height 15
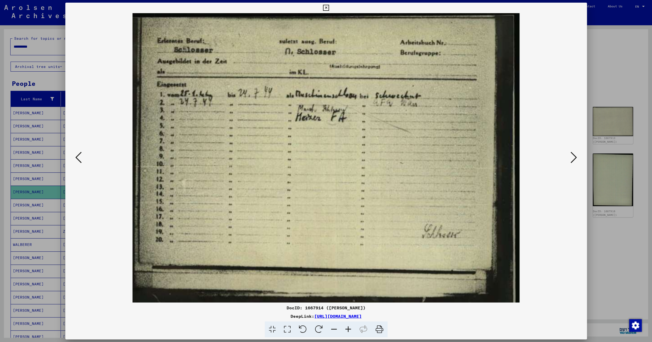
click at [330, 4] on button at bounding box center [325, 8] width 9 height 11
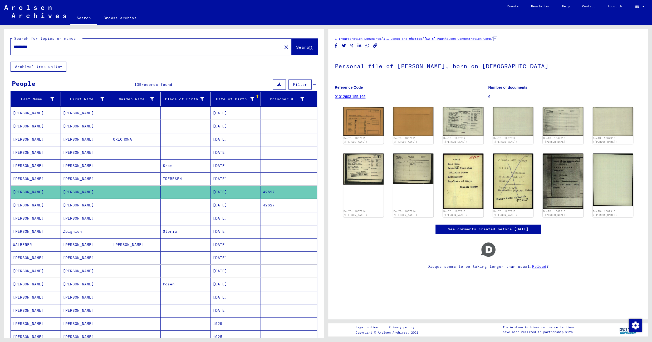
click at [234, 207] on mat-cell "[DATE]" at bounding box center [236, 205] width 50 height 13
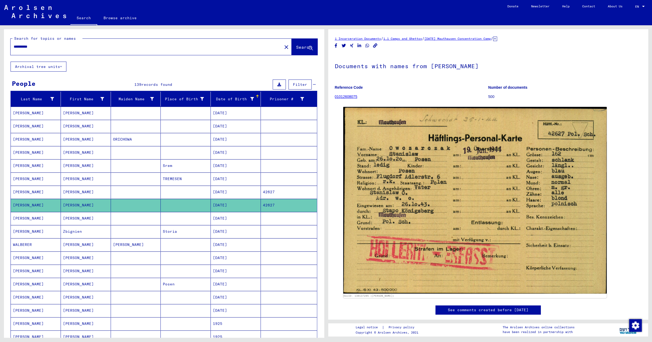
click at [180, 221] on mat-cell at bounding box center [186, 218] width 50 height 13
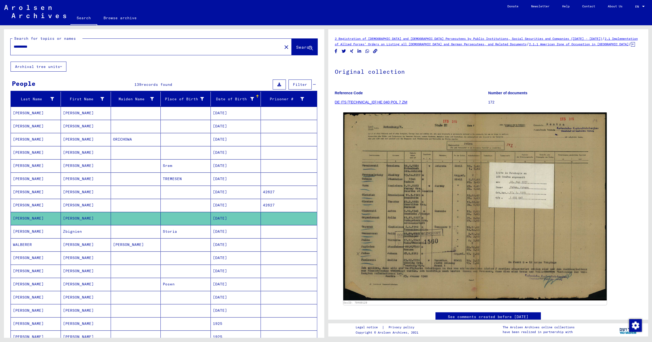
click at [179, 231] on mat-cell "Storia" at bounding box center [186, 231] width 50 height 13
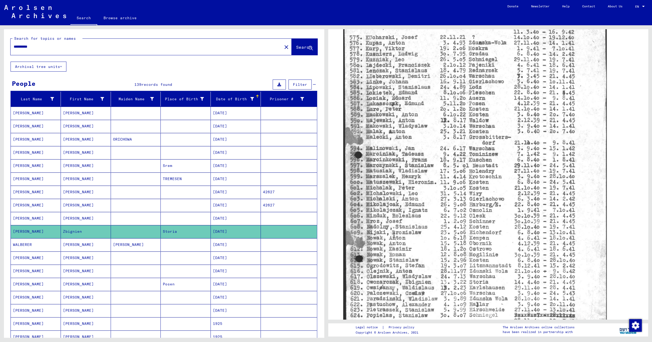
scroll to position [133, 0]
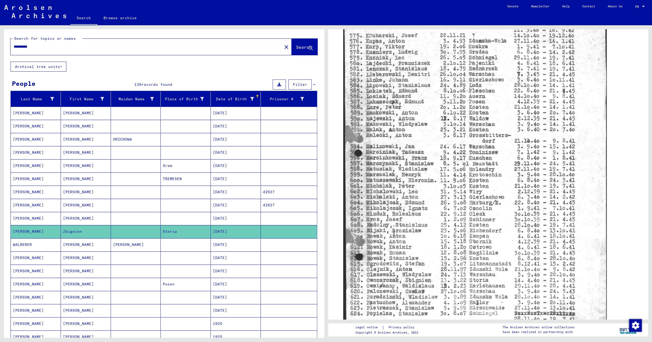
click at [189, 246] on mat-cell at bounding box center [186, 244] width 50 height 13
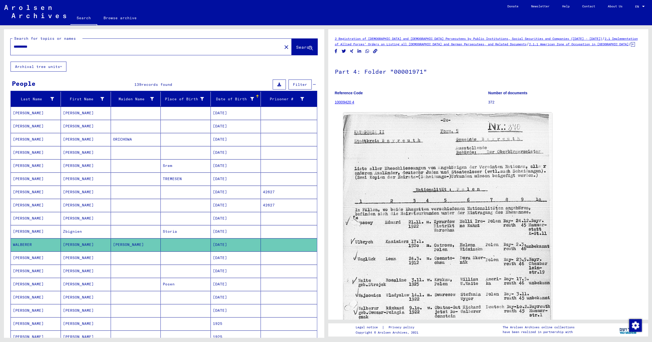
click at [182, 259] on mat-cell at bounding box center [186, 257] width 50 height 13
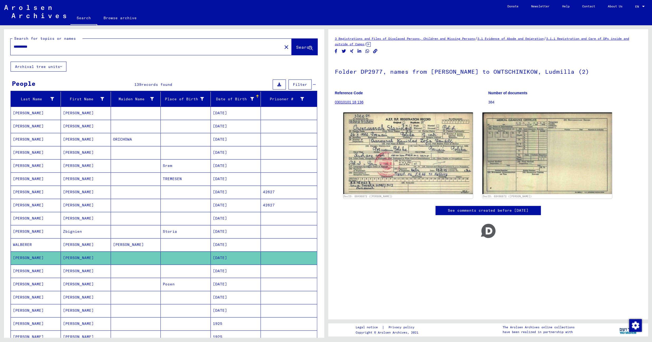
click at [185, 270] on mat-cell at bounding box center [186, 271] width 50 height 13
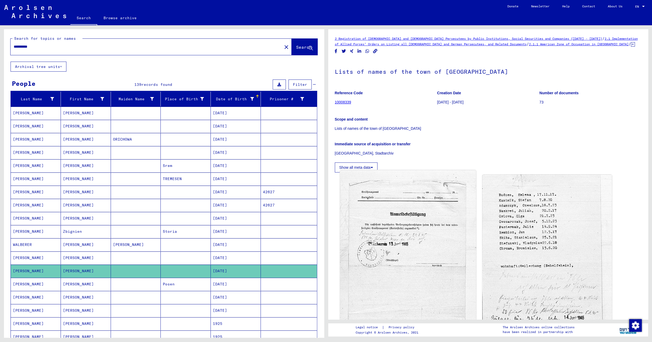
click at [372, 228] on img at bounding box center [408, 263] width 136 height 186
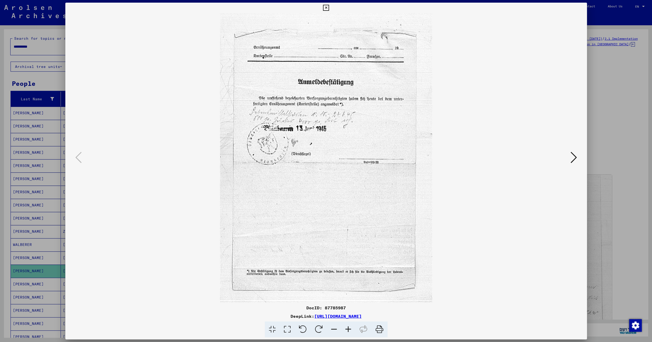
click at [577, 155] on button at bounding box center [573, 157] width 9 height 15
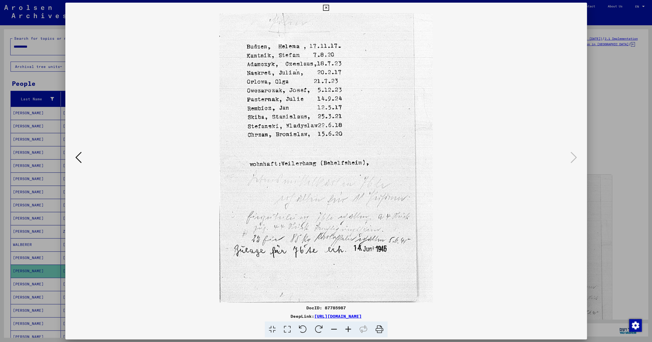
click at [329, 8] on icon at bounding box center [326, 8] width 6 height 6
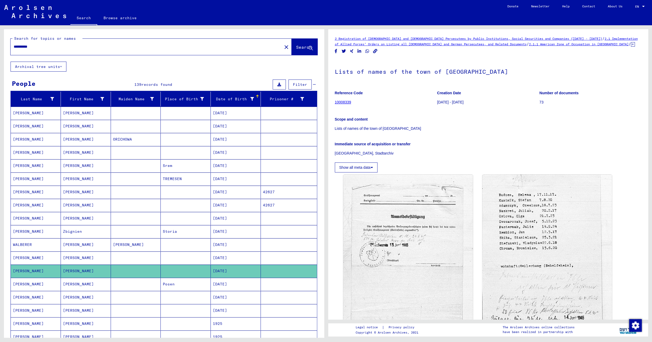
click at [238, 284] on mat-cell "[DATE]" at bounding box center [236, 284] width 50 height 13
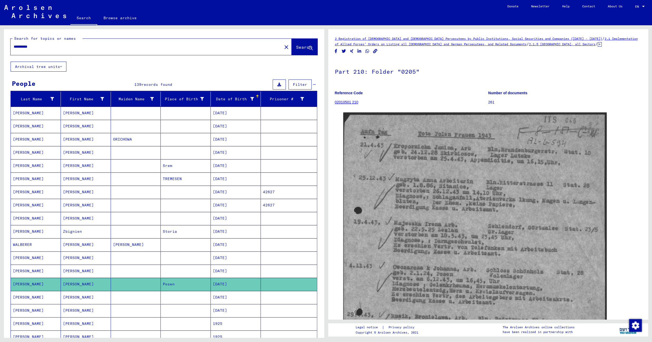
click at [233, 302] on mat-cell "[DATE]" at bounding box center [236, 297] width 50 height 13
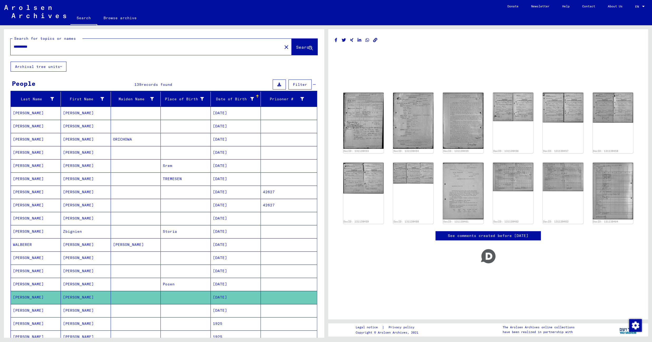
click at [238, 314] on mat-cell "[DATE]" at bounding box center [236, 310] width 50 height 13
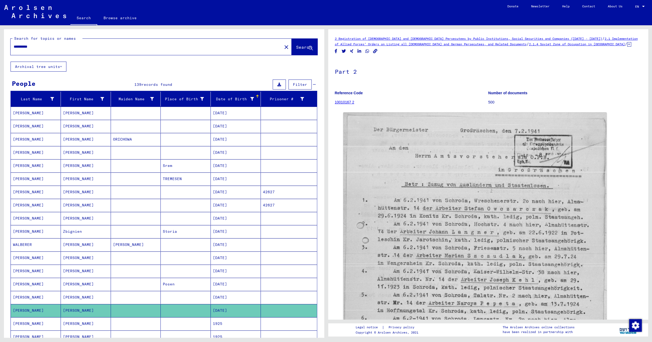
click at [245, 325] on mat-cell "1925" at bounding box center [236, 323] width 50 height 13
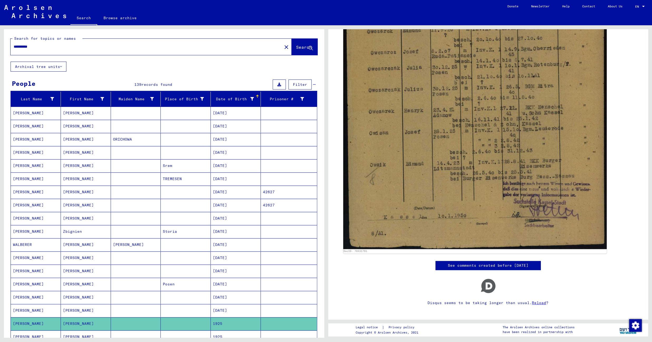
scroll to position [302, 0]
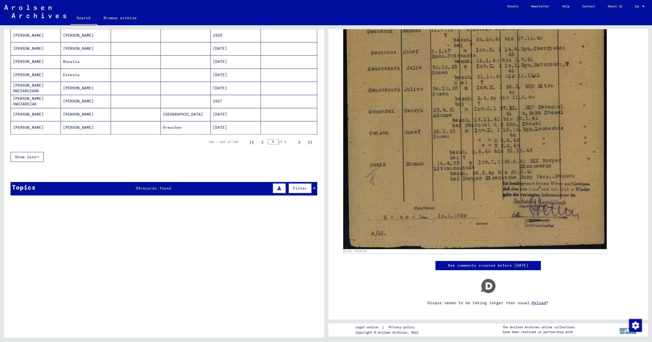
click at [238, 42] on mat-cell "1925" at bounding box center [236, 35] width 50 height 13
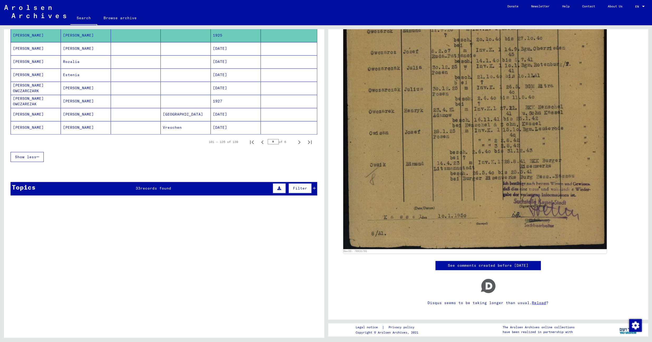
click at [228, 53] on mat-cell "[DATE]" at bounding box center [236, 48] width 50 height 13
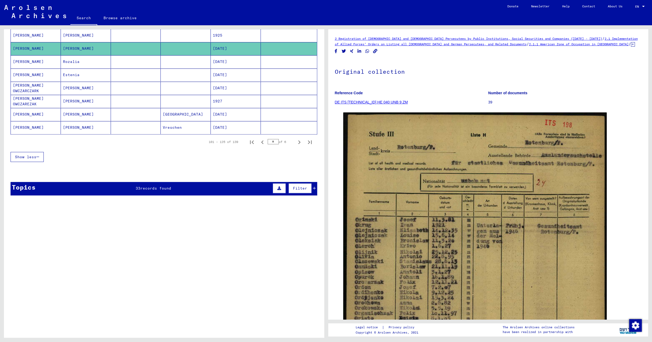
click at [221, 64] on mat-cell "[DATE]" at bounding box center [236, 61] width 50 height 13
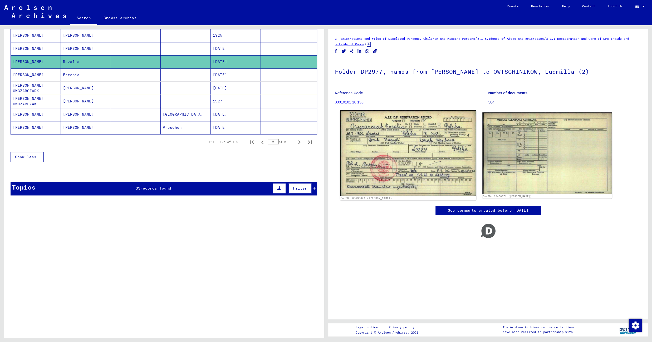
click at [384, 148] on img at bounding box center [408, 153] width 136 height 86
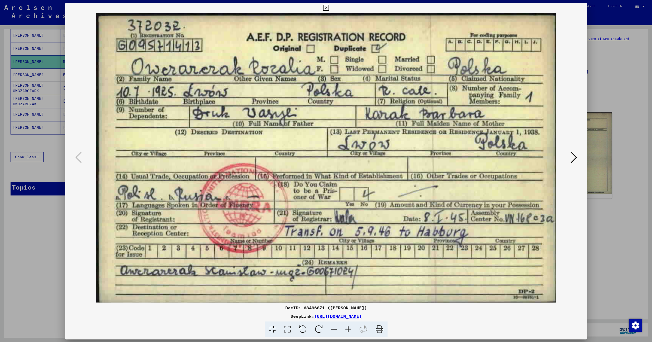
click at [329, 7] on icon at bounding box center [326, 8] width 6 height 6
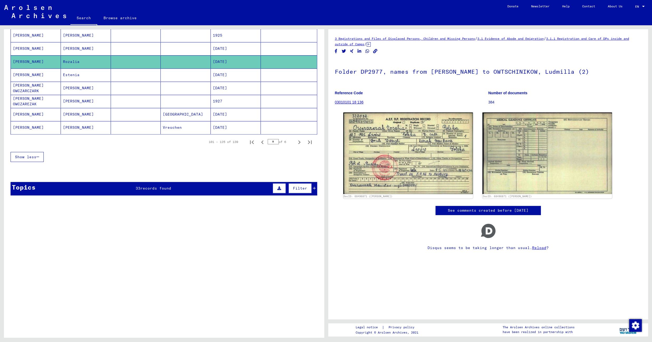
click at [172, 81] on mat-cell at bounding box center [186, 74] width 50 height 13
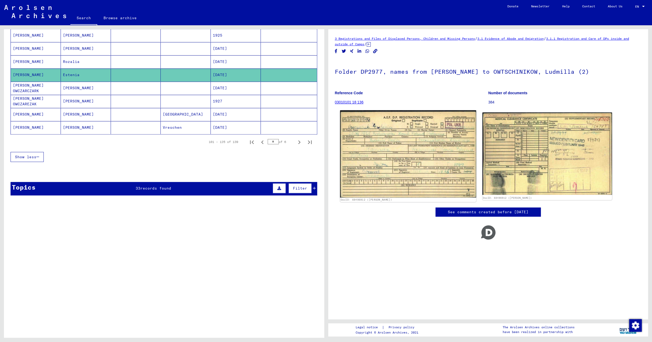
click at [391, 142] on img at bounding box center [408, 153] width 136 height 87
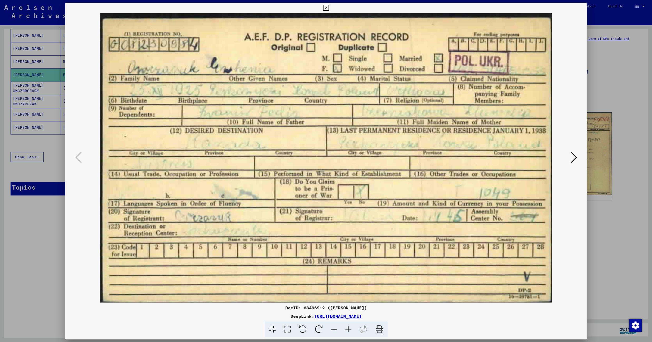
click at [329, 7] on icon at bounding box center [326, 8] width 6 height 6
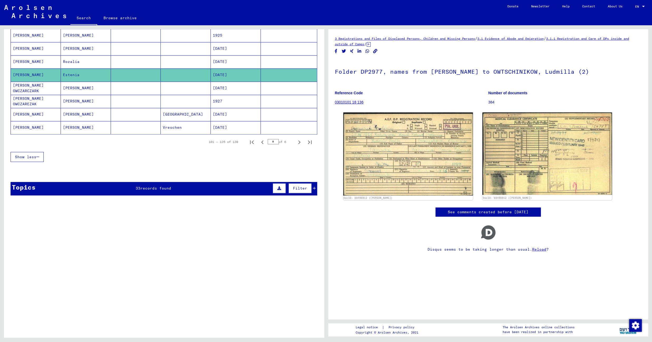
click at [172, 93] on mat-cell at bounding box center [186, 88] width 50 height 13
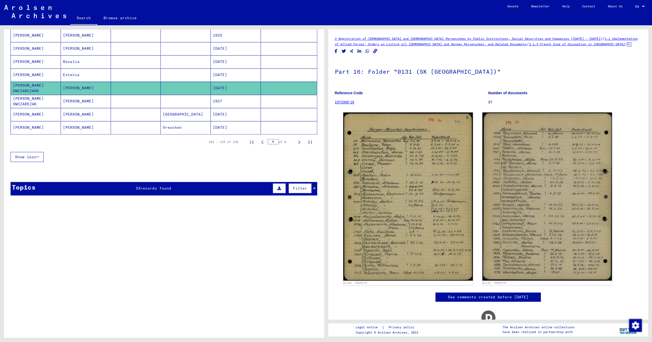
click at [172, 104] on mat-cell at bounding box center [186, 101] width 50 height 13
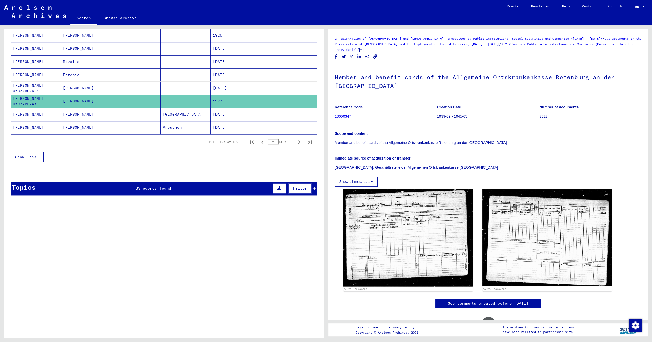
click at [175, 116] on mat-cell "[GEOGRAPHIC_DATA]" at bounding box center [186, 114] width 50 height 13
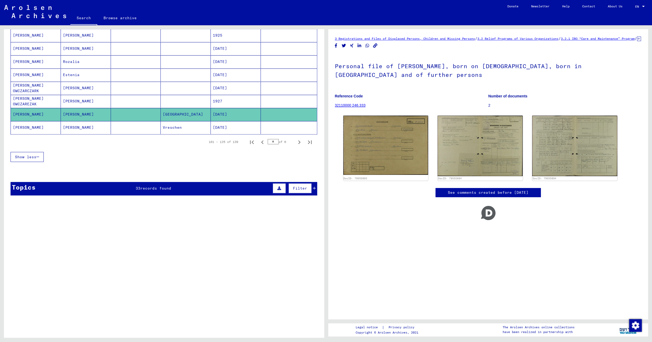
click at [171, 132] on mat-cell "Vreschen" at bounding box center [186, 127] width 50 height 13
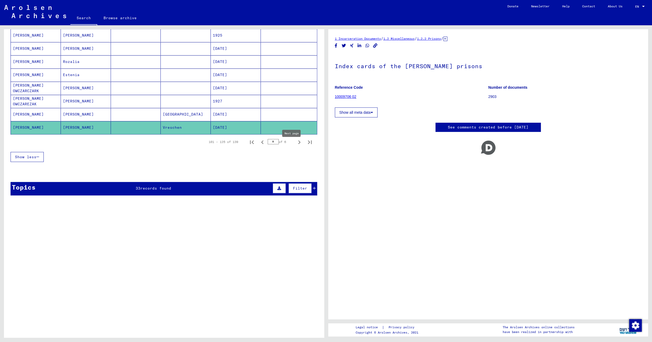
click at [295, 146] on icon "Next page" at bounding box center [298, 142] width 7 height 7
type input "*"
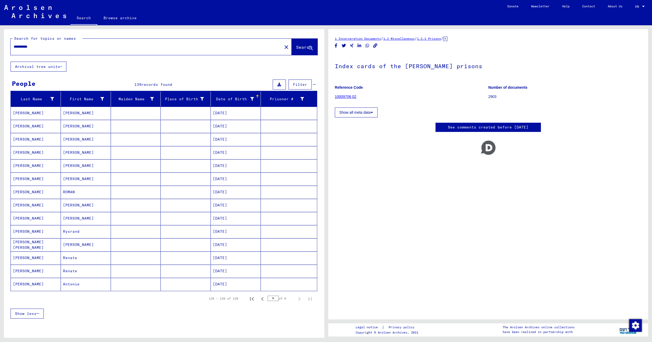
click at [162, 117] on mat-cell at bounding box center [186, 113] width 50 height 13
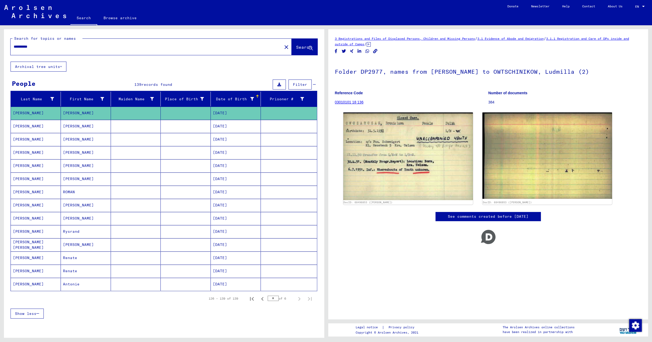
click at [161, 129] on mat-cell at bounding box center [186, 126] width 50 height 13
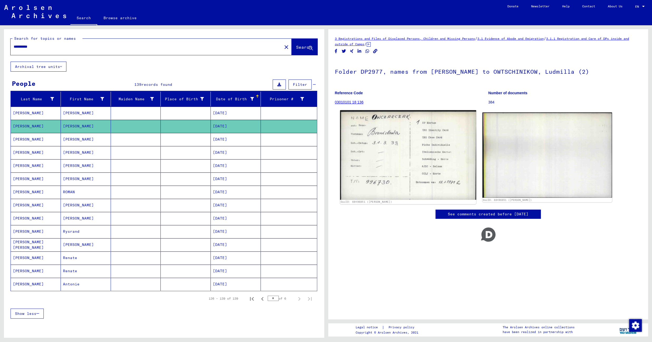
click at [386, 144] on img at bounding box center [408, 155] width 136 height 90
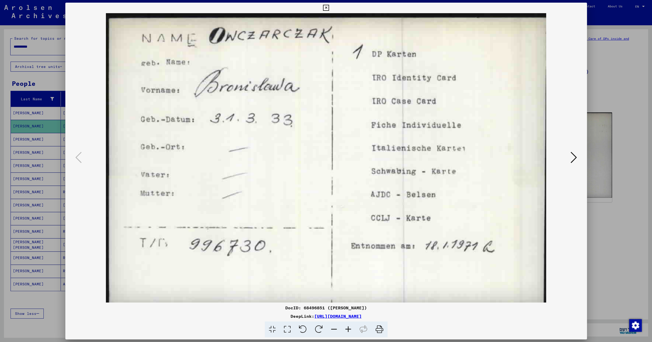
click at [574, 162] on icon at bounding box center [573, 157] width 6 height 13
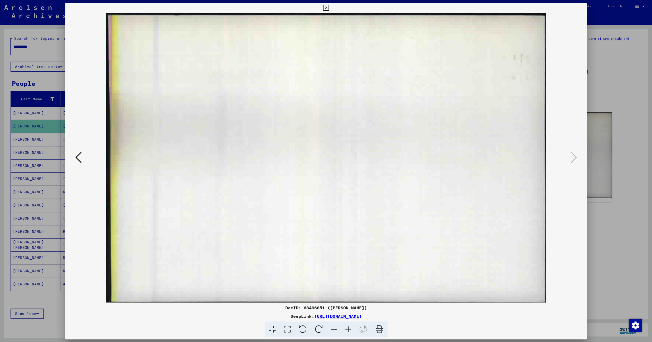
click at [329, 7] on icon at bounding box center [326, 8] width 6 height 6
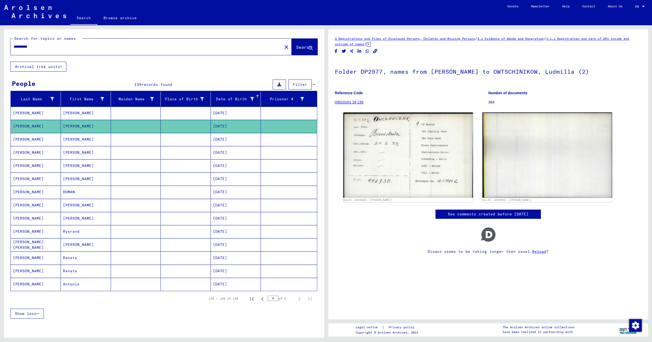
click at [246, 113] on mat-cell "[DATE]" at bounding box center [236, 113] width 50 height 13
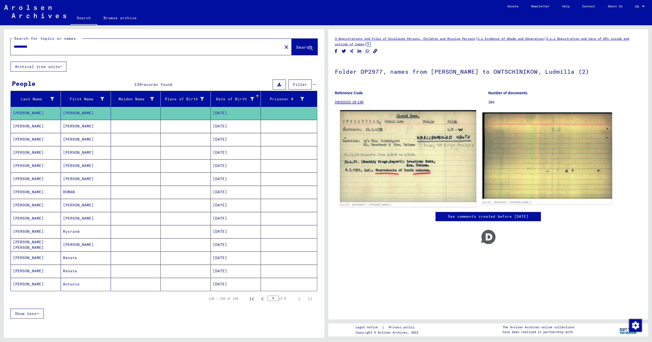
click at [368, 137] on img at bounding box center [408, 156] width 136 height 92
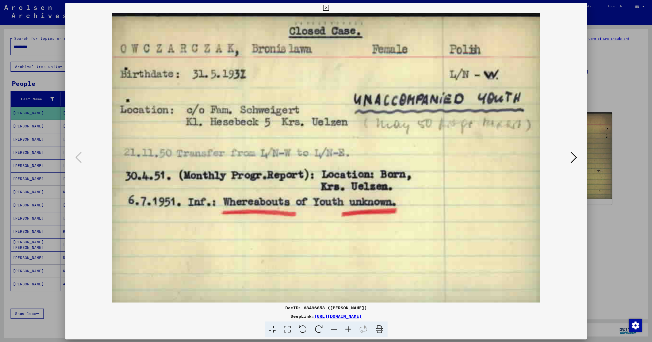
click at [329, 8] on icon at bounding box center [326, 8] width 6 height 6
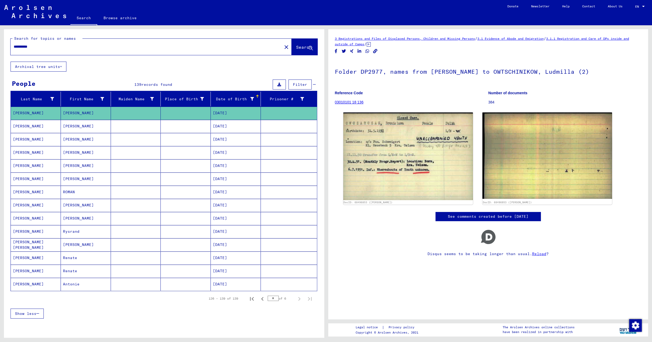
click at [191, 154] on mat-cell at bounding box center [186, 152] width 50 height 13
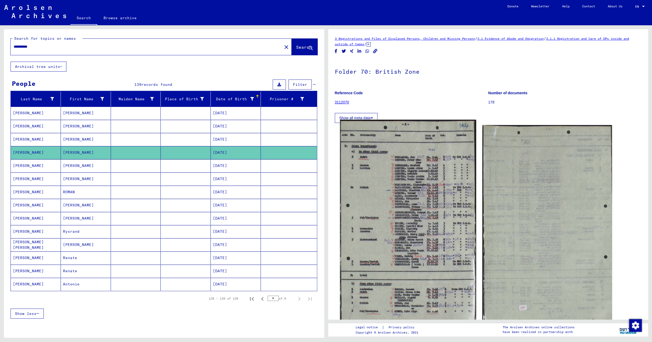
click at [401, 184] on img at bounding box center [408, 229] width 136 height 219
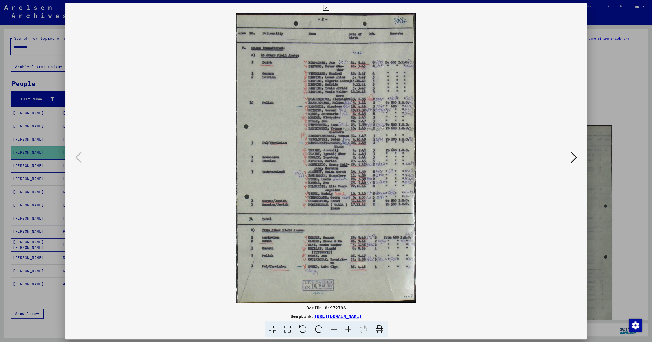
click at [348, 328] on icon at bounding box center [348, 330] width 14 height 16
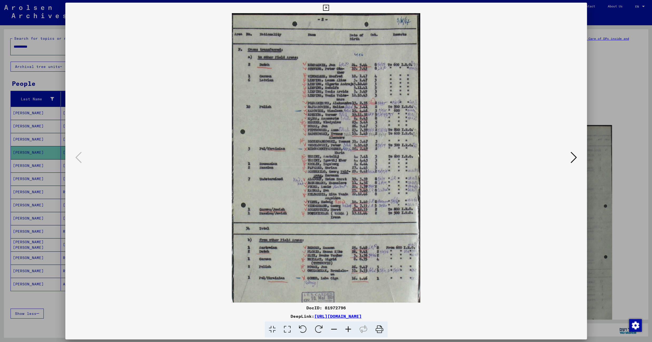
click at [348, 328] on icon at bounding box center [348, 330] width 14 height 16
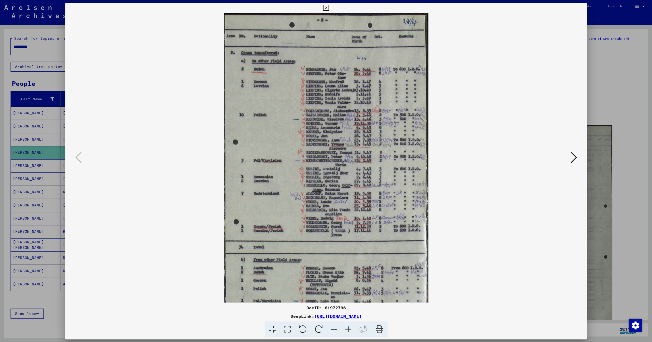
click at [348, 328] on icon at bounding box center [348, 330] width 14 height 16
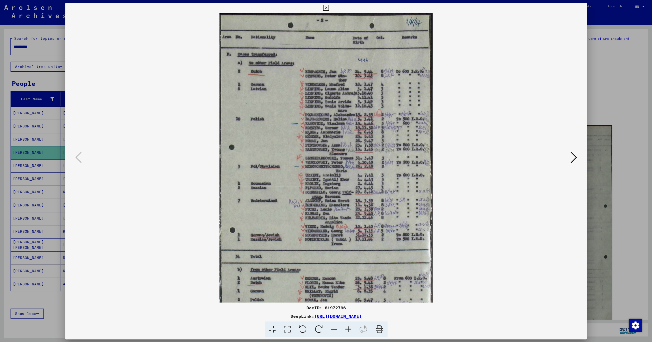
click at [348, 328] on icon at bounding box center [348, 330] width 14 height 16
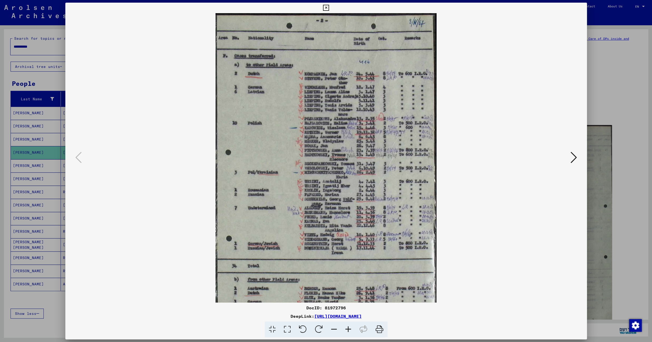
click at [348, 328] on icon at bounding box center [348, 330] width 14 height 16
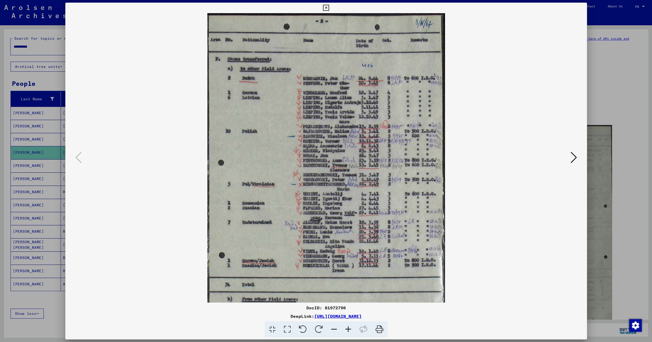
click at [348, 328] on icon at bounding box center [348, 330] width 14 height 16
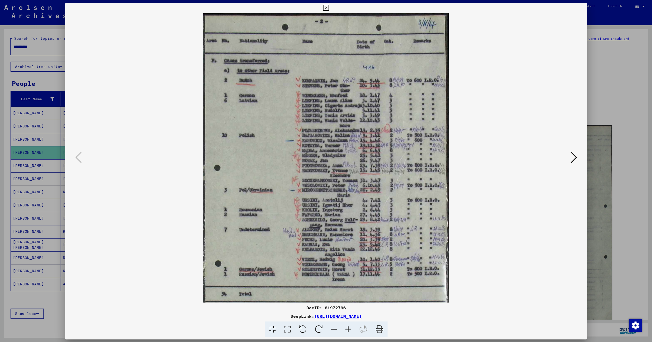
click at [348, 328] on icon at bounding box center [348, 330] width 14 height 16
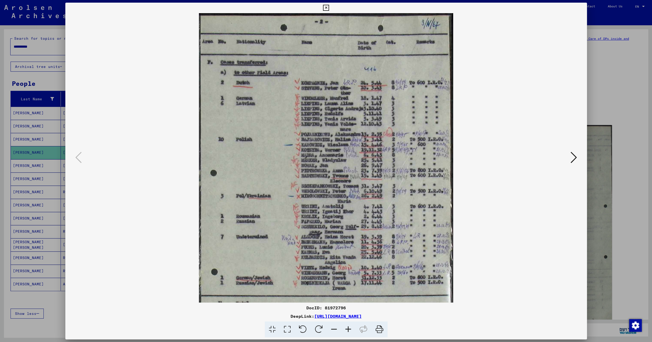
click at [348, 328] on icon at bounding box center [348, 330] width 14 height 16
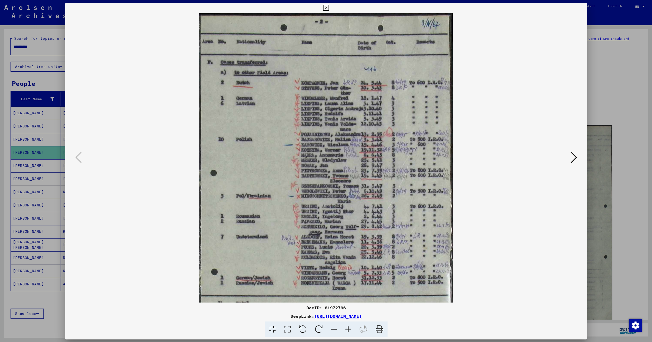
click at [329, 8] on icon at bounding box center [326, 8] width 6 height 6
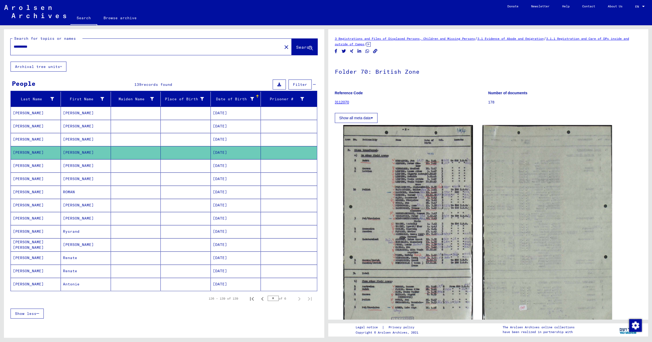
click at [184, 178] on mat-cell at bounding box center [186, 178] width 50 height 13
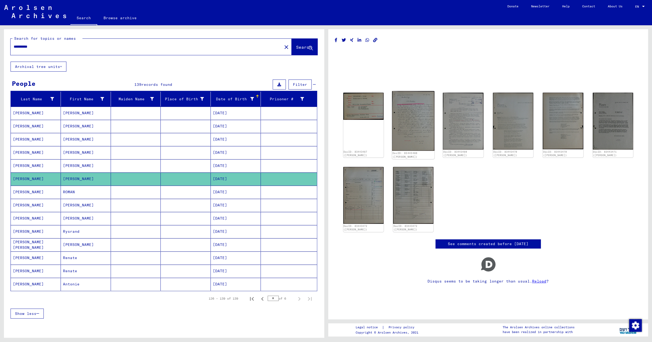
click at [410, 119] on img at bounding box center [413, 121] width 42 height 60
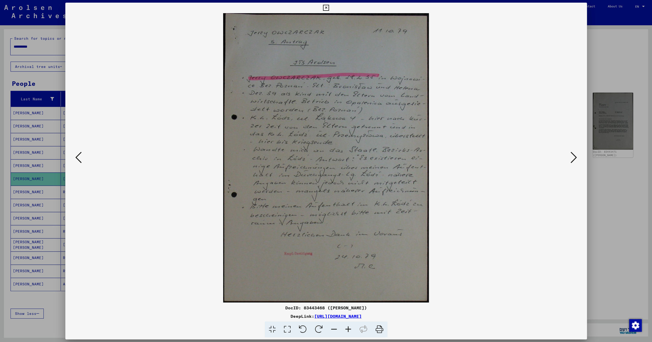
click at [329, 7] on icon at bounding box center [326, 8] width 6 height 6
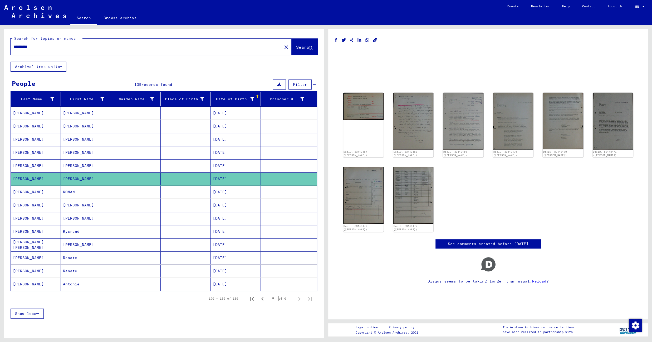
click at [177, 196] on mat-cell at bounding box center [186, 192] width 50 height 13
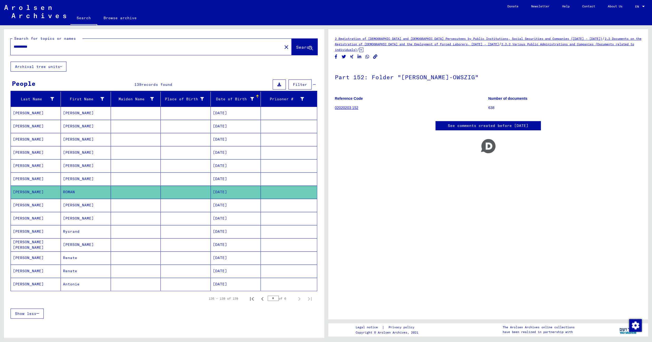
click at [175, 206] on mat-cell at bounding box center [186, 205] width 50 height 13
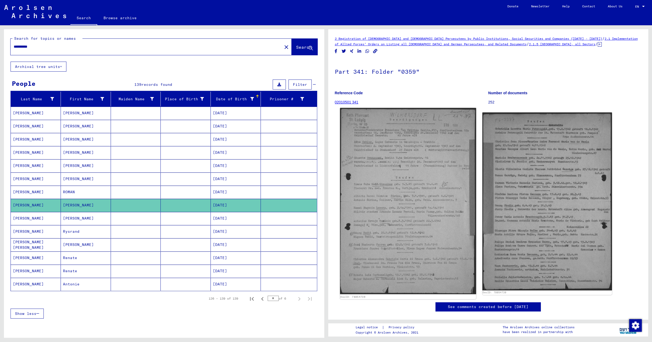
click at [400, 193] on img at bounding box center [408, 201] width 136 height 186
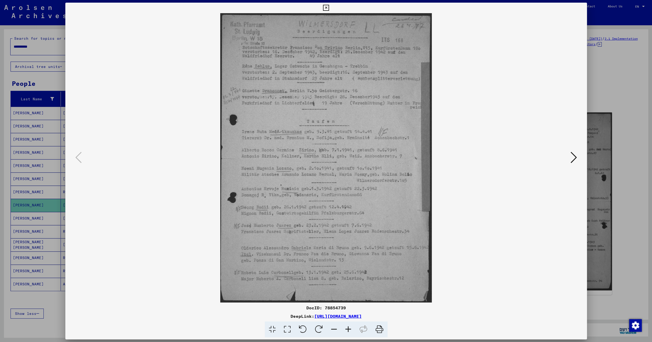
click at [329, 5] on icon at bounding box center [326, 8] width 6 height 6
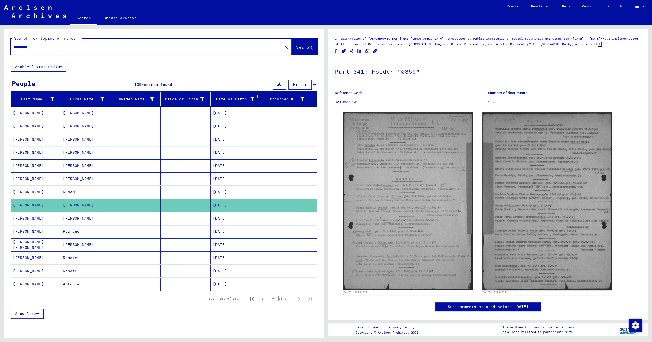
click at [239, 215] on mat-cell "[DATE]" at bounding box center [236, 218] width 50 height 13
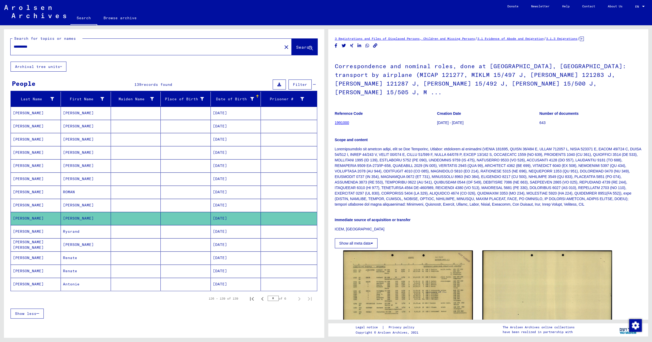
click at [211, 232] on mat-cell "[DATE]" at bounding box center [236, 231] width 50 height 13
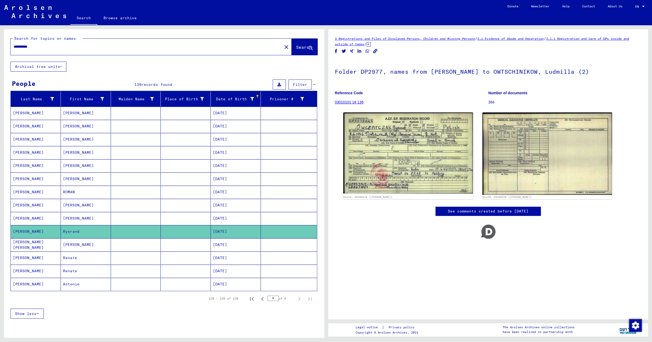
click at [180, 245] on mat-cell at bounding box center [186, 244] width 50 height 13
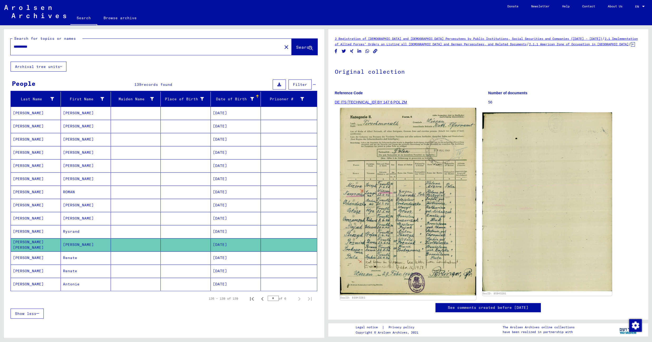
click at [385, 205] on img at bounding box center [408, 201] width 136 height 187
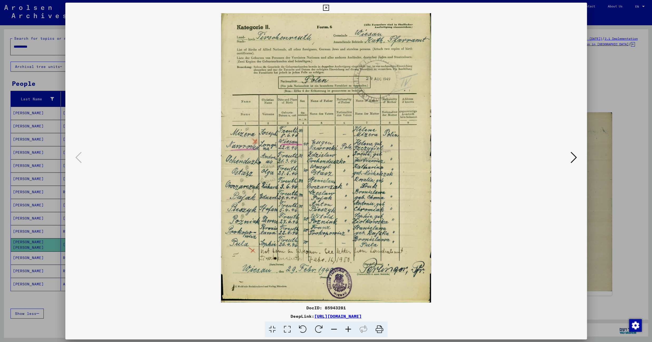
click at [329, 7] on icon at bounding box center [326, 8] width 6 height 6
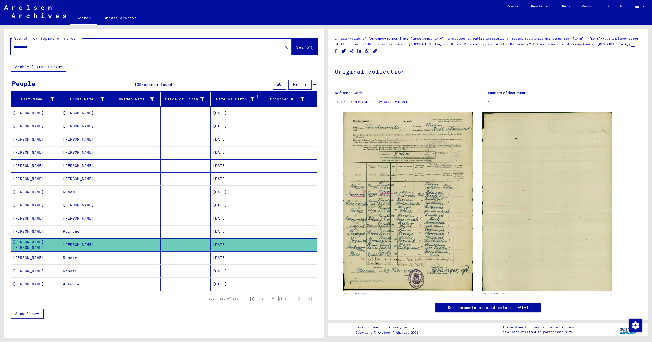
click at [161, 289] on mat-cell at bounding box center [186, 284] width 50 height 13
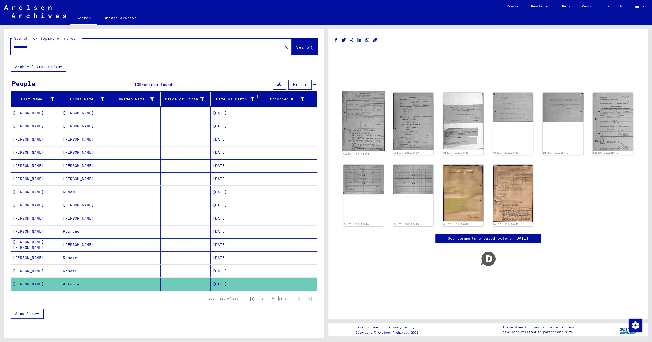
click at [361, 122] on img at bounding box center [363, 121] width 42 height 60
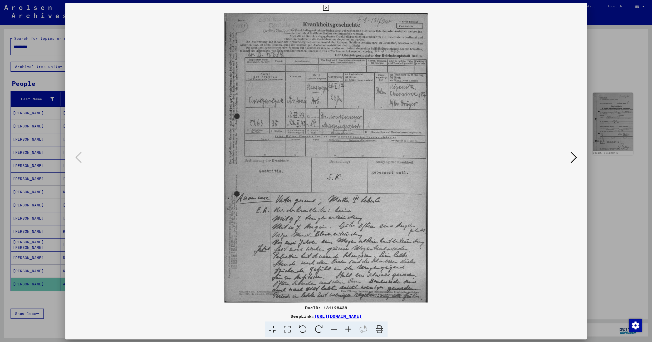
click at [347, 328] on icon at bounding box center [348, 330] width 14 height 16
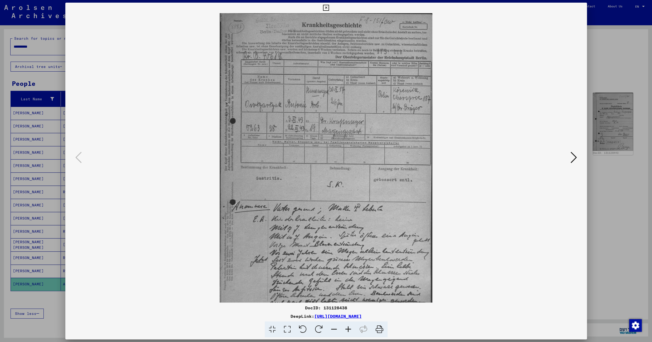
click at [347, 328] on icon at bounding box center [348, 330] width 14 height 16
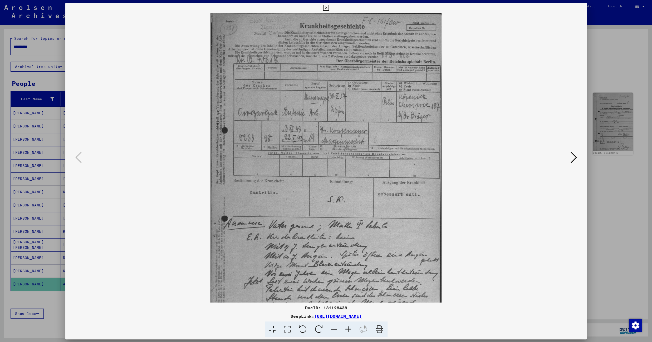
click at [347, 328] on icon at bounding box center [348, 330] width 14 height 16
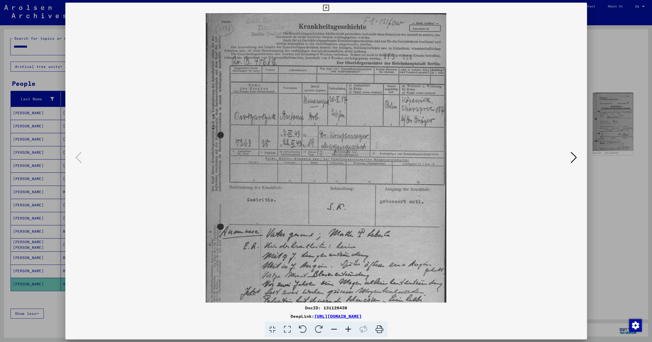
click at [347, 328] on icon at bounding box center [348, 330] width 14 height 16
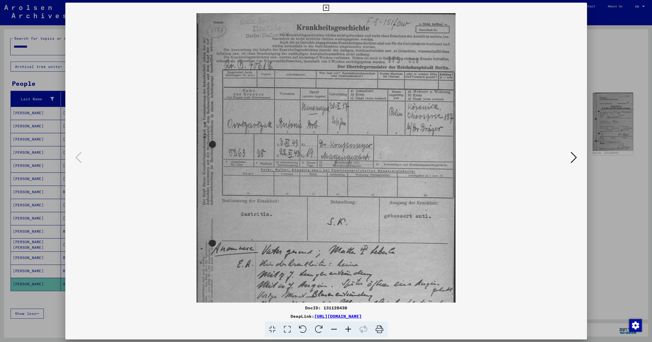
click at [347, 328] on icon at bounding box center [348, 330] width 14 height 16
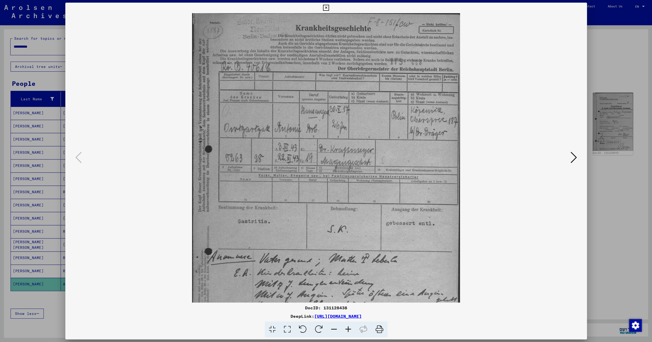
click at [347, 328] on icon at bounding box center [348, 330] width 14 height 16
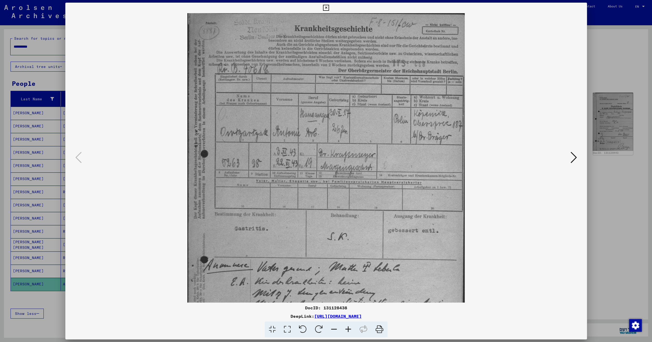
click at [347, 328] on icon at bounding box center [348, 330] width 14 height 16
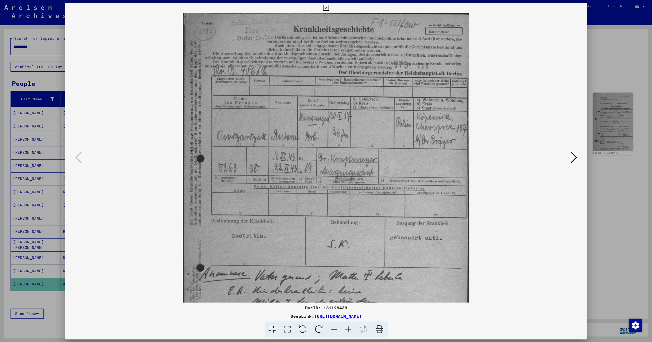
click at [347, 328] on icon at bounding box center [348, 330] width 14 height 16
click at [577, 161] on icon at bounding box center [573, 157] width 6 height 13
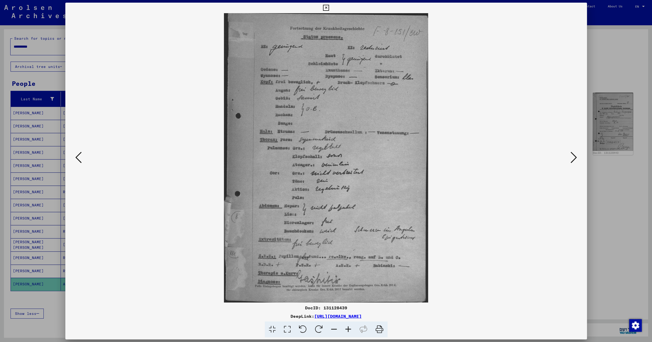
click at [573, 158] on icon at bounding box center [573, 157] width 6 height 13
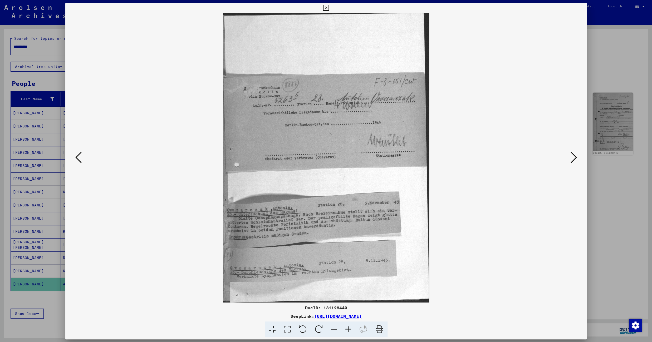
click at [329, 8] on icon at bounding box center [326, 8] width 6 height 6
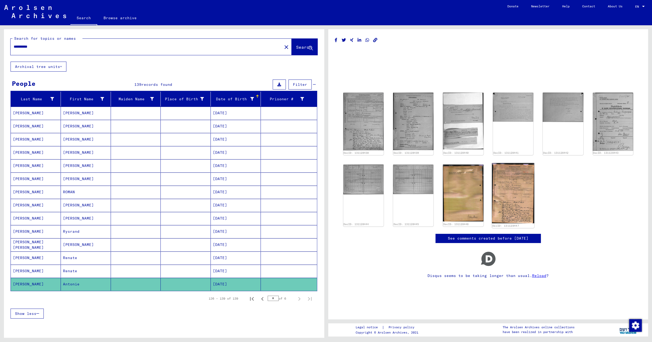
click at [498, 192] on img at bounding box center [513, 193] width 42 height 60
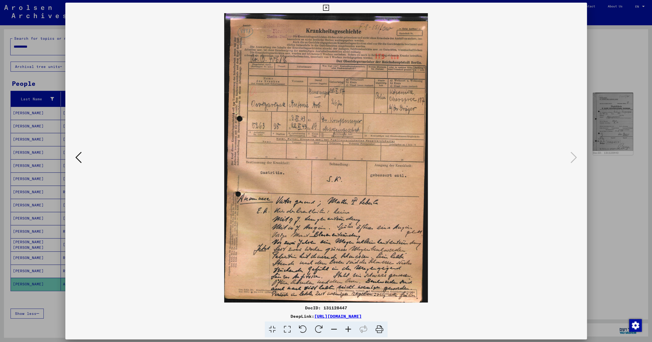
click at [329, 7] on icon at bounding box center [326, 8] width 6 height 6
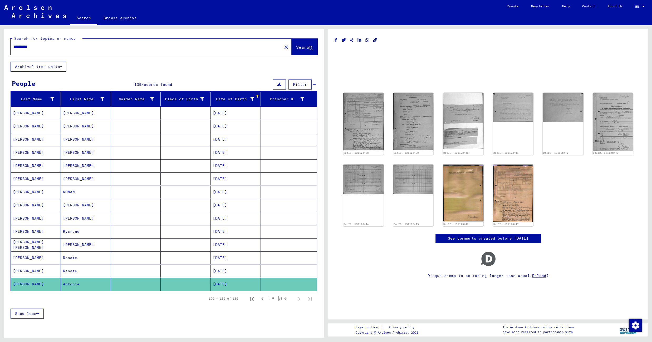
click at [35, 46] on input "**********" at bounding box center [146, 47] width 265 height 6
click at [296, 48] on span "Search" at bounding box center [304, 47] width 16 height 5
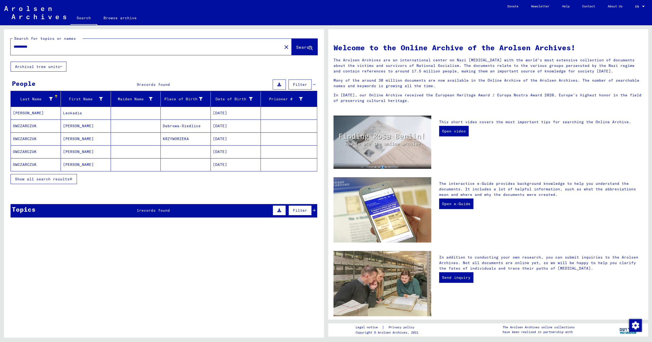
click at [70, 180] on icon "button" at bounding box center [71, 179] width 3 height 4
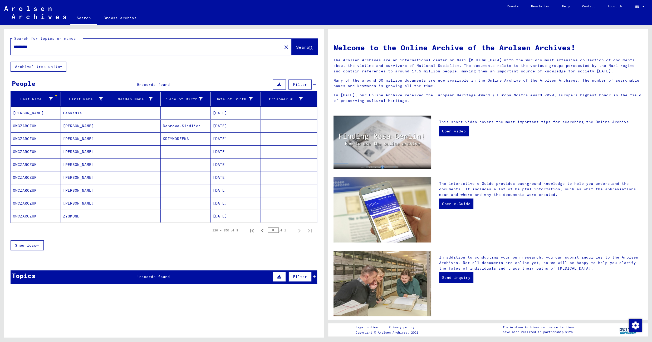
click at [183, 113] on mat-cell at bounding box center [186, 113] width 50 height 13
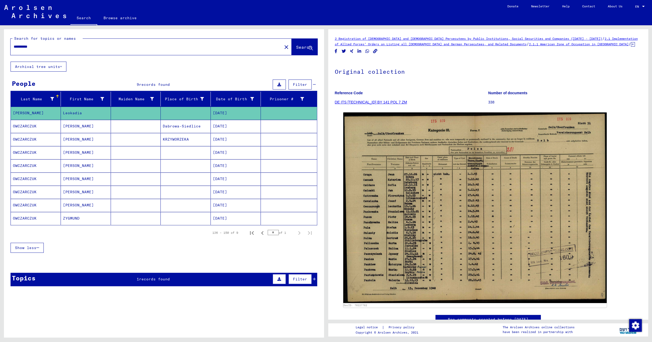
click at [229, 124] on mat-cell "[DATE]" at bounding box center [236, 126] width 50 height 13
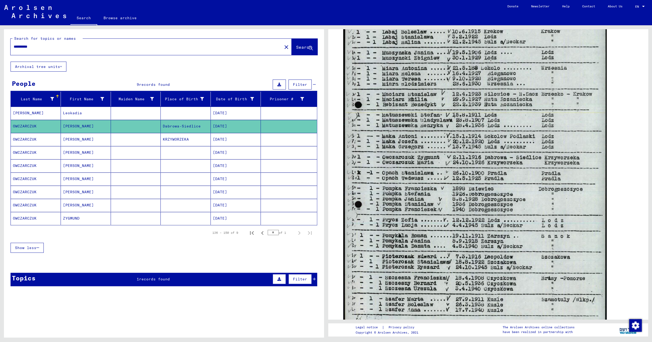
scroll to position [206, 0]
click at [201, 140] on mat-cell "KRZYWORZEKA" at bounding box center [186, 139] width 50 height 13
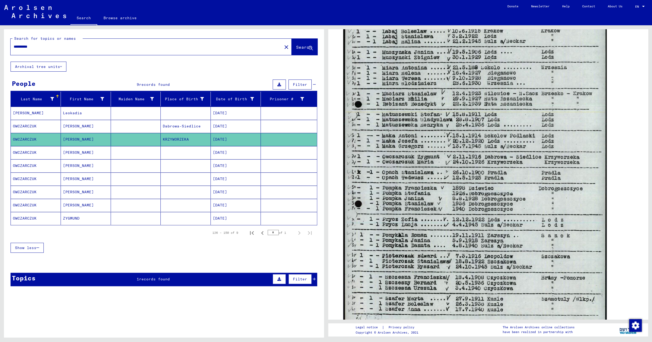
click at [188, 155] on mat-cell at bounding box center [186, 152] width 50 height 13
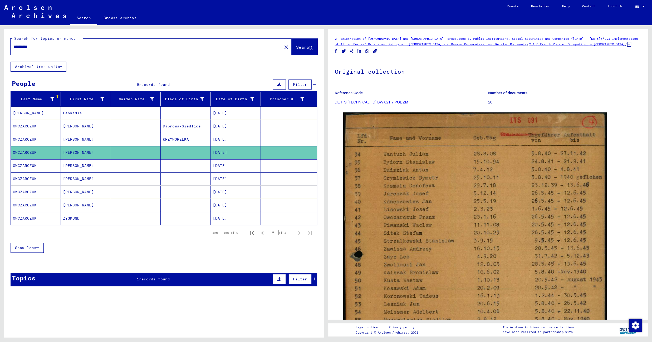
click at [187, 166] on mat-cell at bounding box center [186, 165] width 50 height 13
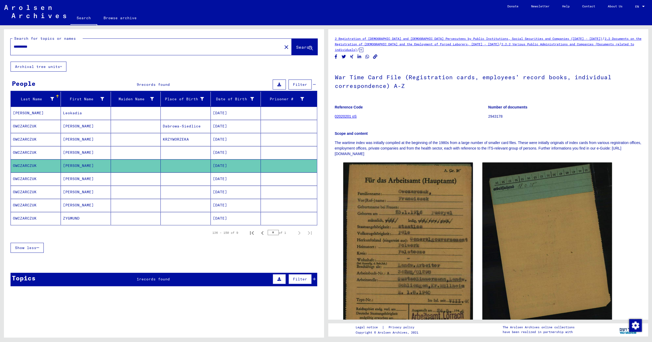
click at [180, 178] on mat-cell at bounding box center [186, 178] width 50 height 13
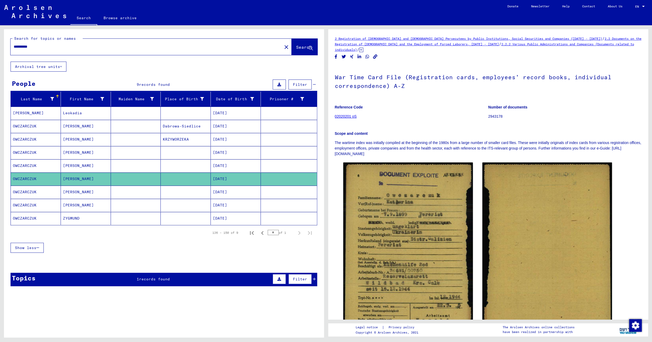
click at [169, 197] on mat-cell at bounding box center [186, 192] width 50 height 13
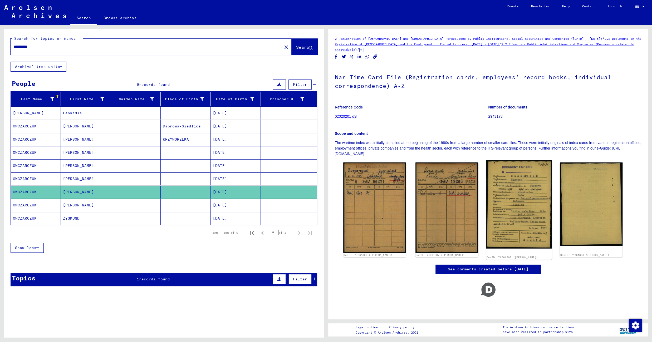
click at [507, 199] on img at bounding box center [519, 204] width 66 height 88
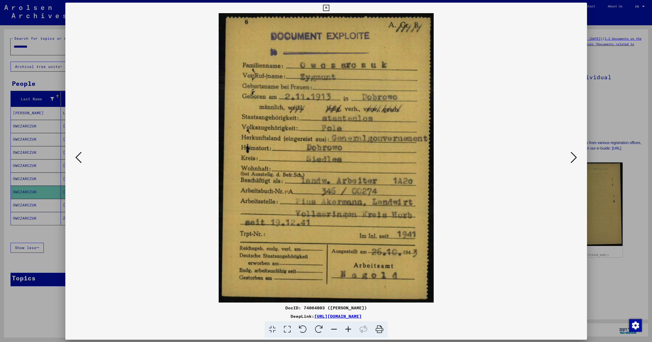
click at [507, 199] on img at bounding box center [326, 157] width 486 height 289
click at [329, 7] on icon at bounding box center [326, 8] width 6 height 6
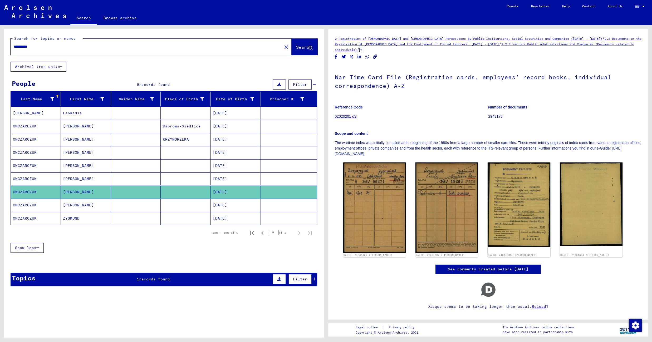
click at [189, 207] on mat-cell at bounding box center [186, 205] width 50 height 13
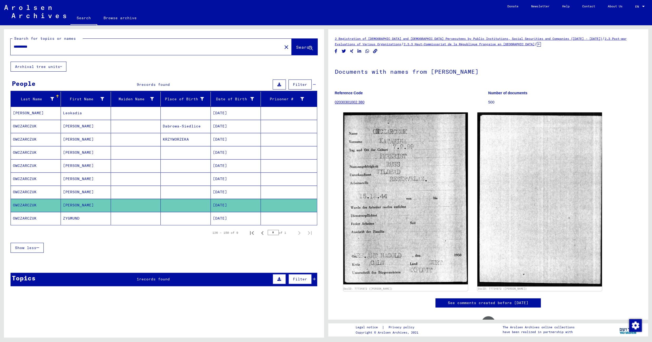
click at [180, 220] on mat-cell at bounding box center [186, 218] width 50 height 13
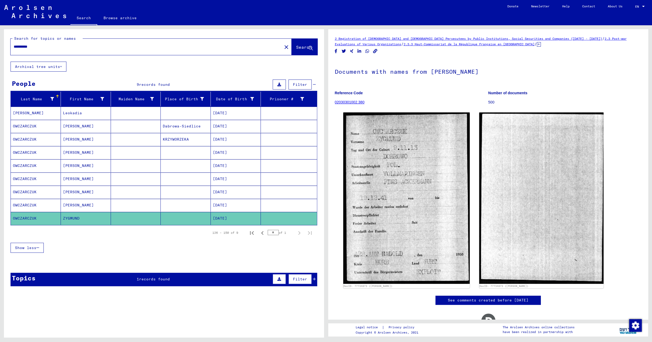
click at [20, 47] on input "**********" at bounding box center [146, 47] width 265 height 6
paste input "text"
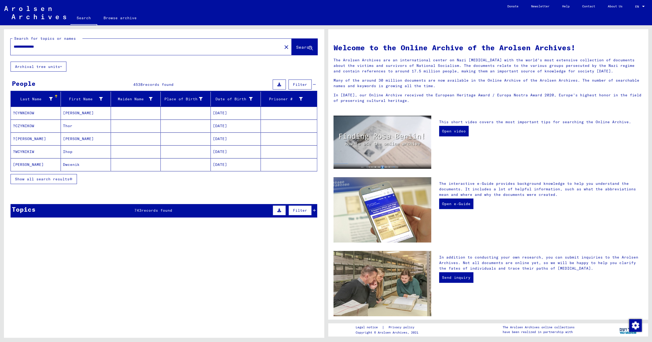
type input "**********"
click at [296, 50] on span "Search" at bounding box center [304, 47] width 16 height 5
click at [227, 103] on div "Date of Birth" at bounding box center [237, 99] width 48 height 8
click at [185, 118] on mat-cell at bounding box center [186, 113] width 50 height 13
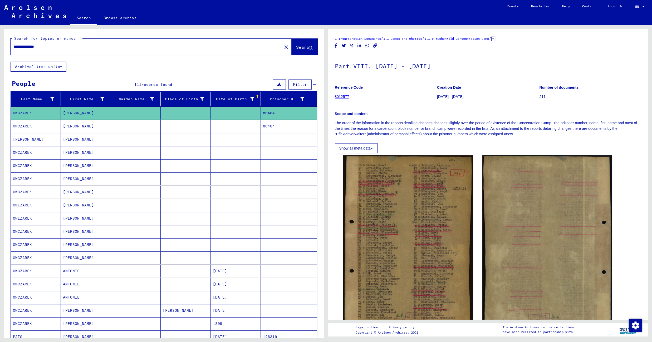
click at [196, 140] on mat-cell at bounding box center [186, 139] width 50 height 13
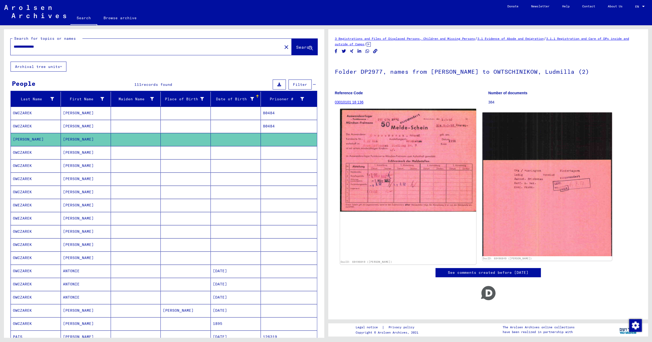
click at [411, 161] on img at bounding box center [408, 160] width 136 height 103
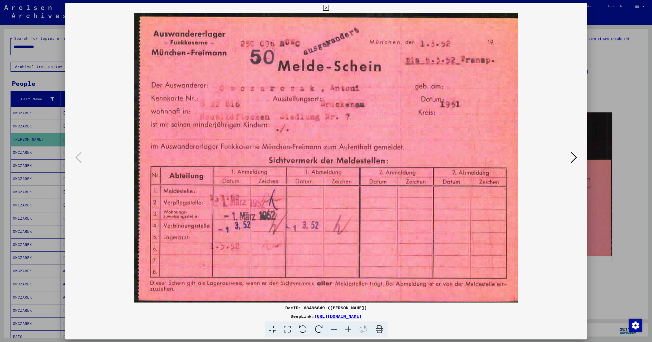
click at [329, 8] on icon at bounding box center [326, 8] width 6 height 6
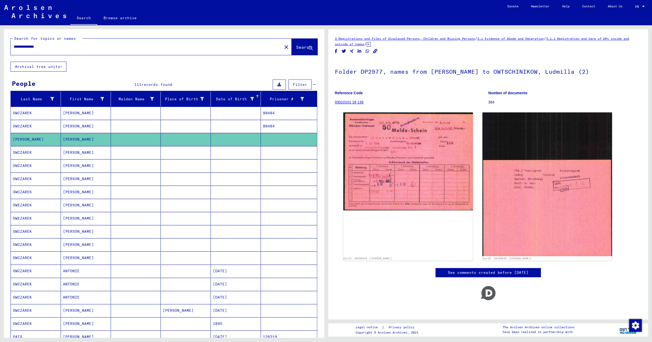
click at [214, 156] on mat-cell at bounding box center [236, 152] width 50 height 13
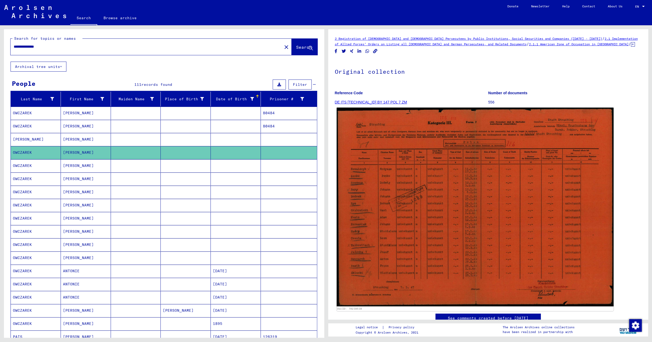
click at [417, 164] on img at bounding box center [474, 207] width 277 height 199
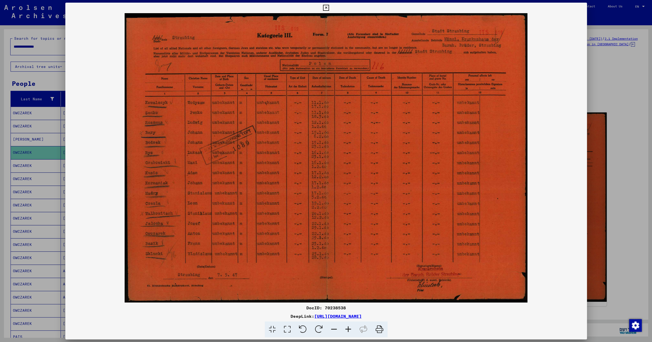
click at [329, 9] on icon at bounding box center [326, 8] width 6 height 6
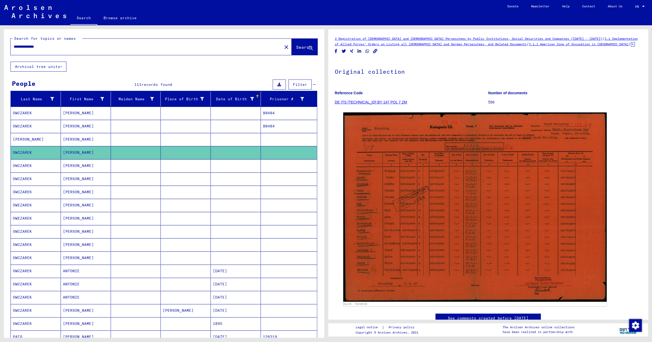
click at [173, 170] on mat-cell at bounding box center [186, 165] width 50 height 13
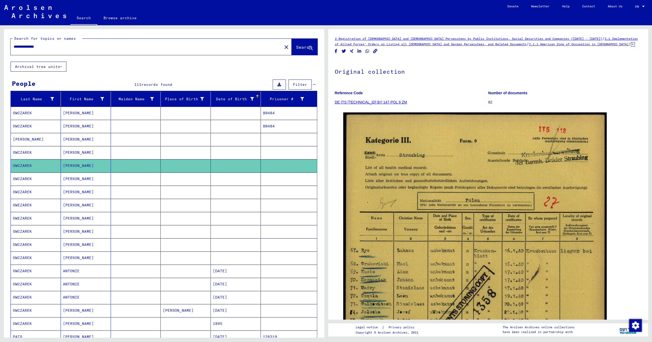
click at [176, 178] on mat-cell at bounding box center [186, 178] width 50 height 13
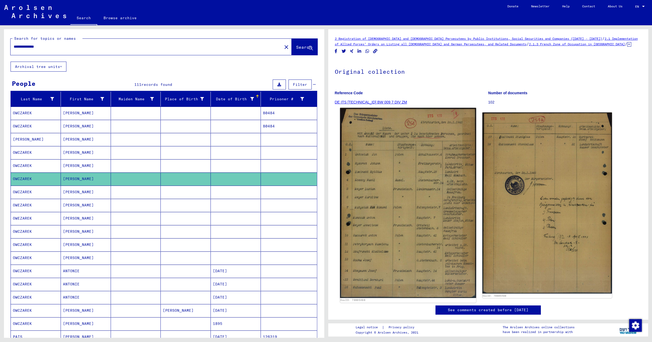
click at [396, 178] on img at bounding box center [408, 203] width 136 height 190
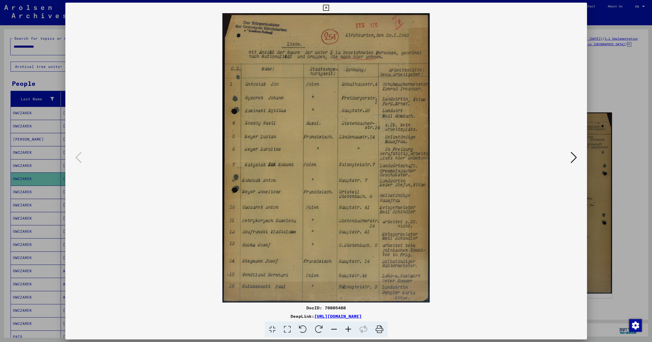
click at [329, 7] on icon at bounding box center [326, 8] width 6 height 6
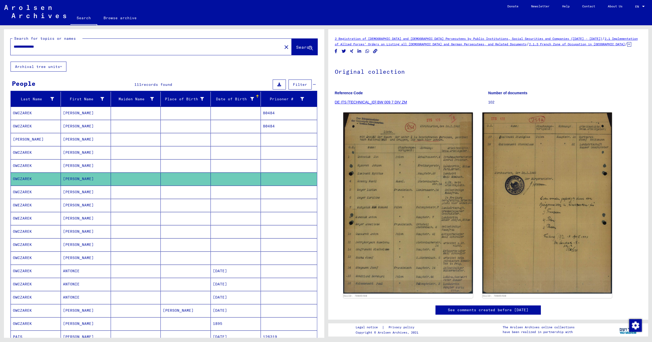
click at [215, 195] on mat-cell at bounding box center [236, 192] width 50 height 13
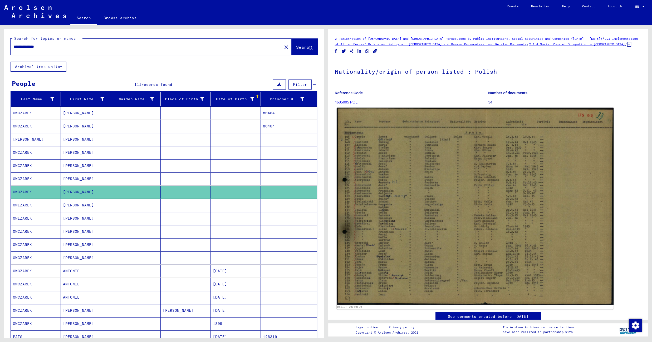
click at [416, 162] on img at bounding box center [474, 206] width 277 height 197
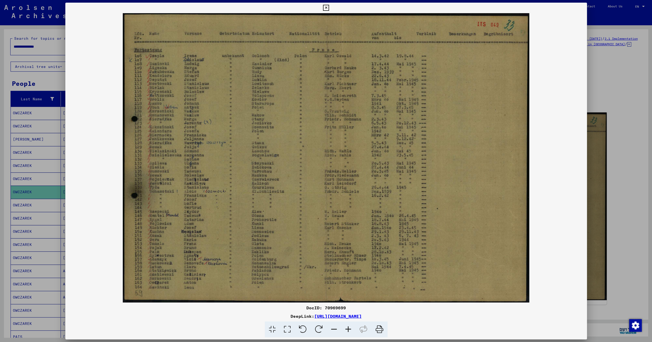
click at [345, 329] on icon at bounding box center [348, 330] width 14 height 16
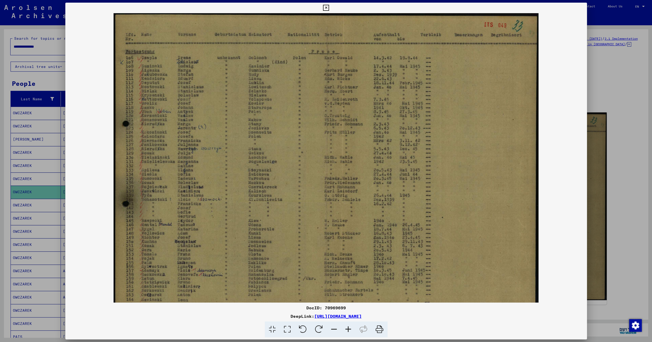
click at [345, 329] on icon at bounding box center [348, 330] width 14 height 16
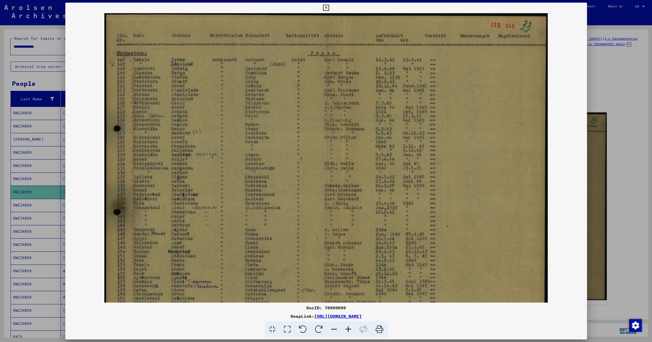
click at [345, 329] on icon at bounding box center [348, 330] width 14 height 16
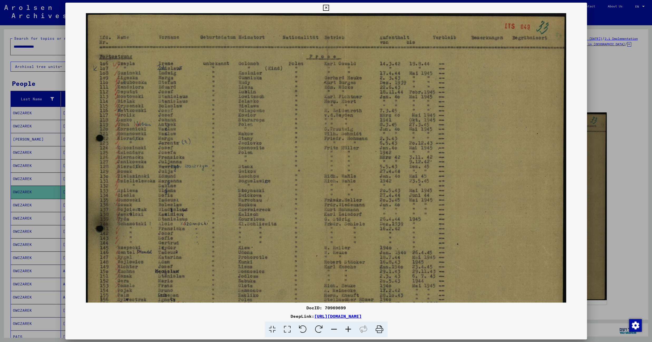
click at [345, 329] on icon at bounding box center [348, 330] width 14 height 16
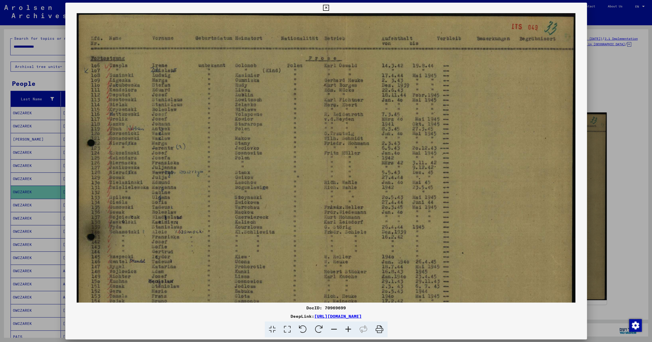
click at [345, 329] on icon at bounding box center [348, 330] width 14 height 16
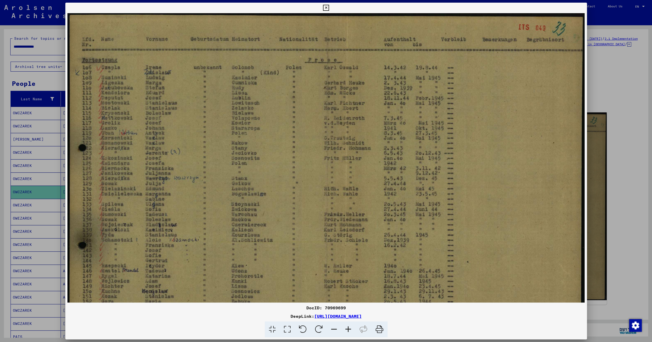
click at [345, 329] on icon at bounding box center [348, 330] width 14 height 16
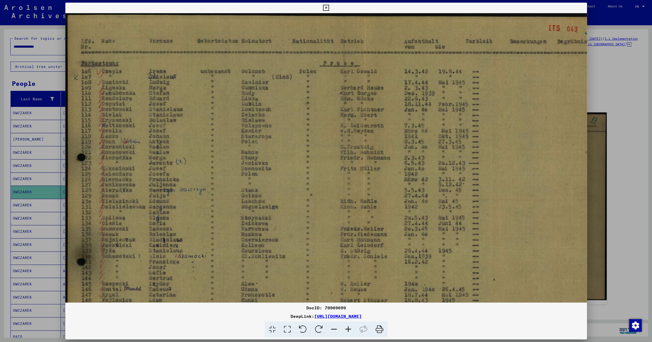
click at [345, 329] on icon at bounding box center [348, 330] width 14 height 16
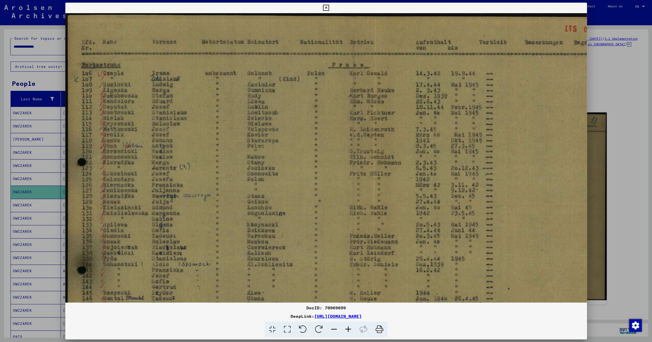
click at [345, 329] on icon at bounding box center [348, 330] width 14 height 16
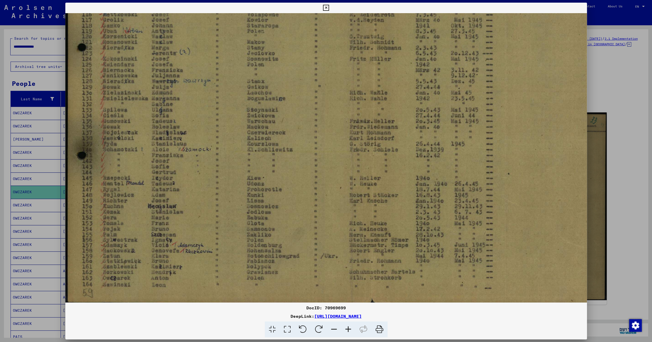
scroll to position [118, 0]
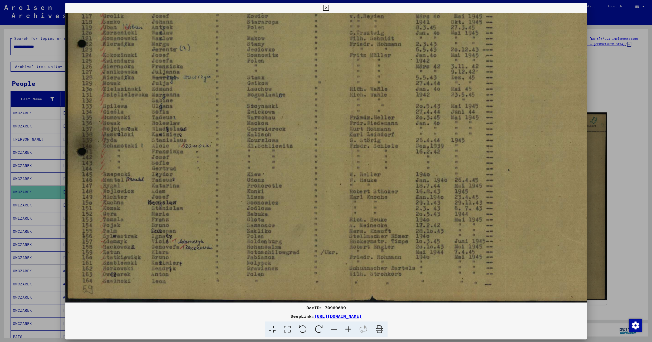
drag, startPoint x: 334, startPoint y: 246, endPoint x: 344, endPoint y: 123, distance: 123.4
click at [344, 123] on img at bounding box center [351, 99] width 572 height 408
click at [329, 9] on icon at bounding box center [326, 8] width 6 height 6
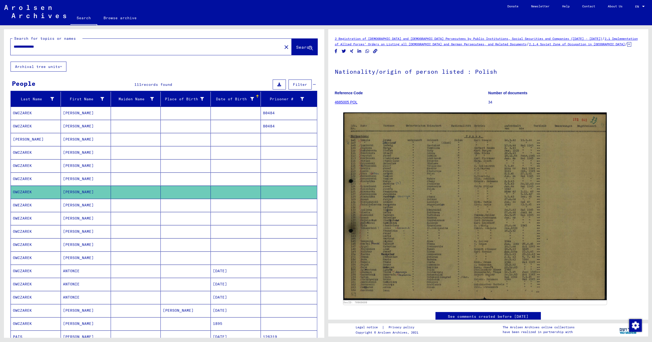
click at [181, 208] on mat-cell at bounding box center [186, 205] width 50 height 13
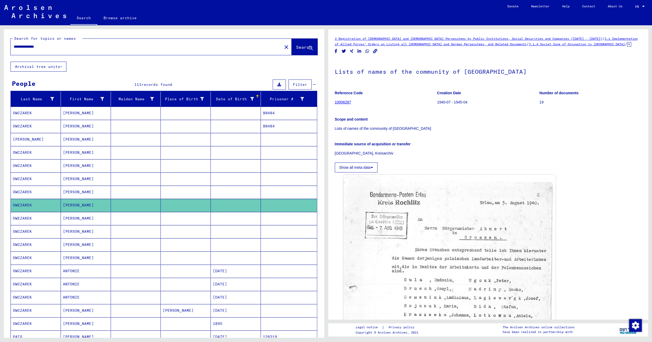
click at [162, 222] on mat-cell at bounding box center [186, 218] width 50 height 13
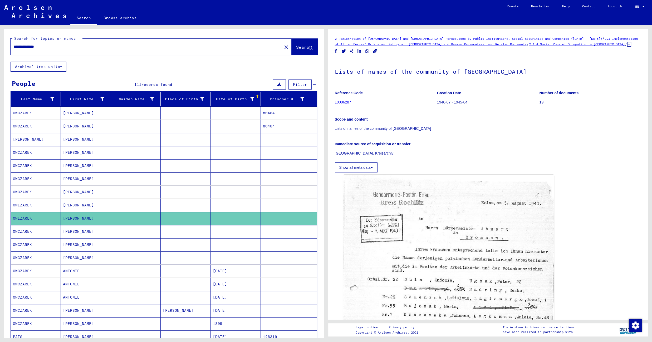
click at [165, 234] on mat-cell at bounding box center [186, 231] width 50 height 13
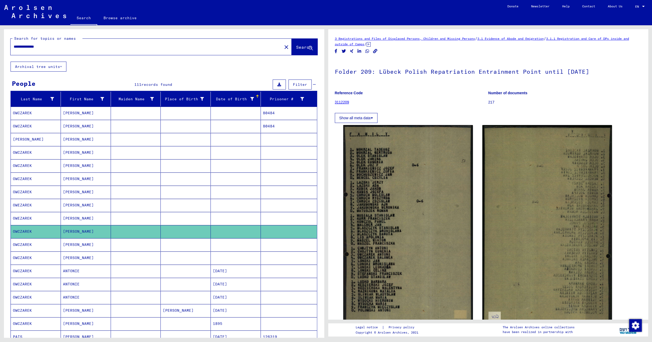
click at [161, 245] on mat-cell at bounding box center [186, 244] width 50 height 13
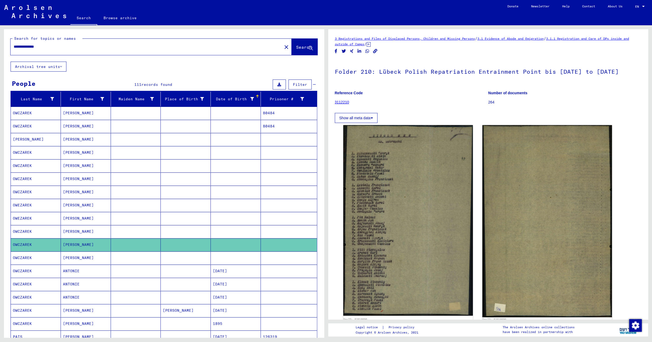
click at [161, 263] on mat-cell at bounding box center [186, 257] width 50 height 13
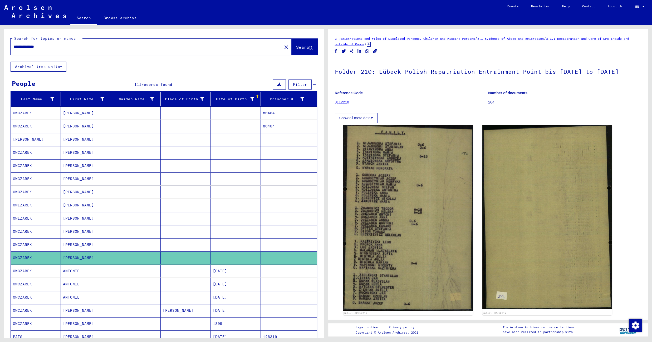
click at [167, 272] on mat-cell at bounding box center [186, 271] width 50 height 13
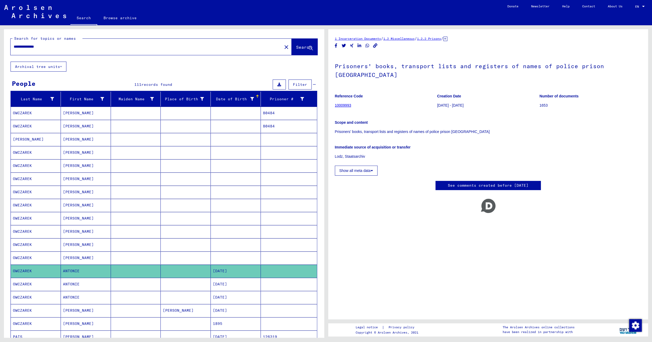
click at [161, 287] on mat-cell at bounding box center [186, 284] width 50 height 13
